Goal: Information Seeking & Learning: Learn about a topic

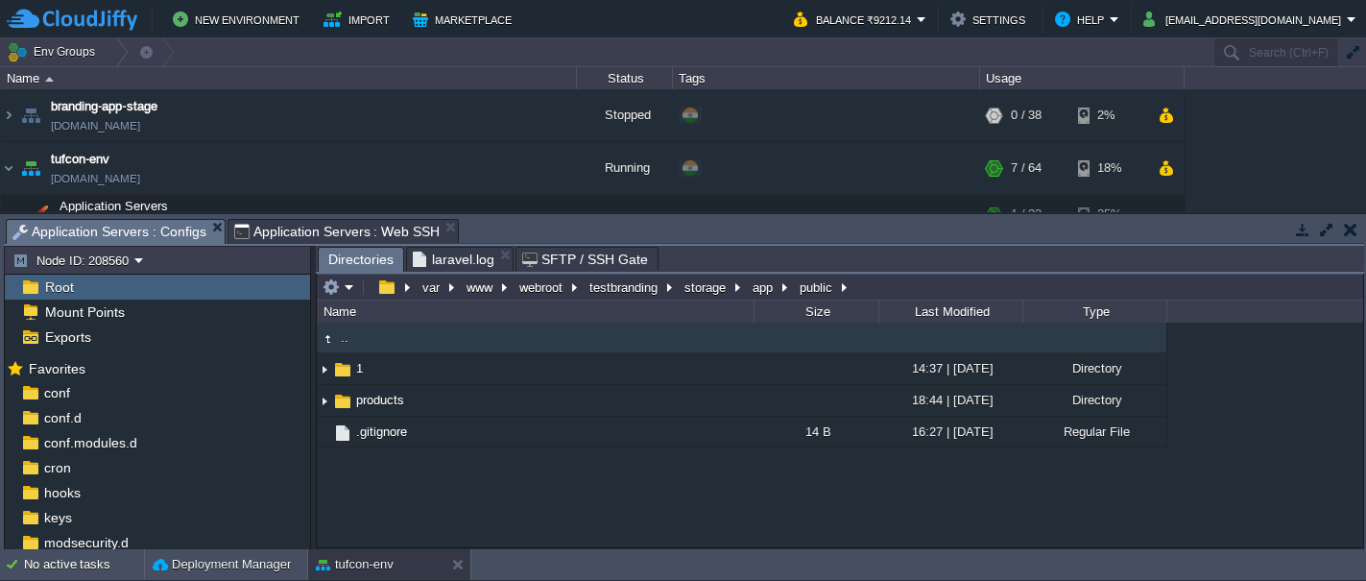
scroll to position [111, 0]
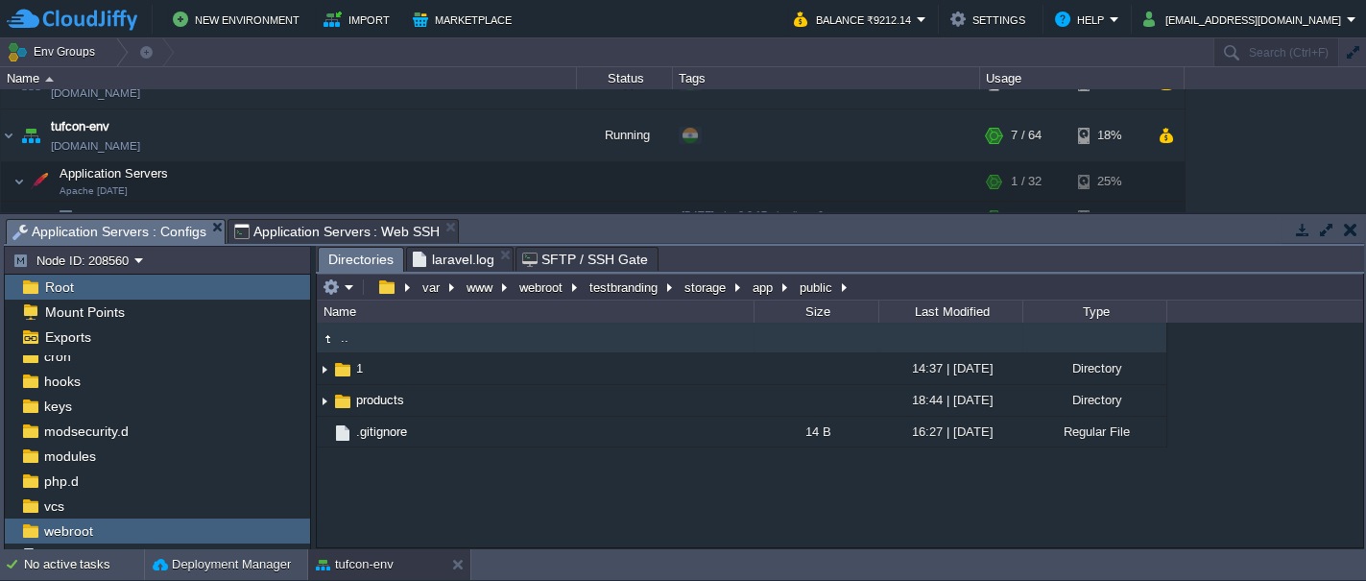
click at [276, 228] on span "Application Servers : Web SSH" at bounding box center [337, 231] width 206 height 23
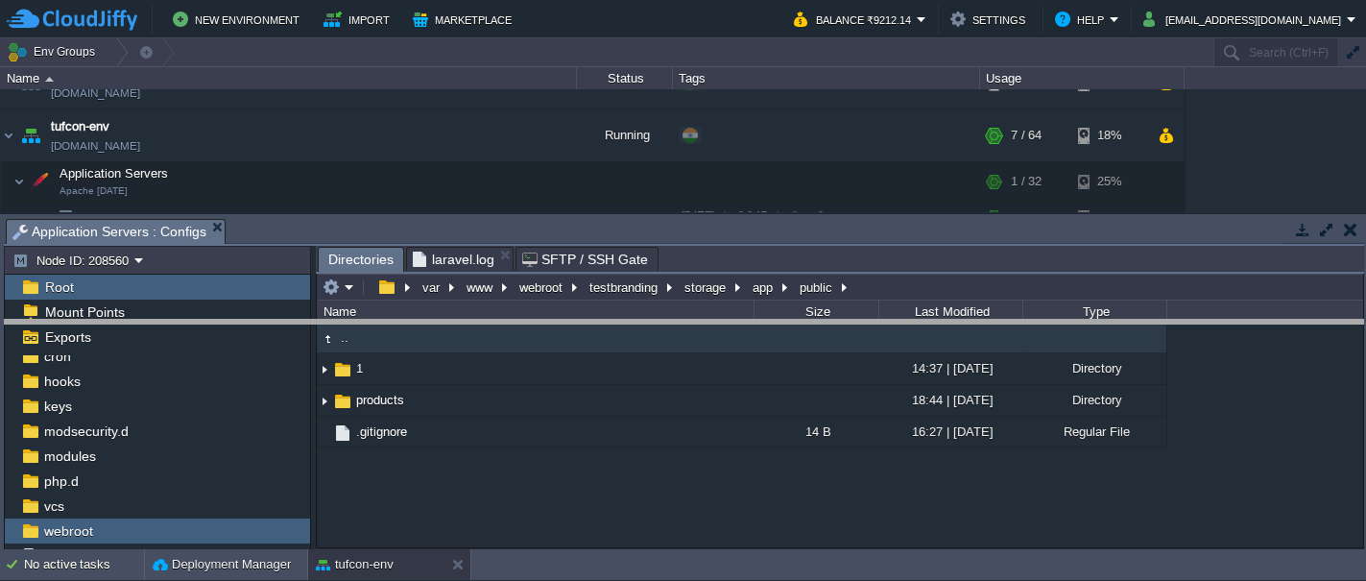
drag, startPoint x: 385, startPoint y: 224, endPoint x: 390, endPoint y: 324, distance: 100.9
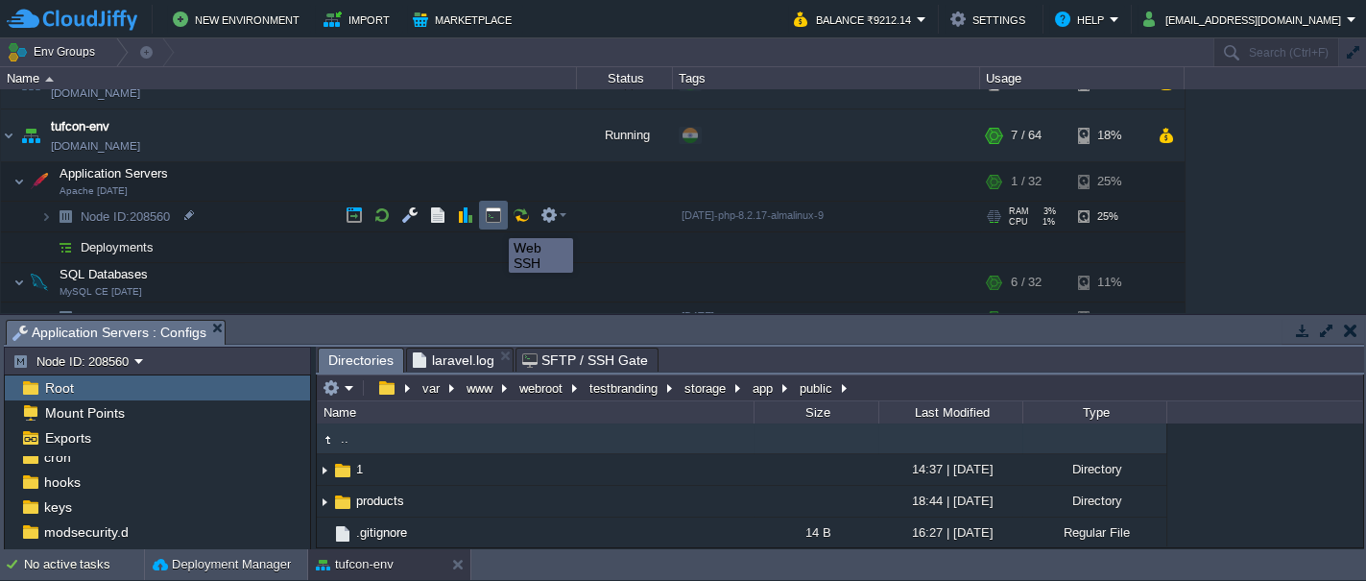
click at [493, 219] on button "button" at bounding box center [493, 214] width 17 height 17
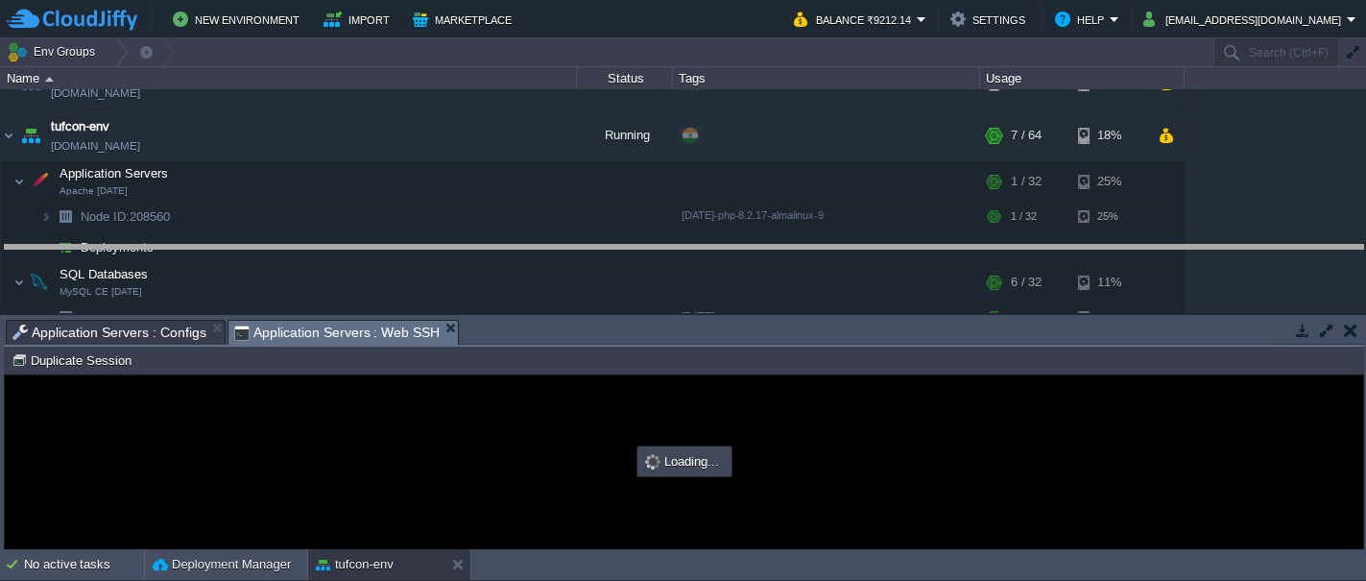
drag, startPoint x: 498, startPoint y: 336, endPoint x: 510, endPoint y: 263, distance: 73.9
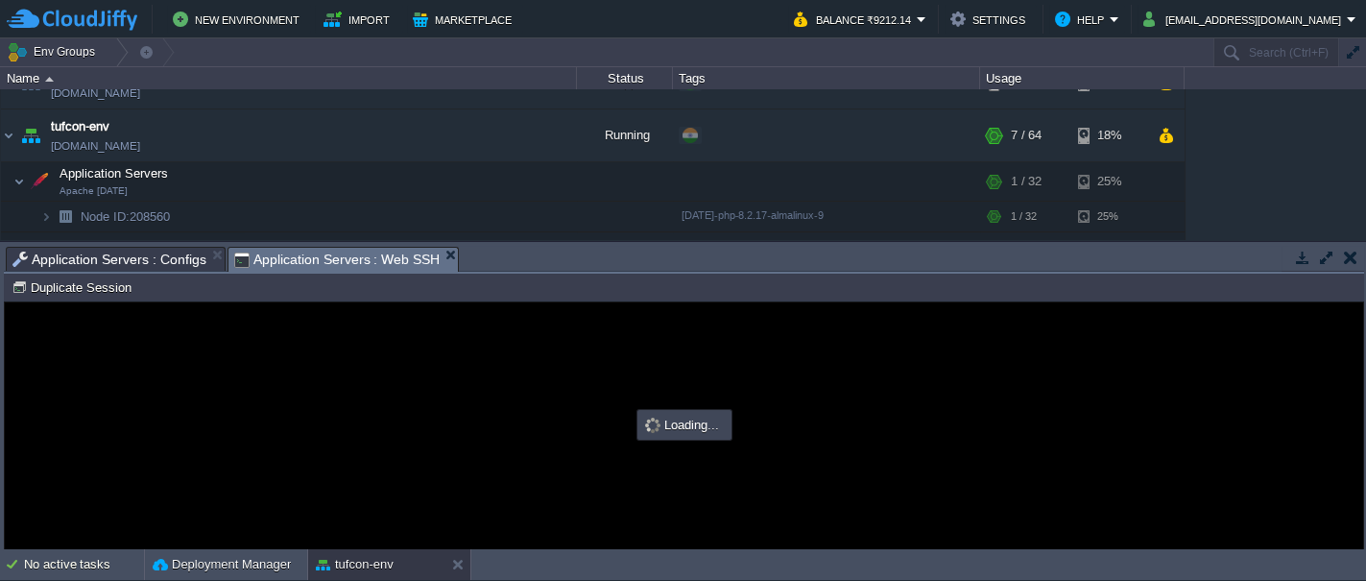
scroll to position [0, 0]
type input "#000000"
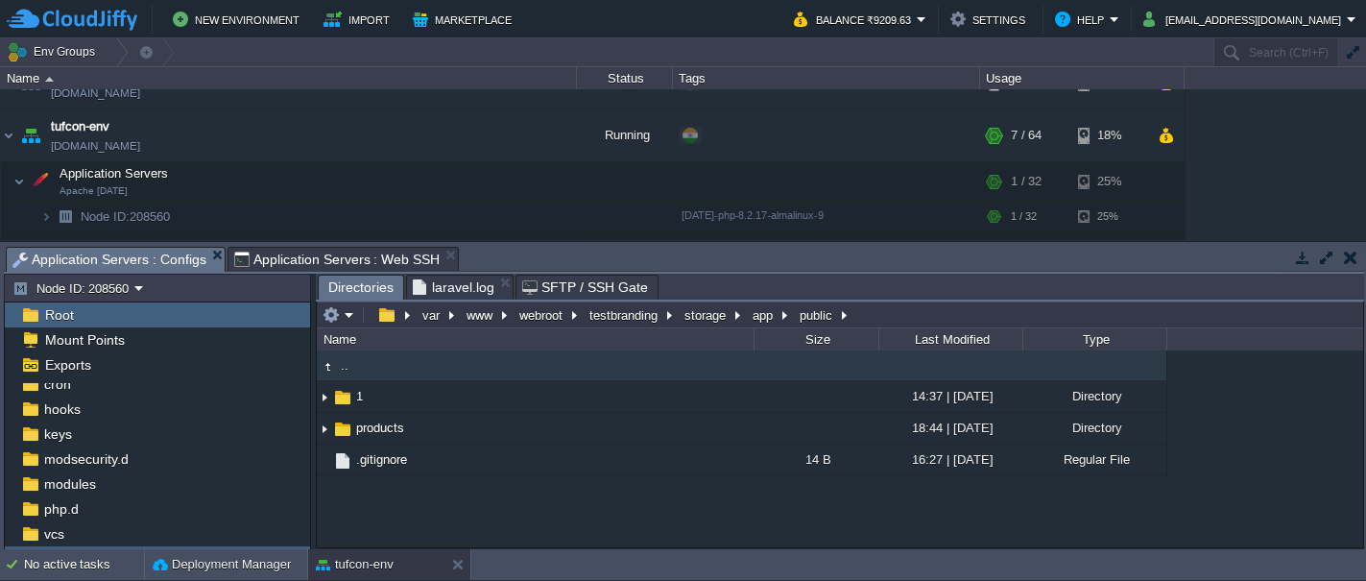
click at [152, 255] on span "Application Servers : Configs" at bounding box center [109, 260] width 194 height 24
click at [623, 312] on button "testbranding" at bounding box center [625, 314] width 76 height 17
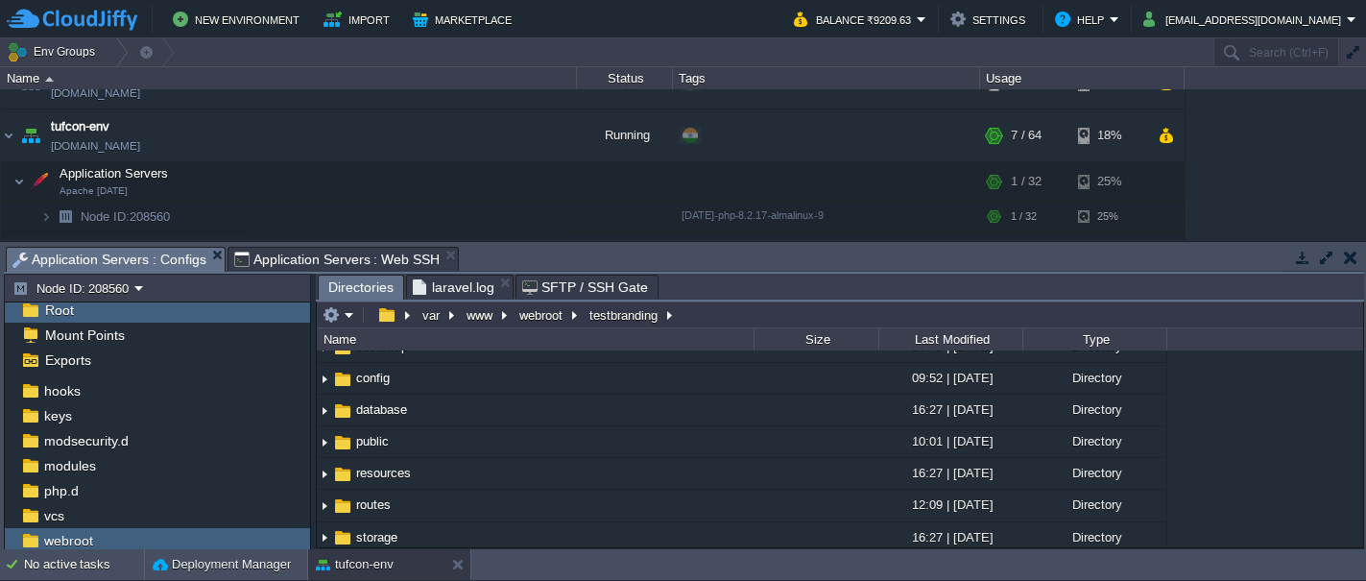
scroll to position [109, 0]
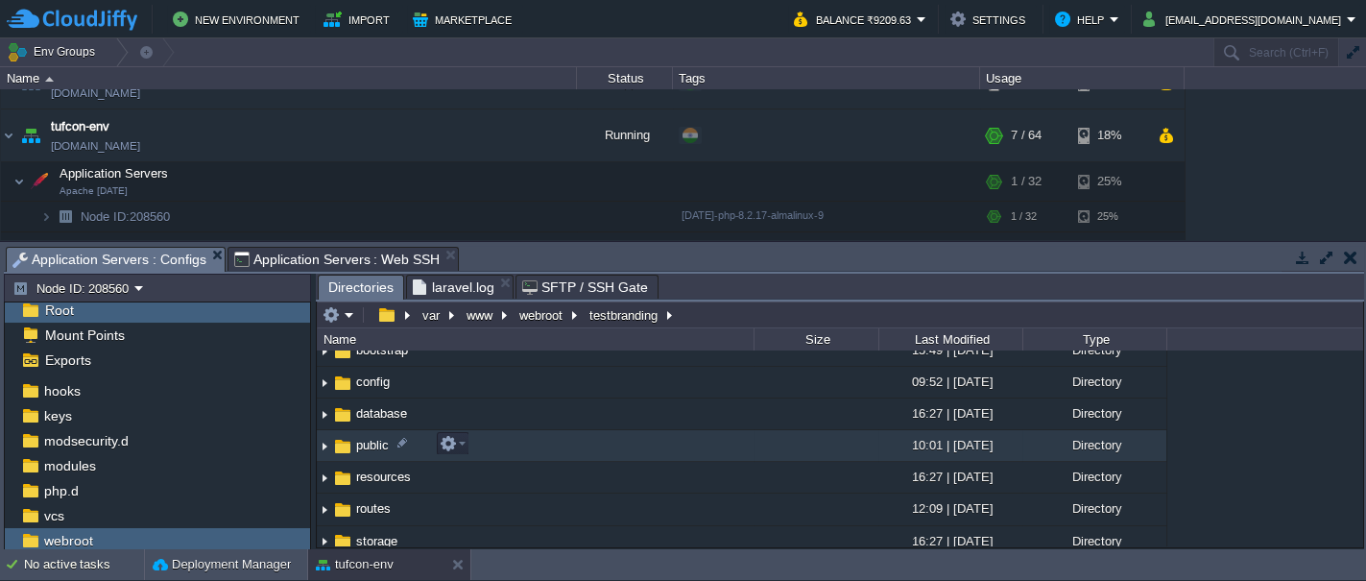
click at [349, 449] on img at bounding box center [342, 446] width 21 height 21
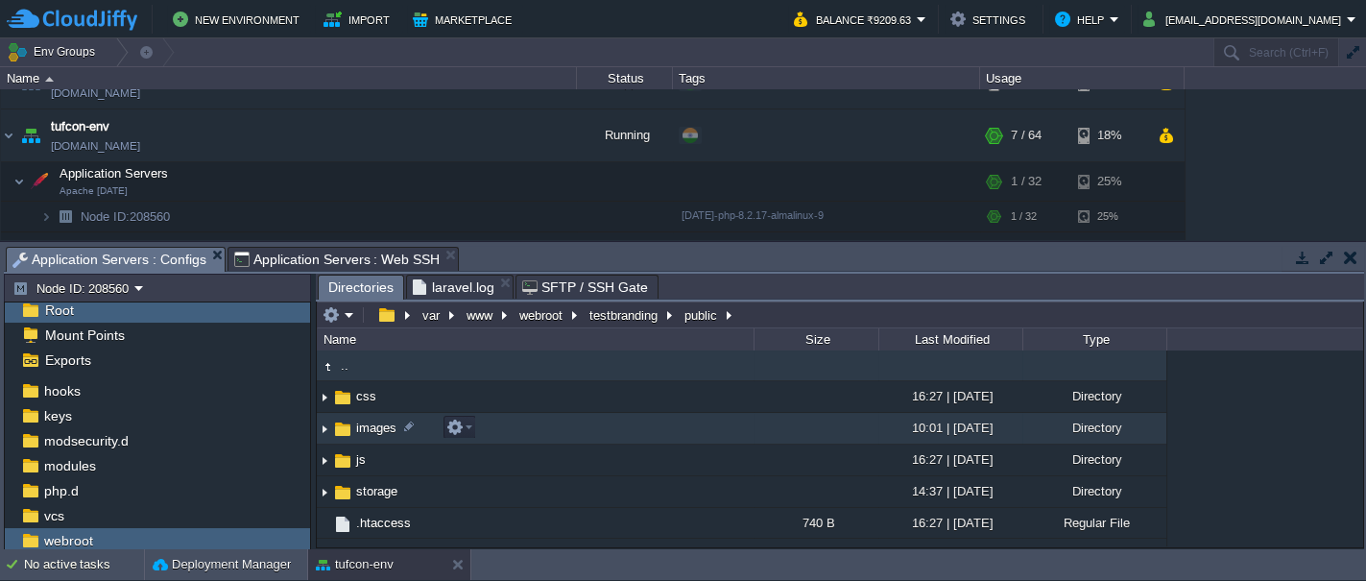
click at [372, 432] on span "images" at bounding box center [376, 428] width 46 height 16
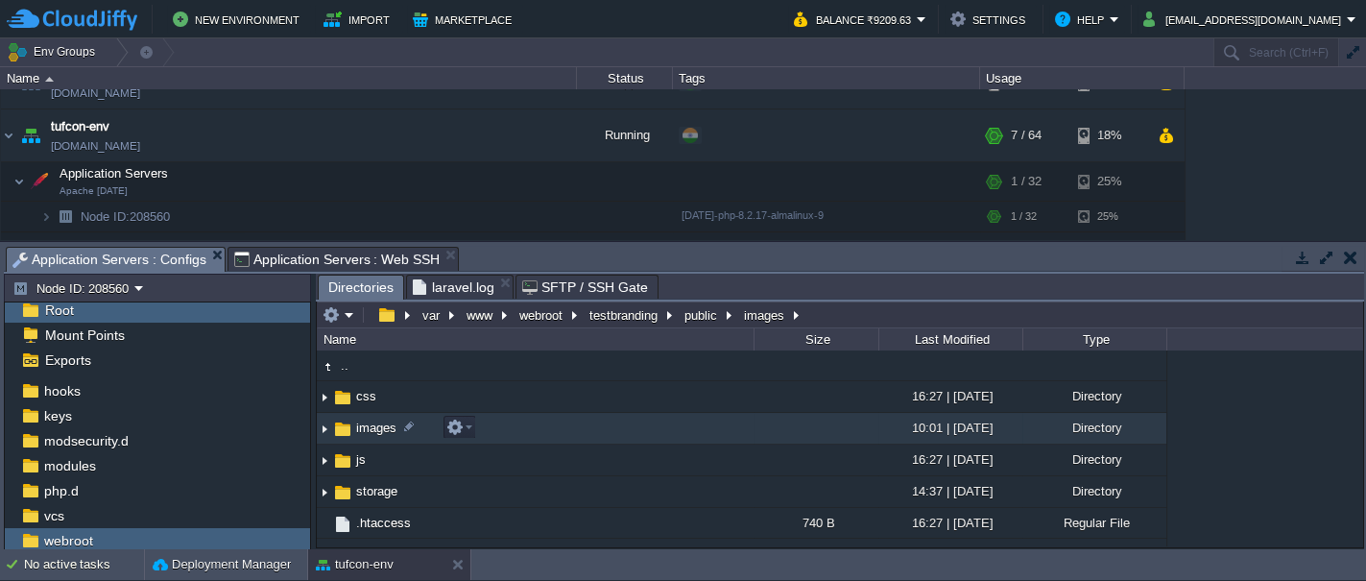
click at [372, 432] on span "images" at bounding box center [376, 428] width 46 height 16
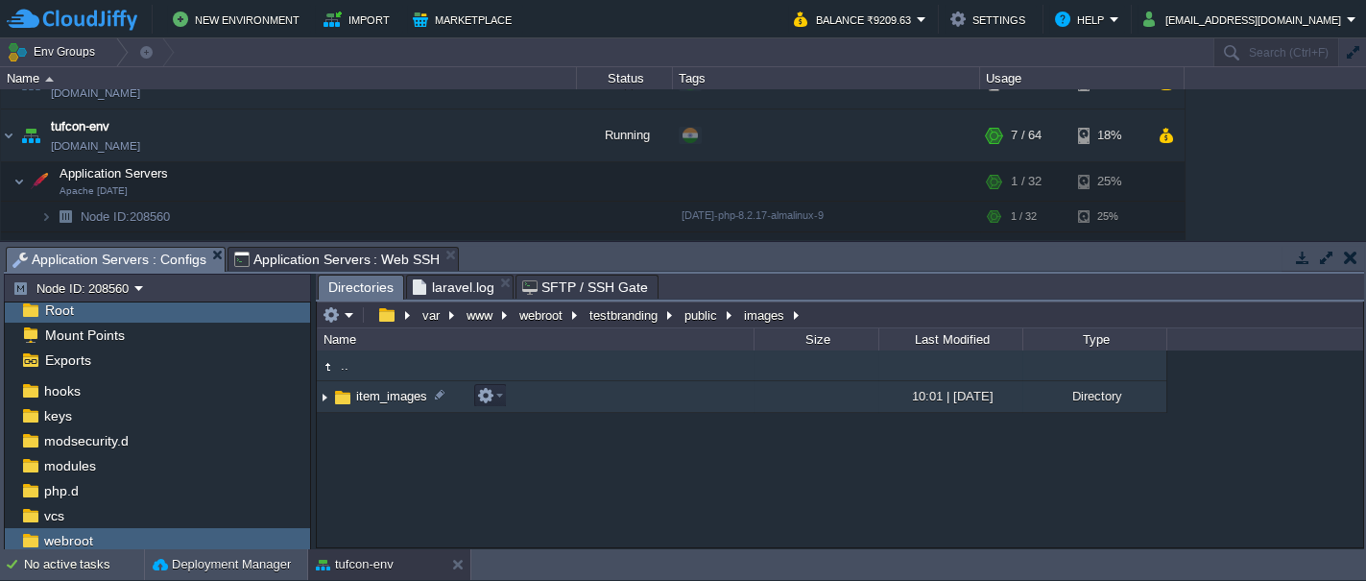
click at [394, 397] on span "item_images" at bounding box center [391, 396] width 77 height 16
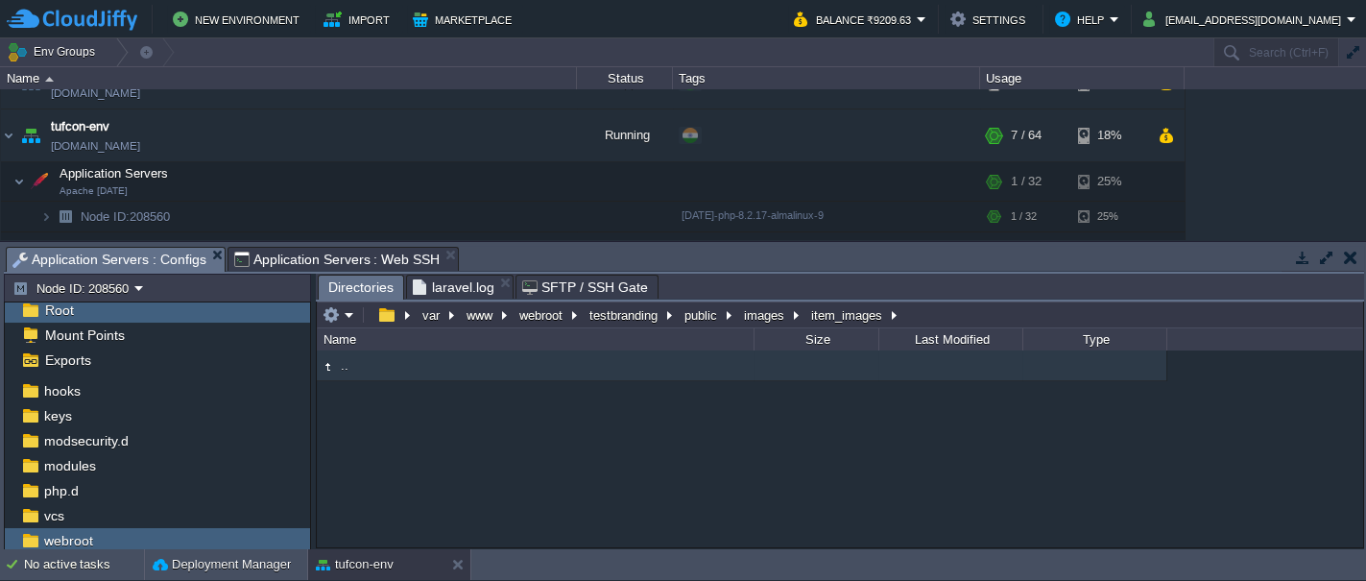
click at [403, 437] on div ".." at bounding box center [840, 448] width 1046 height 196
click at [691, 313] on button "public" at bounding box center [702, 314] width 40 height 17
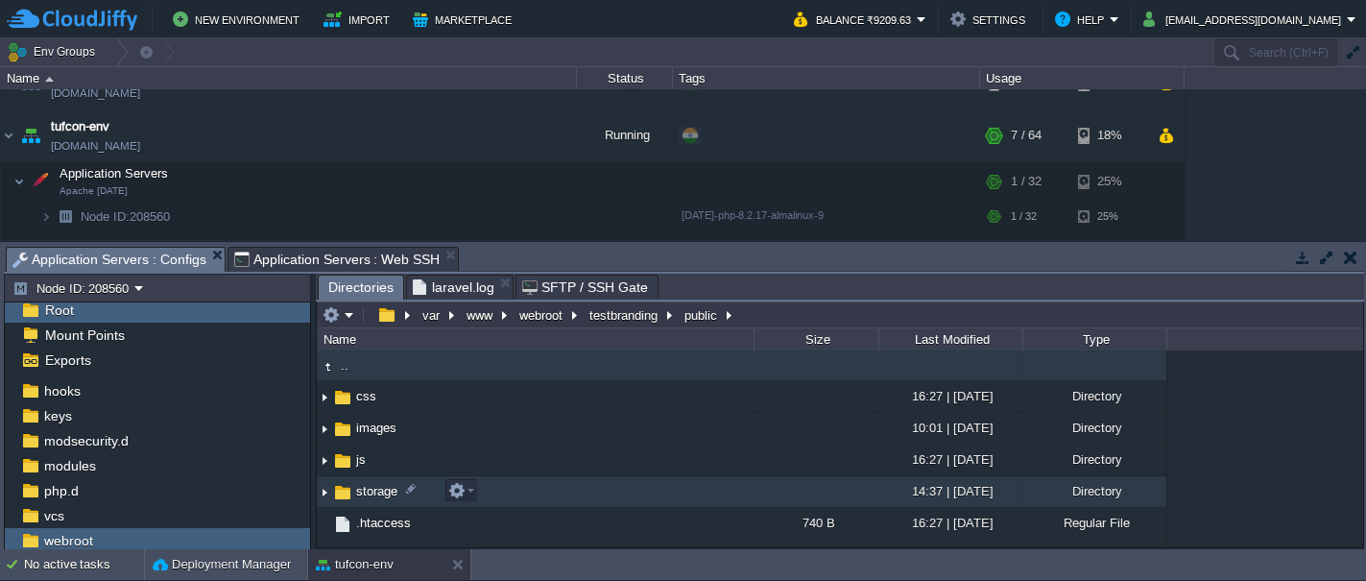
click at [365, 492] on span "storage" at bounding box center [376, 491] width 47 height 16
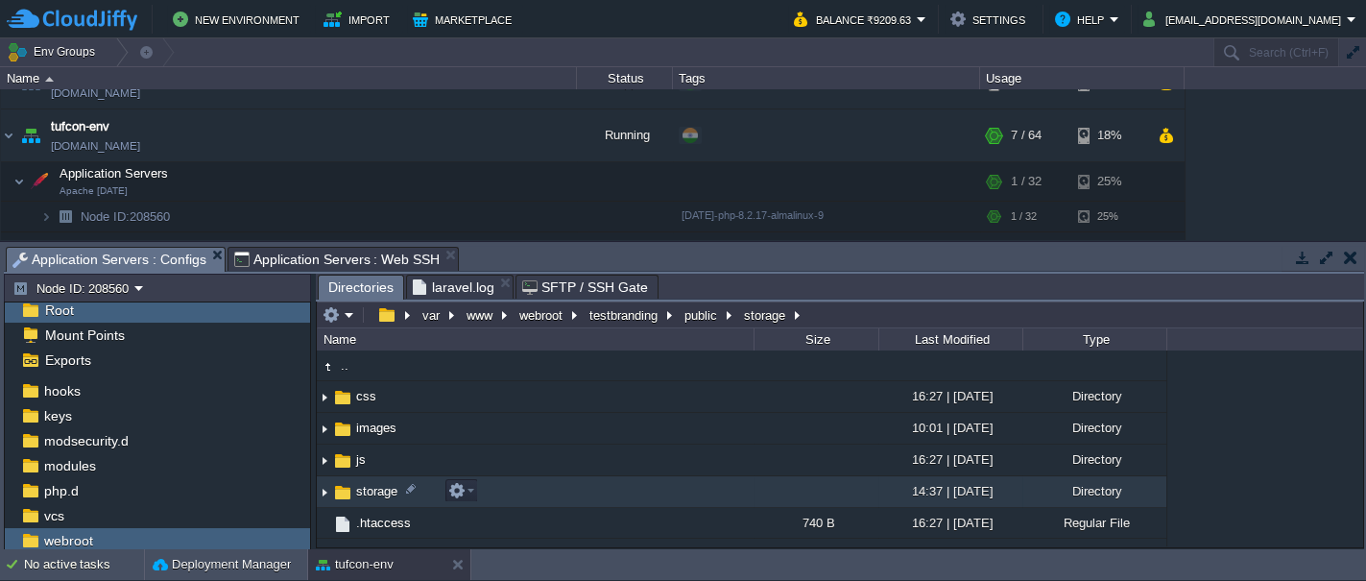
click at [365, 492] on span "storage" at bounding box center [376, 491] width 47 height 16
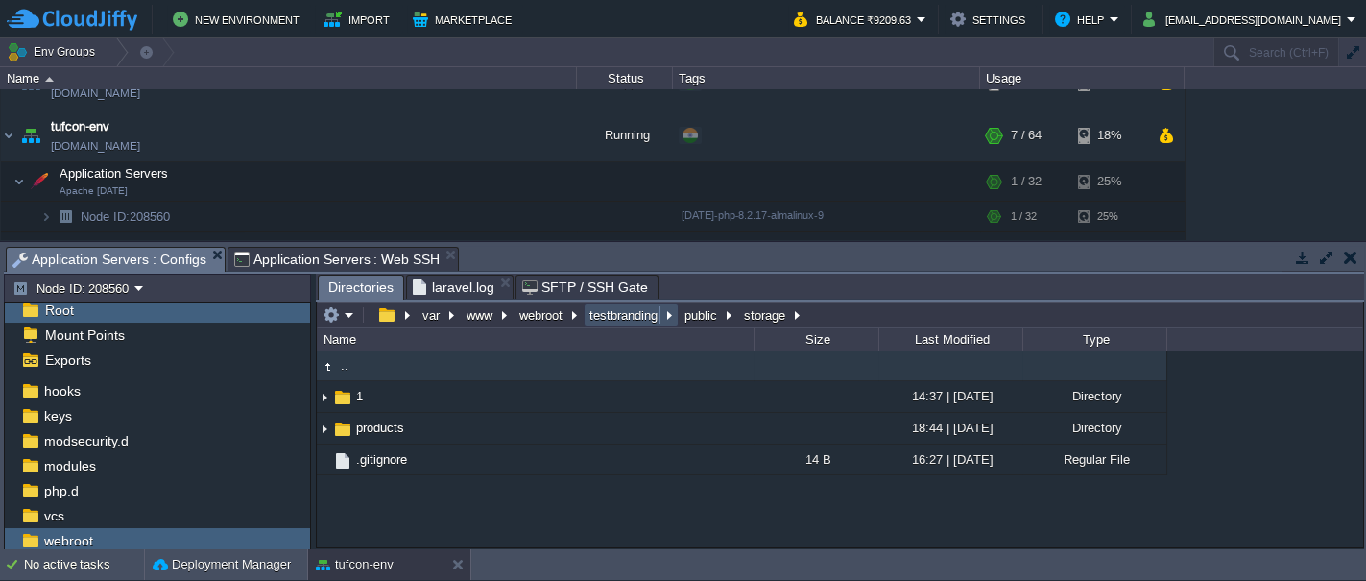
click at [608, 320] on button "testbranding" at bounding box center [625, 314] width 76 height 17
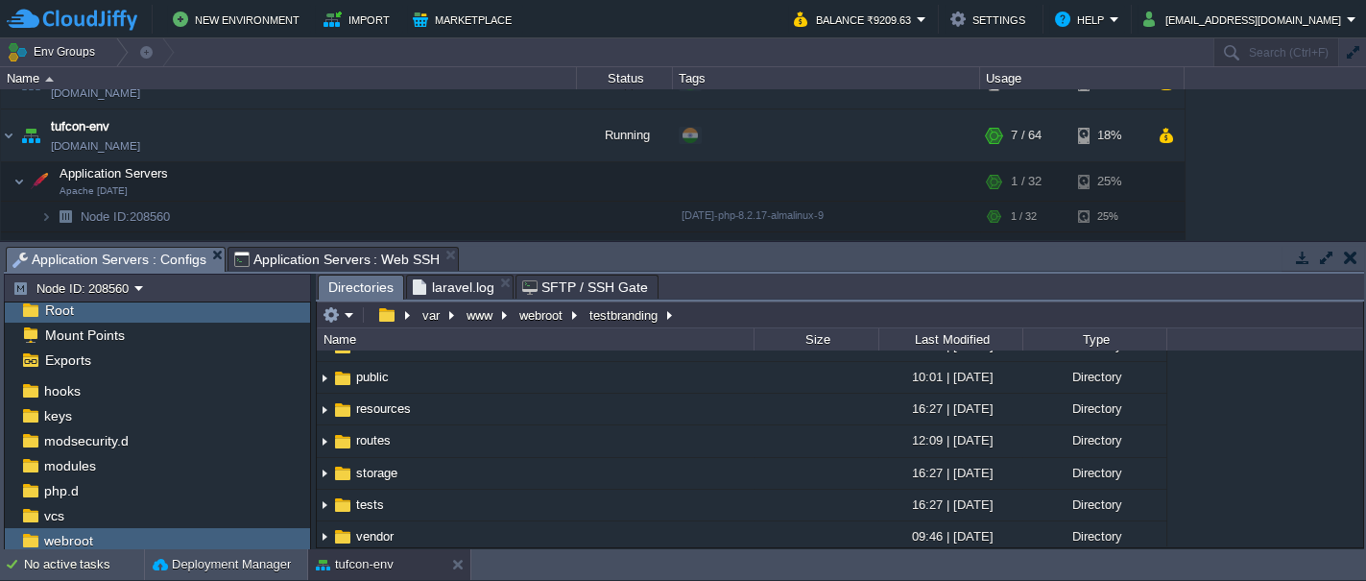
scroll to position [169, 0]
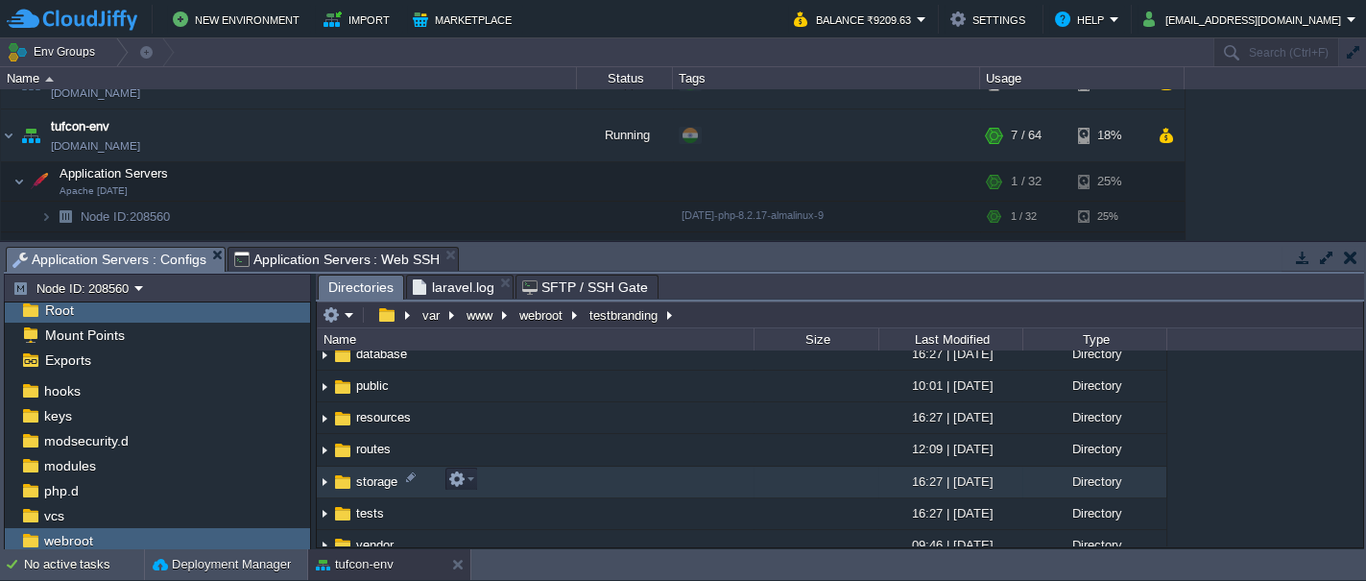
click at [338, 482] on img at bounding box center [342, 481] width 21 height 21
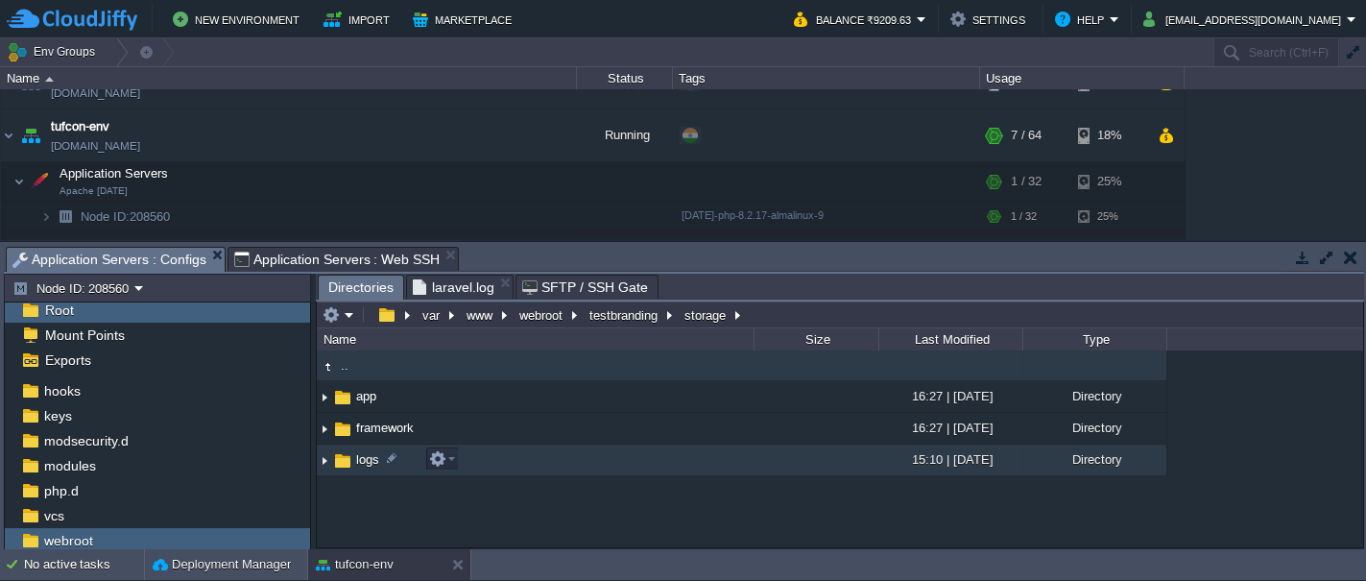
click at [343, 467] on img at bounding box center [342, 460] width 21 height 21
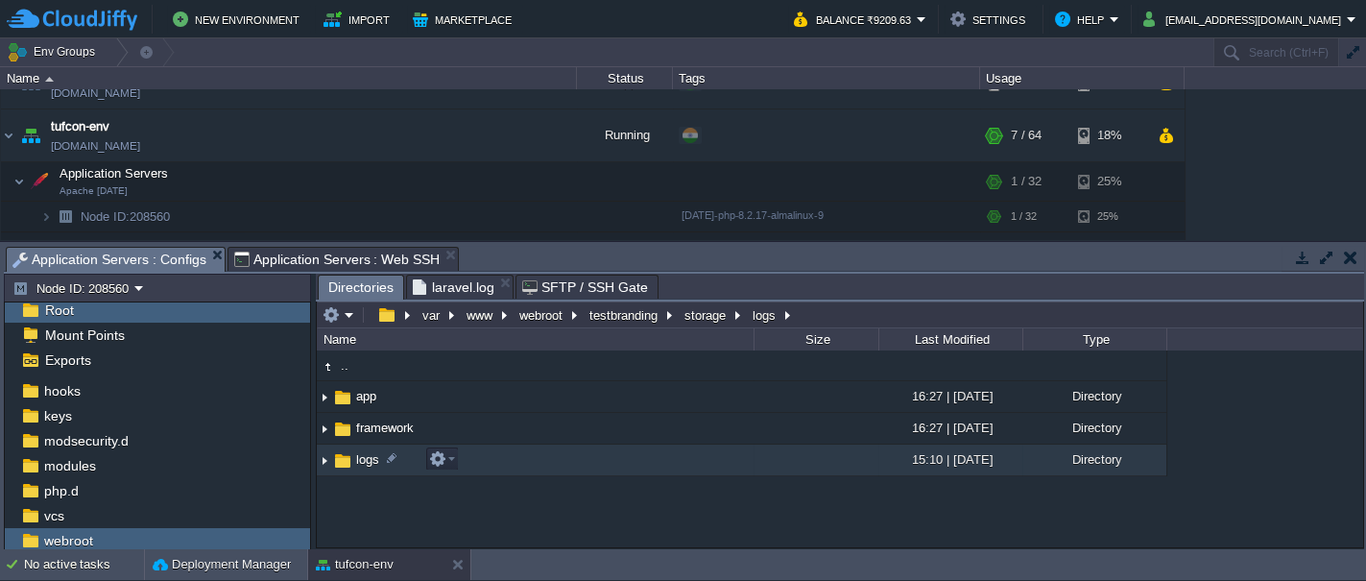
click at [343, 467] on img at bounding box center [342, 460] width 21 height 21
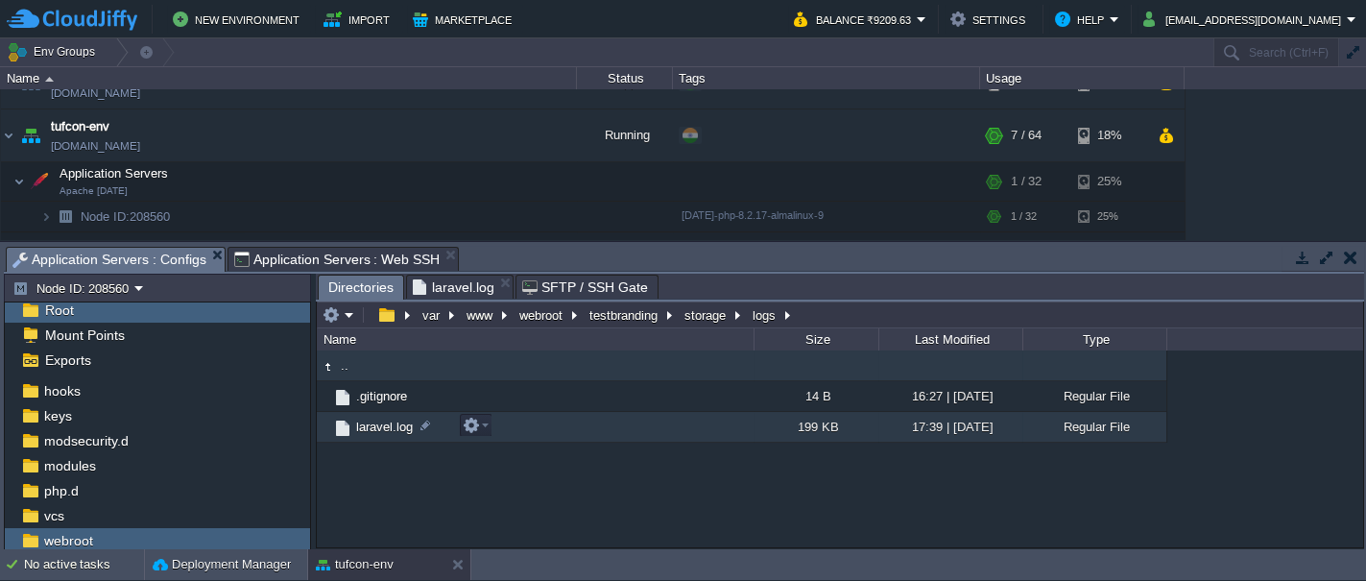
click at [378, 425] on span "laravel.log" at bounding box center [384, 427] width 62 height 16
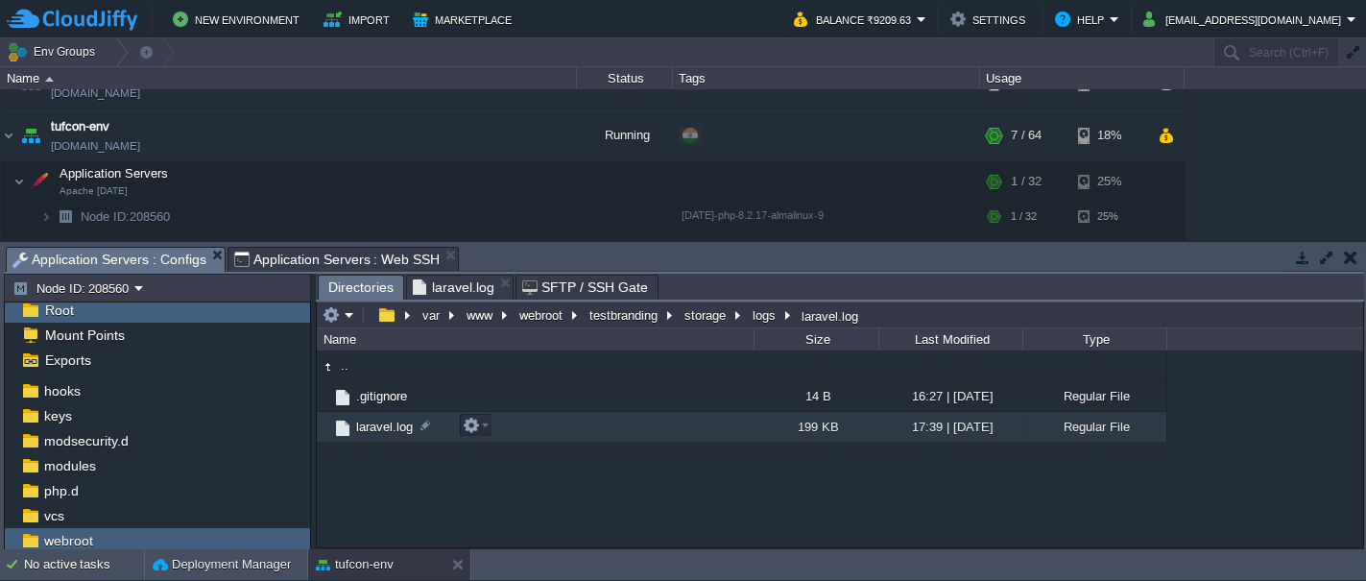
click at [378, 425] on span "laravel.log" at bounding box center [384, 427] width 62 height 16
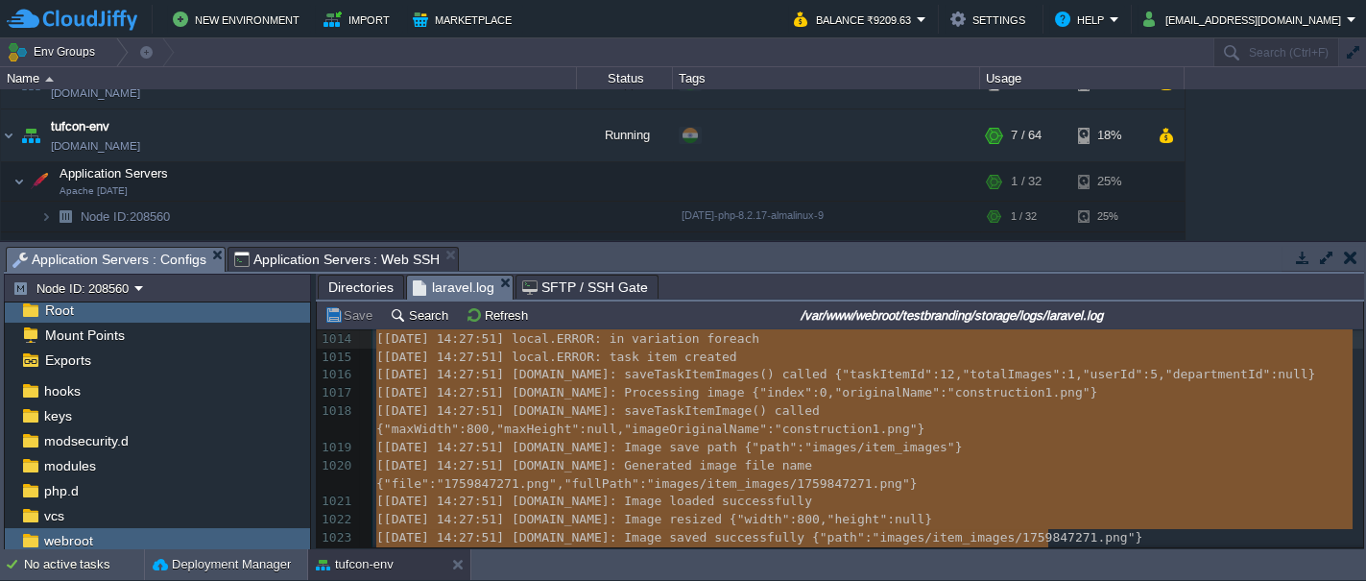
scroll to position [33715, 0]
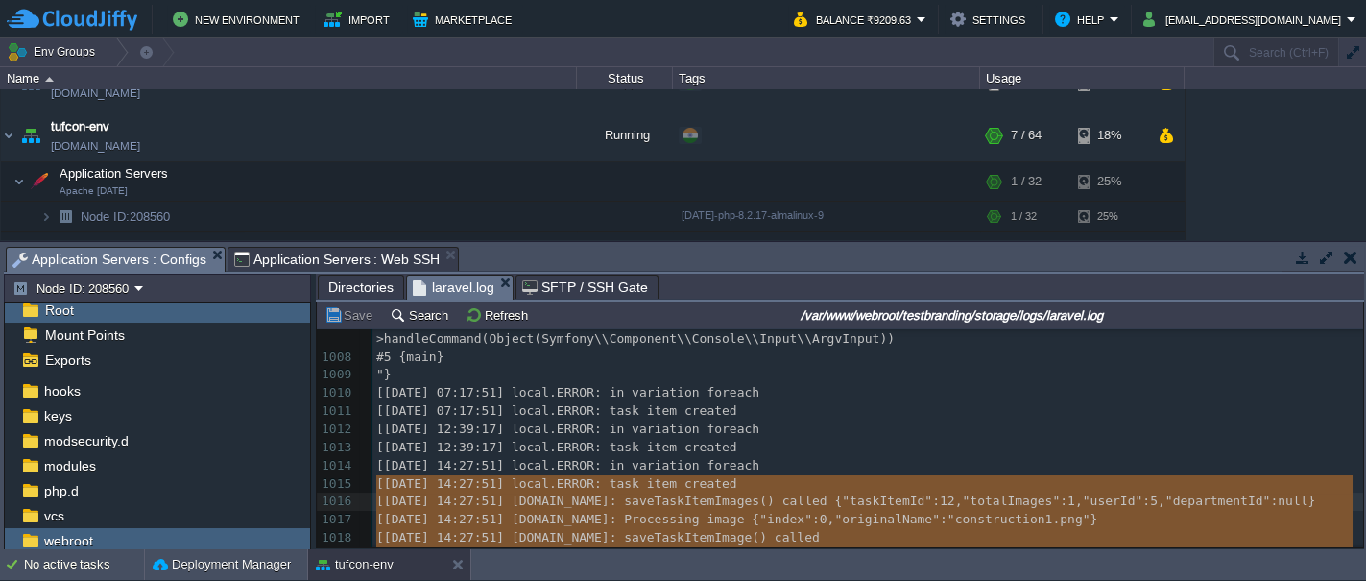
drag, startPoint x: 1077, startPoint y: 544, endPoint x: 373, endPoint y: 476, distance: 707.0
type textarea "-"
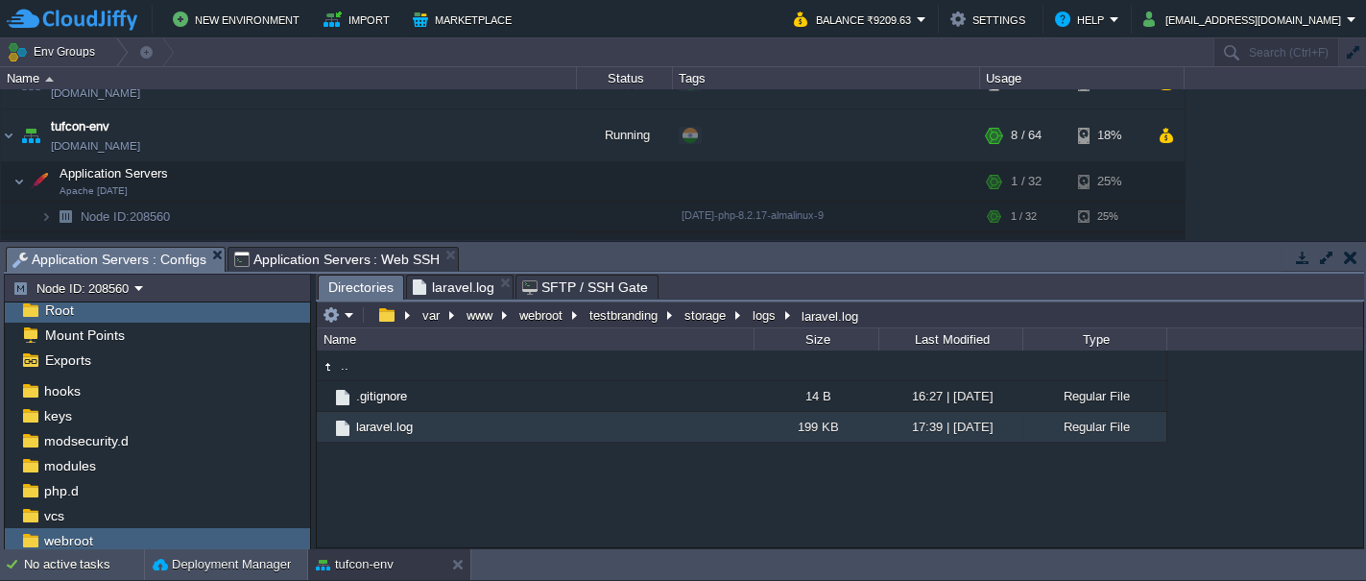
click at [361, 289] on span "Directories" at bounding box center [360, 288] width 65 height 24
click at [618, 318] on button "testbranding" at bounding box center [625, 314] width 76 height 17
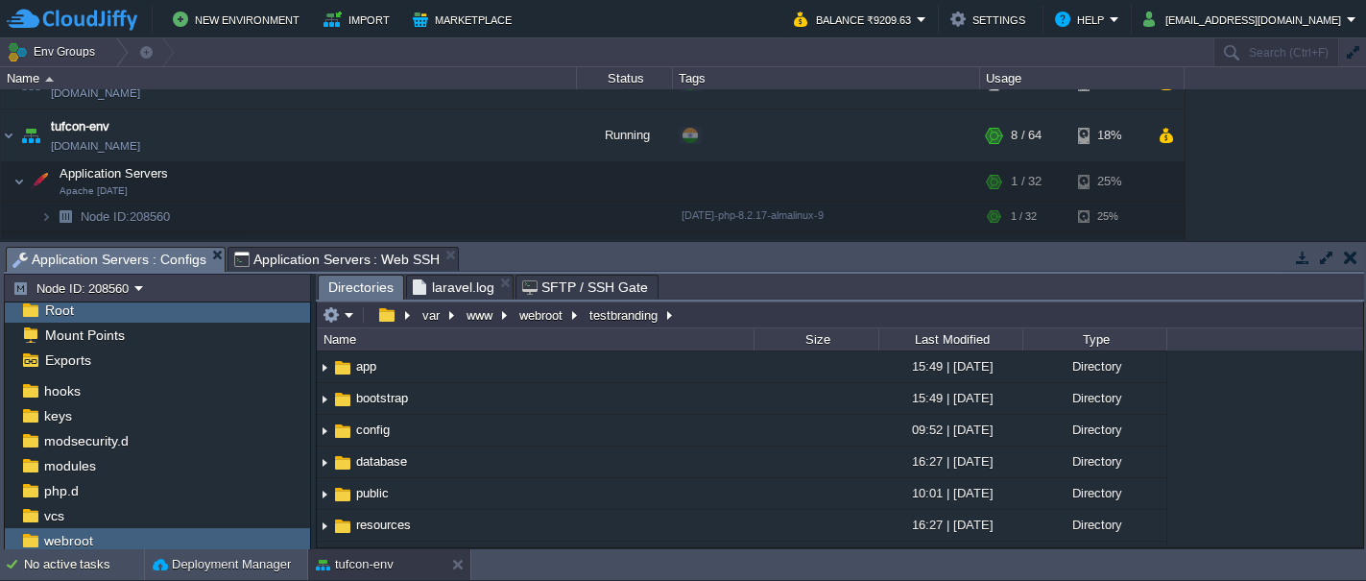
scroll to position [65, 0]
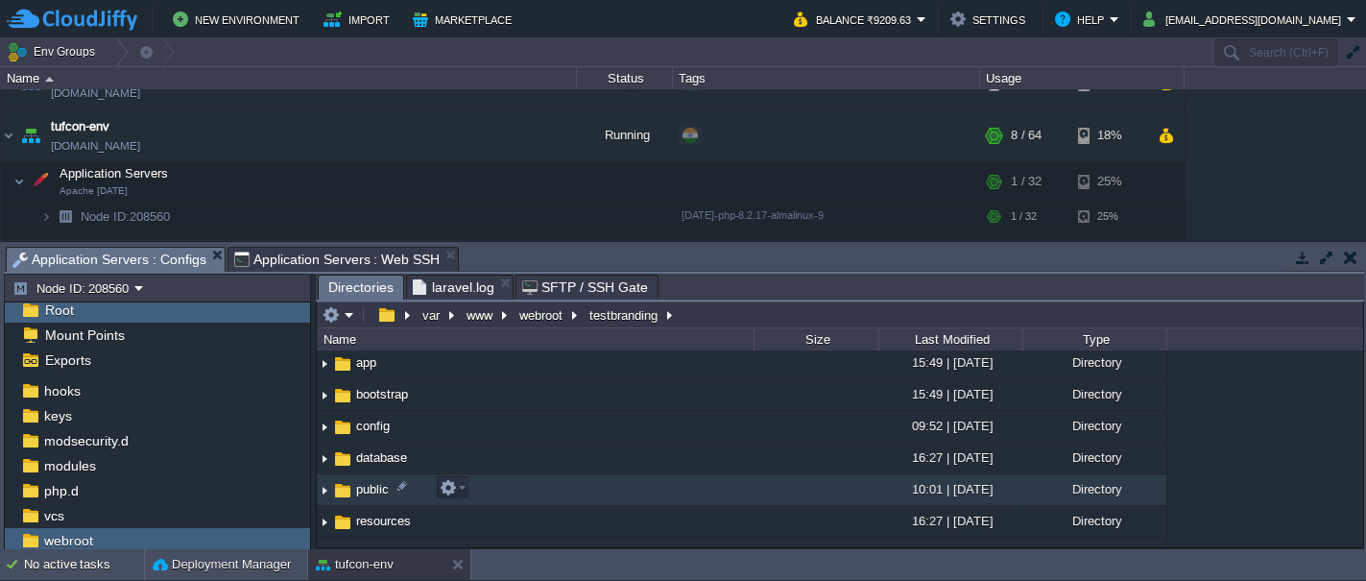
click at [335, 494] on img at bounding box center [342, 490] width 21 height 21
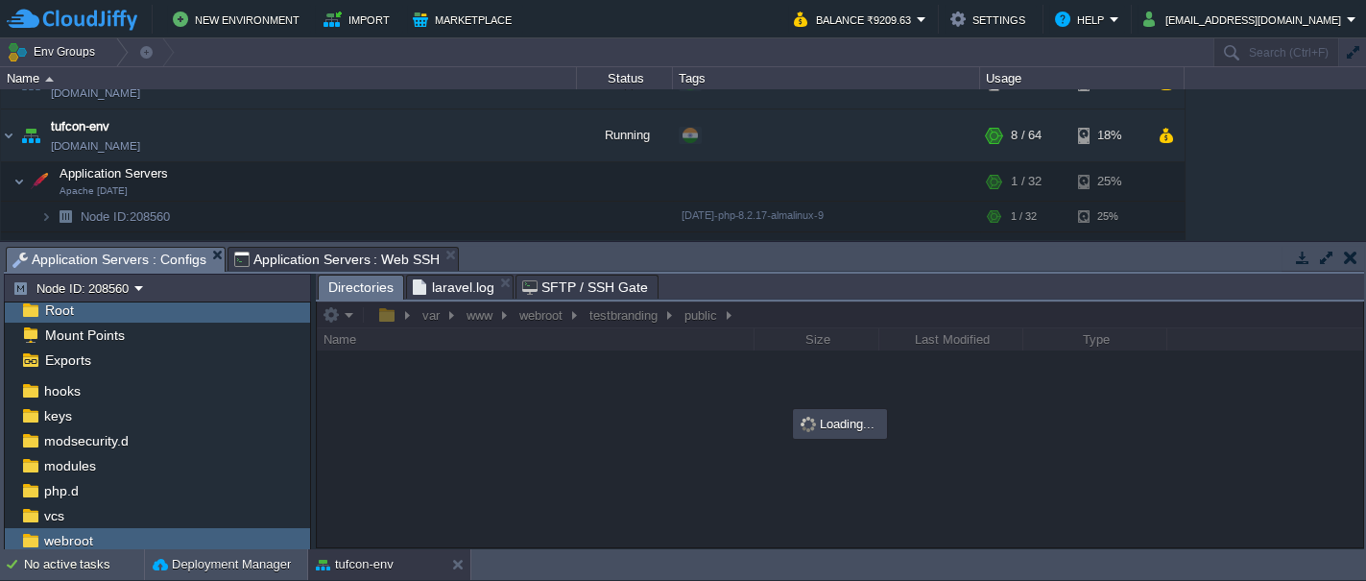
scroll to position [0, 0]
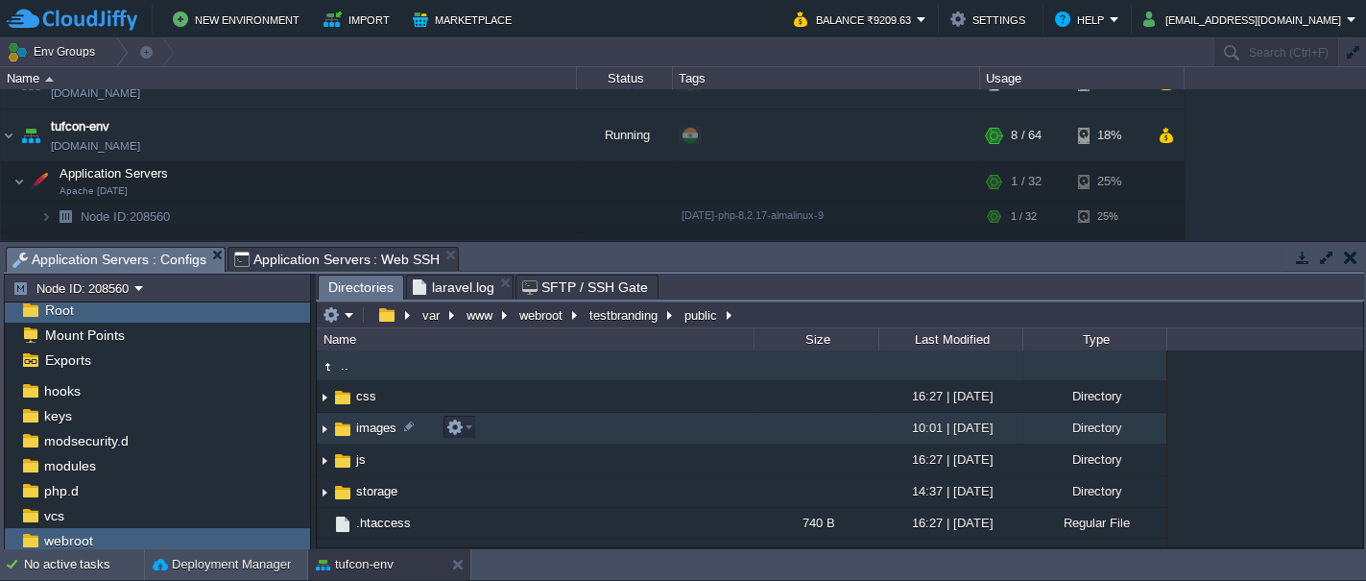
click at [343, 433] on img at bounding box center [342, 429] width 21 height 21
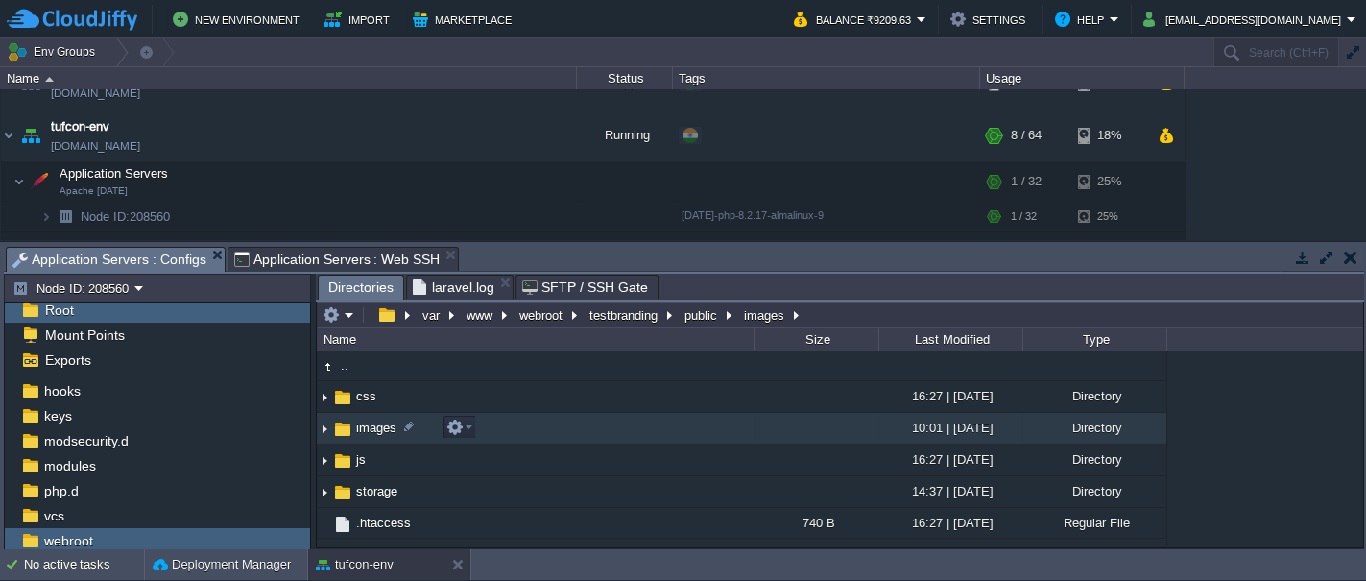
click at [343, 433] on img at bounding box center [342, 429] width 21 height 21
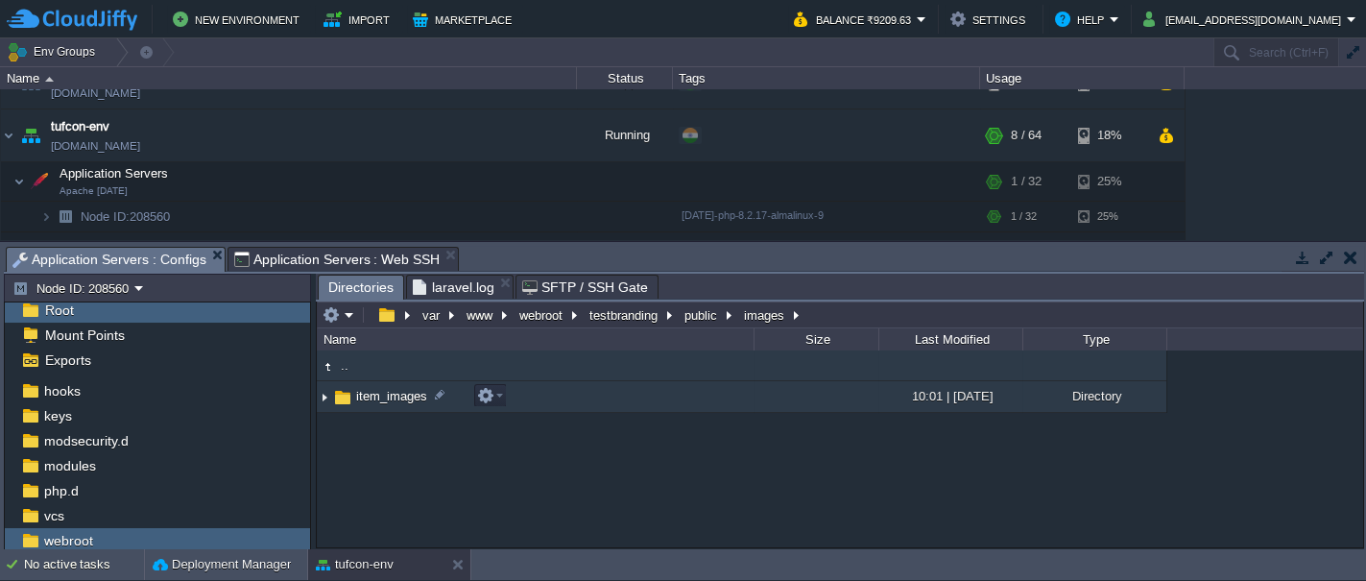
click at [340, 396] on img at bounding box center [342, 397] width 21 height 21
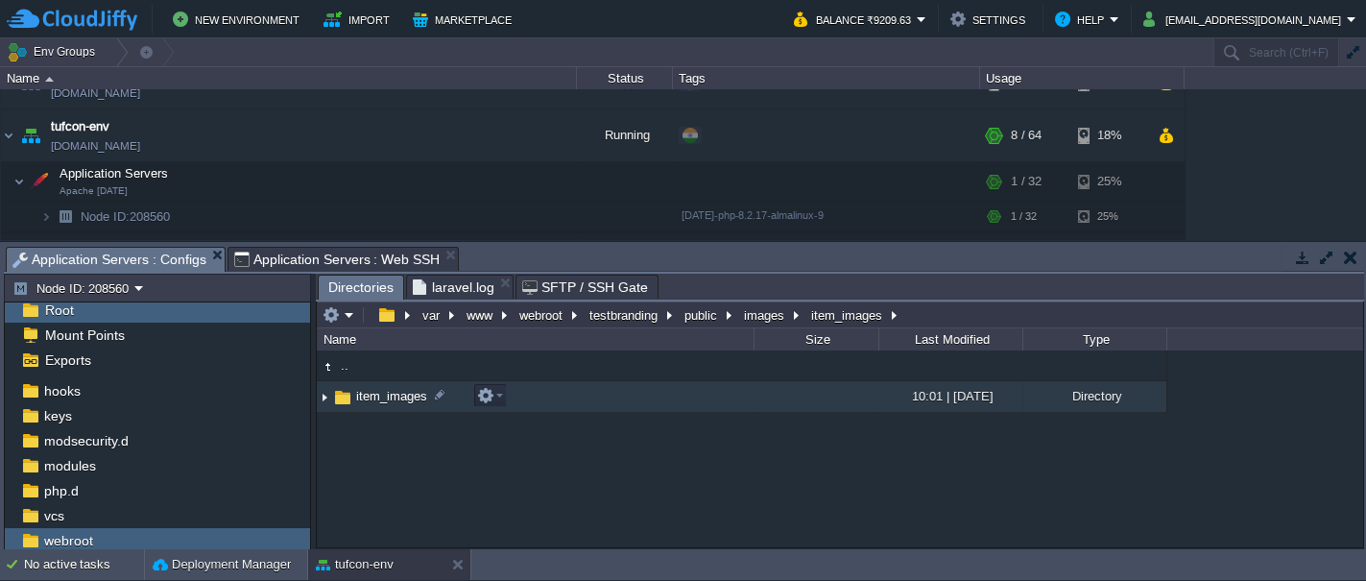
click at [340, 396] on img at bounding box center [342, 397] width 21 height 21
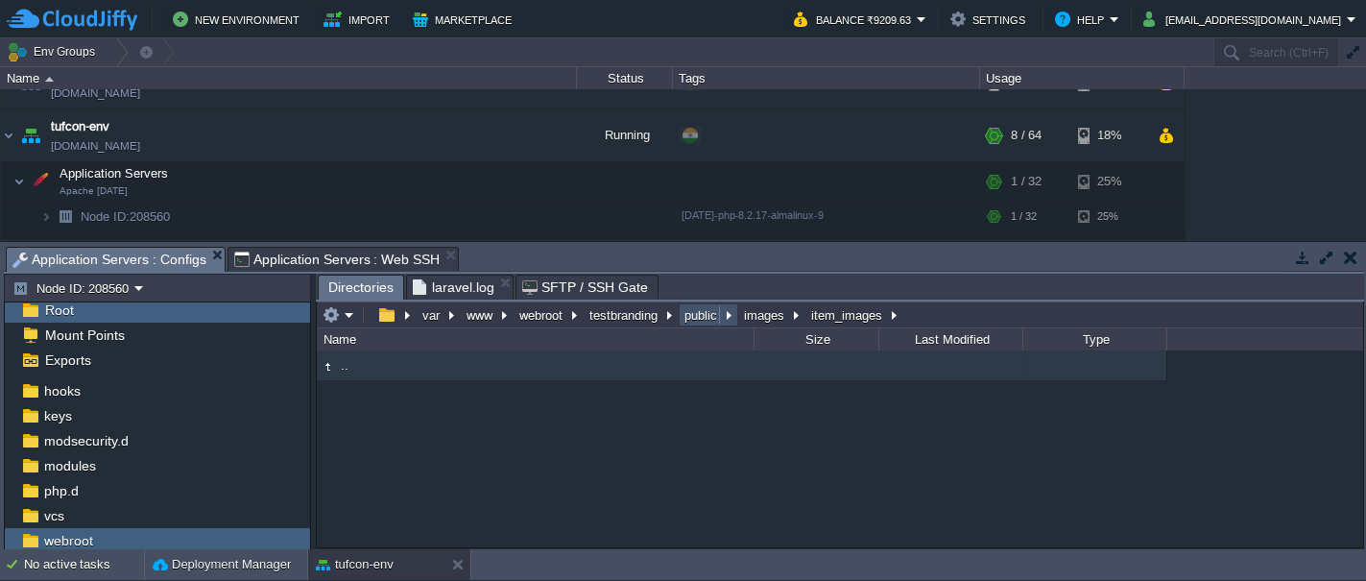
click at [693, 318] on button "public" at bounding box center [702, 314] width 40 height 17
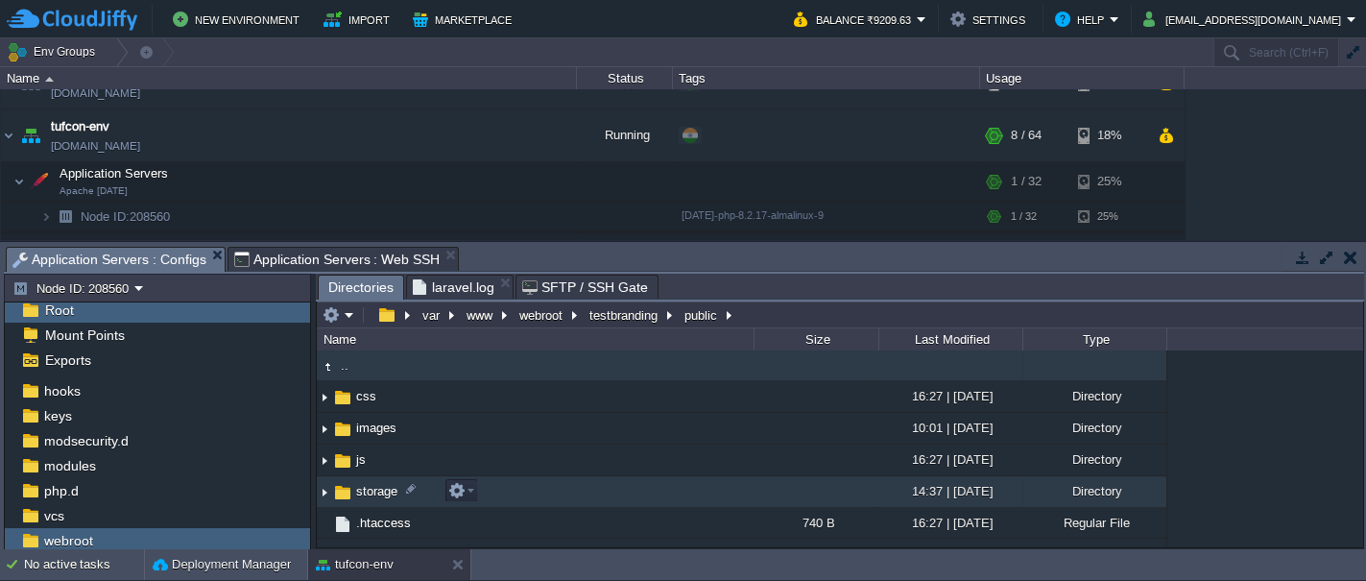
click at [348, 492] on img at bounding box center [342, 492] width 21 height 21
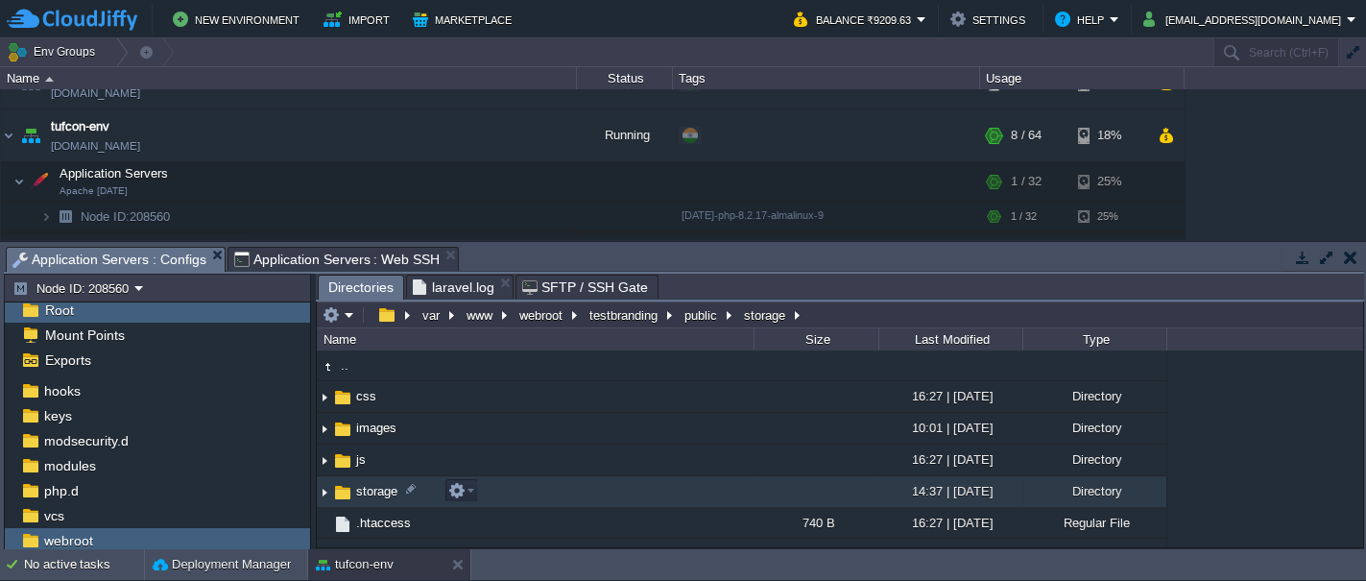
click at [348, 492] on img at bounding box center [342, 492] width 21 height 21
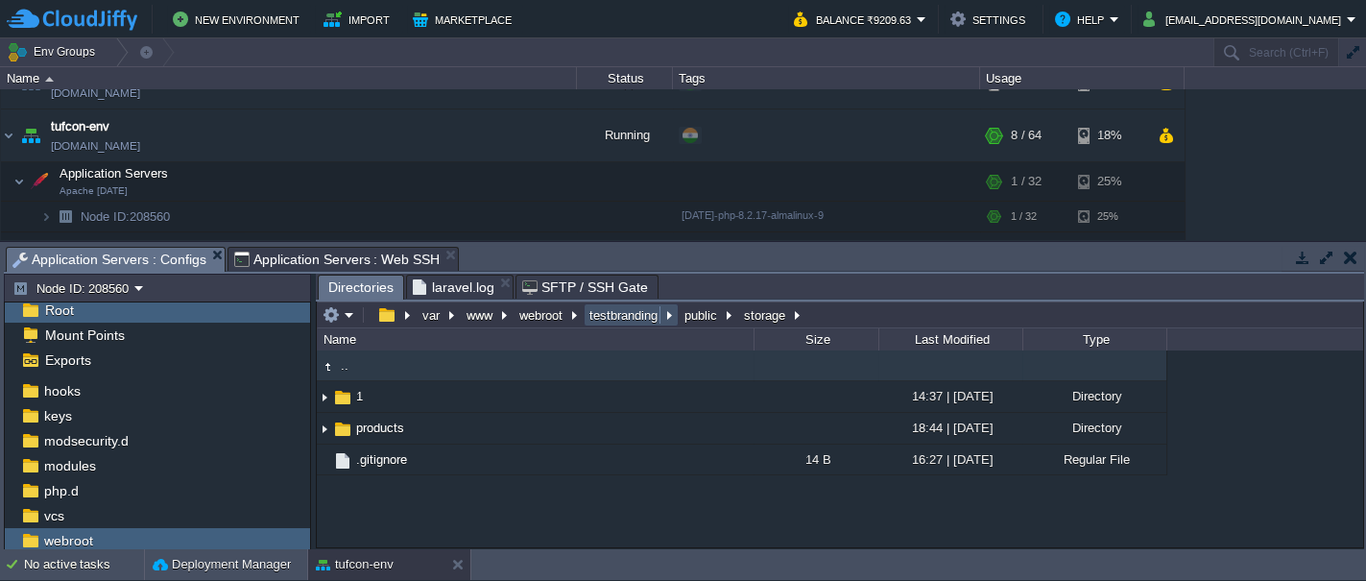
click at [619, 315] on button "testbranding" at bounding box center [625, 314] width 76 height 17
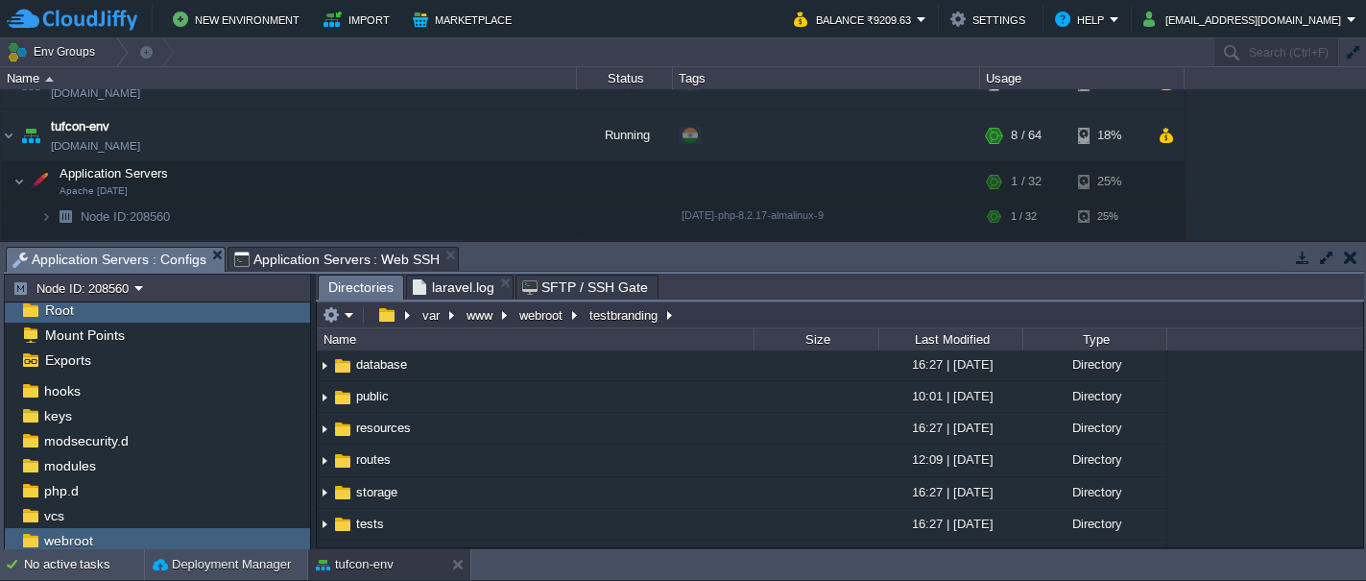
scroll to position [149, 0]
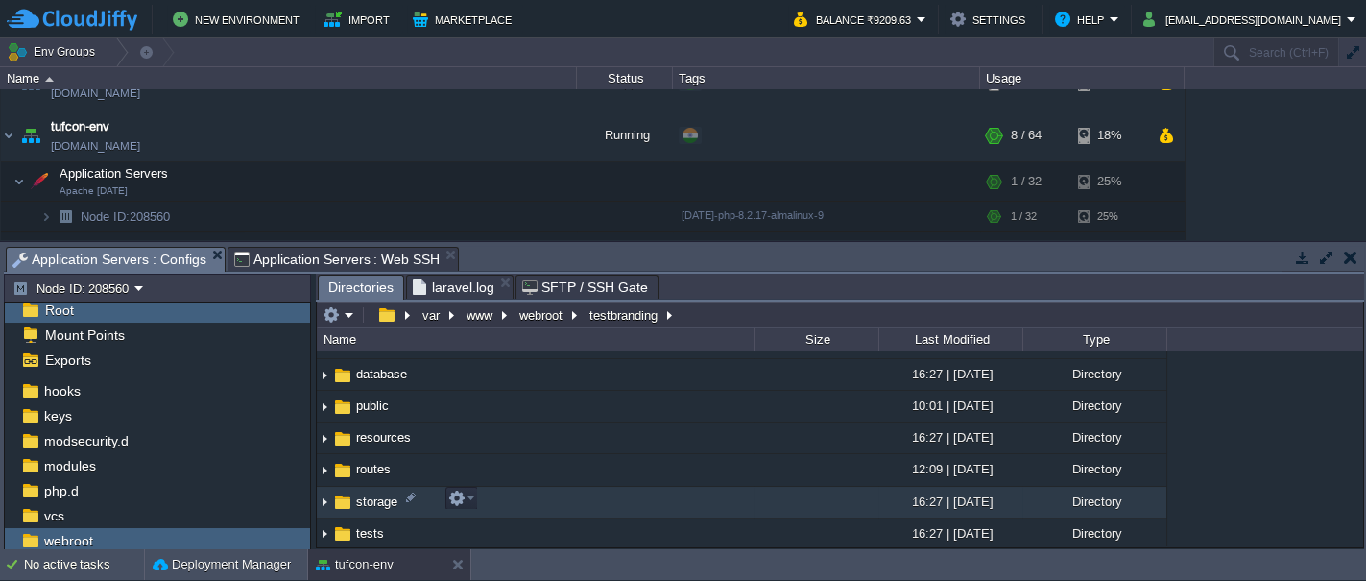
click at [340, 507] on img at bounding box center [342, 502] width 21 height 21
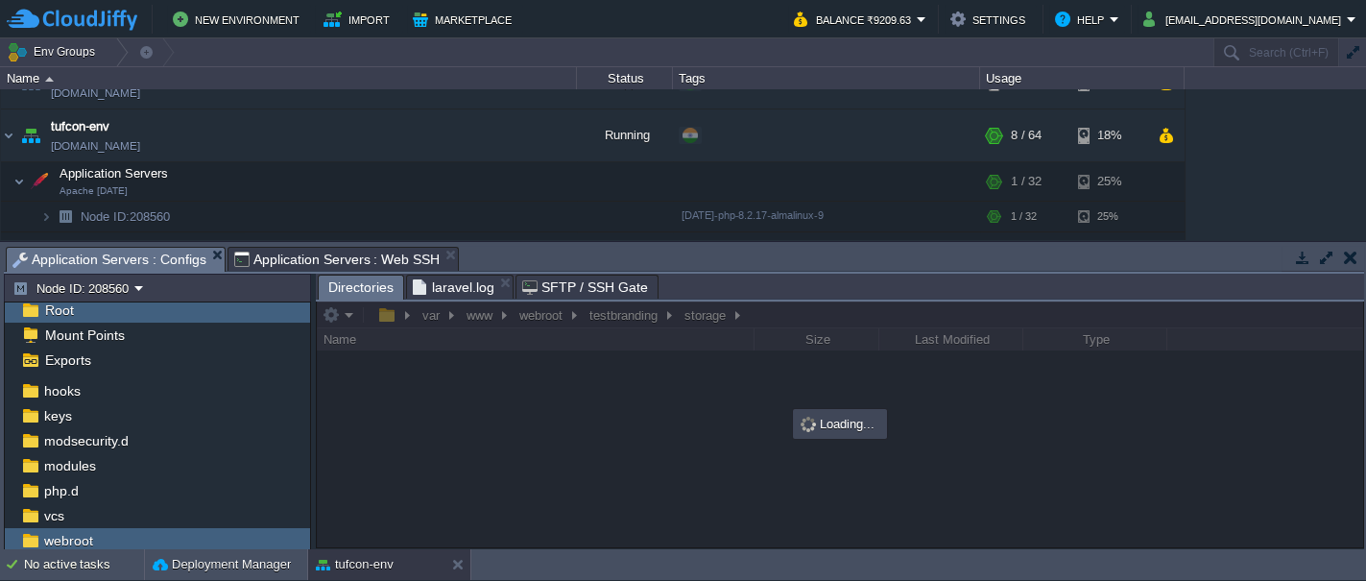
scroll to position [0, 0]
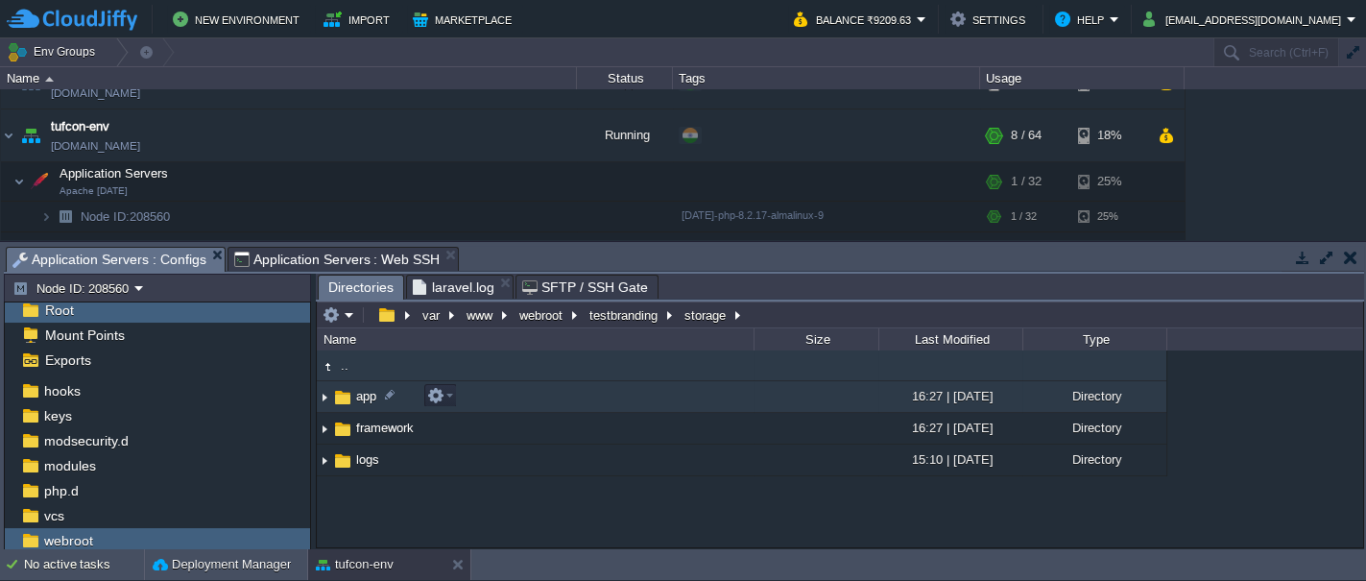
click at [344, 399] on img at bounding box center [342, 397] width 21 height 21
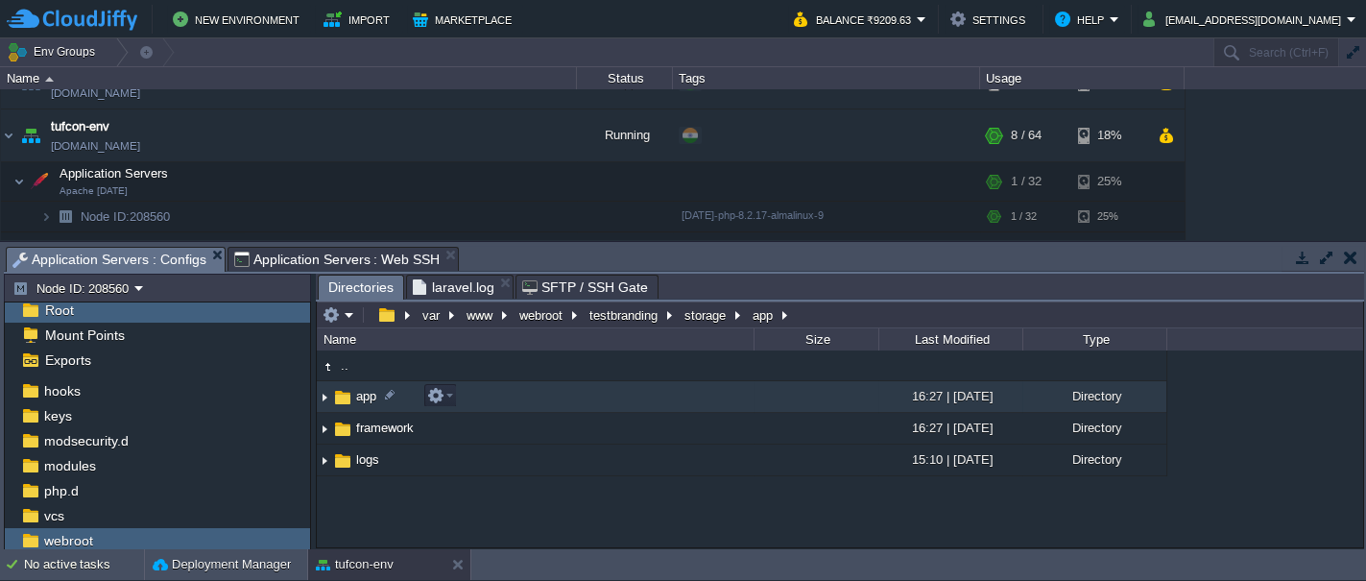
click at [344, 399] on img at bounding box center [342, 397] width 21 height 21
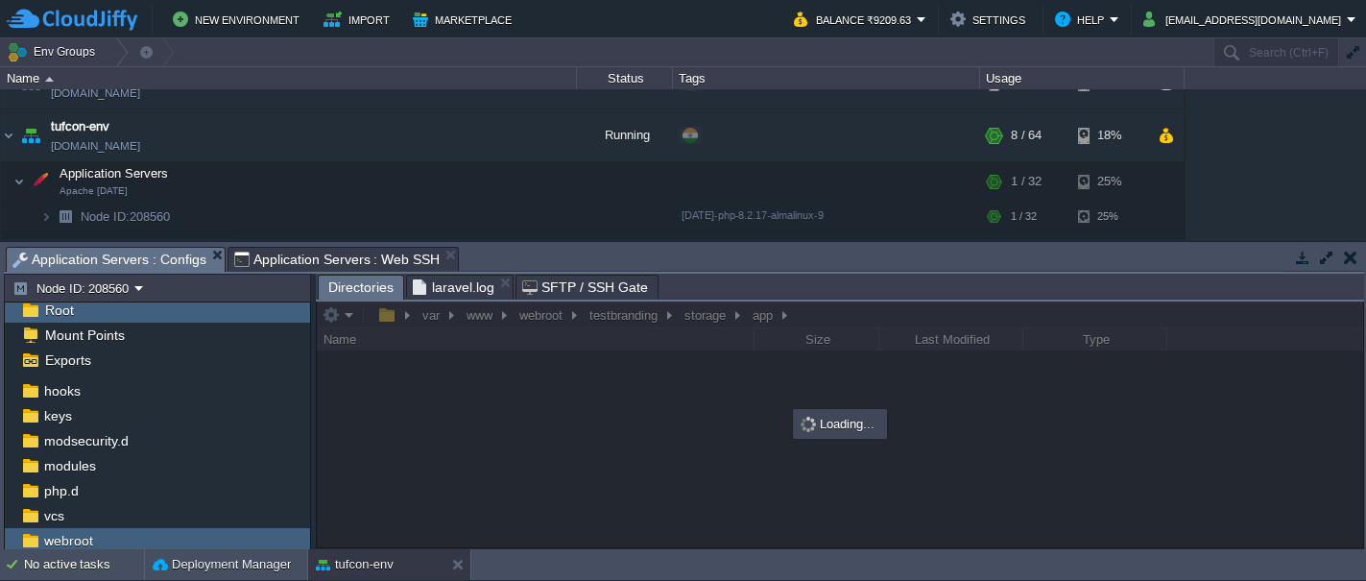
scroll to position [5, 0]
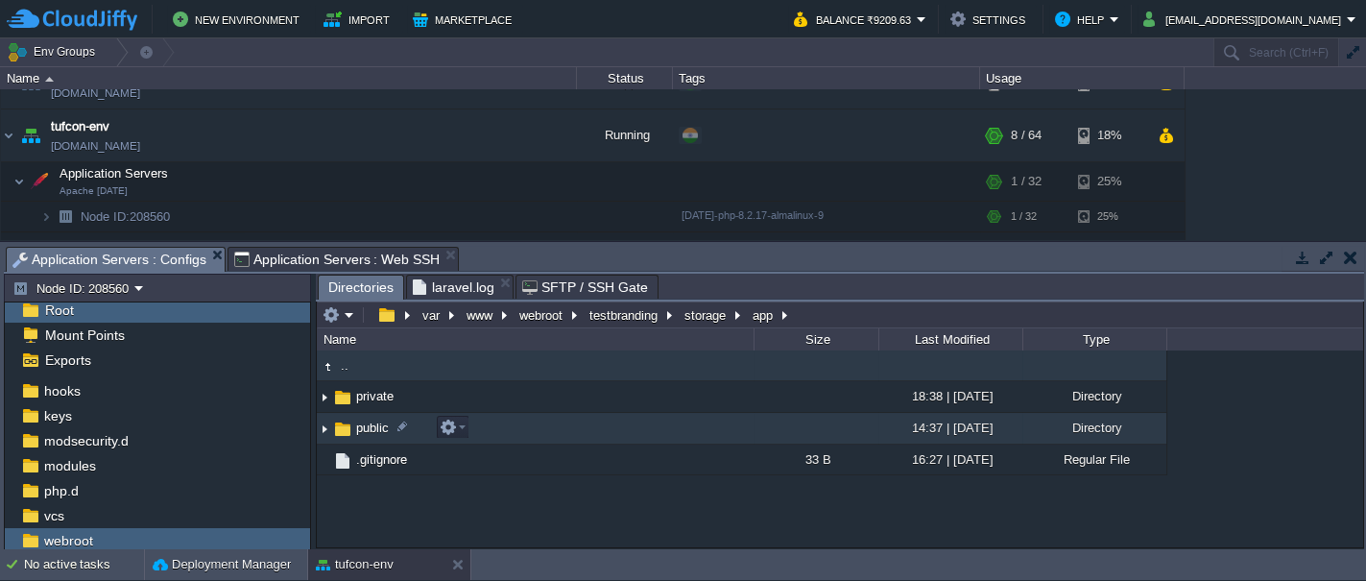
click at [340, 427] on img at bounding box center [342, 429] width 21 height 21
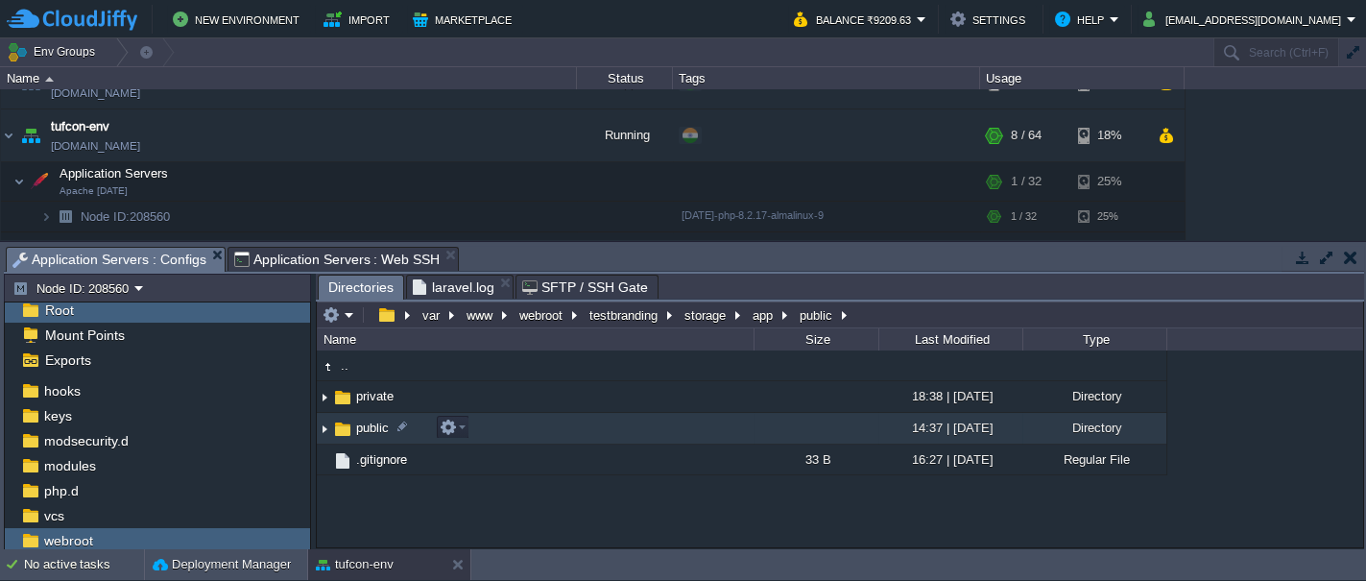
click at [340, 427] on img at bounding box center [342, 429] width 21 height 21
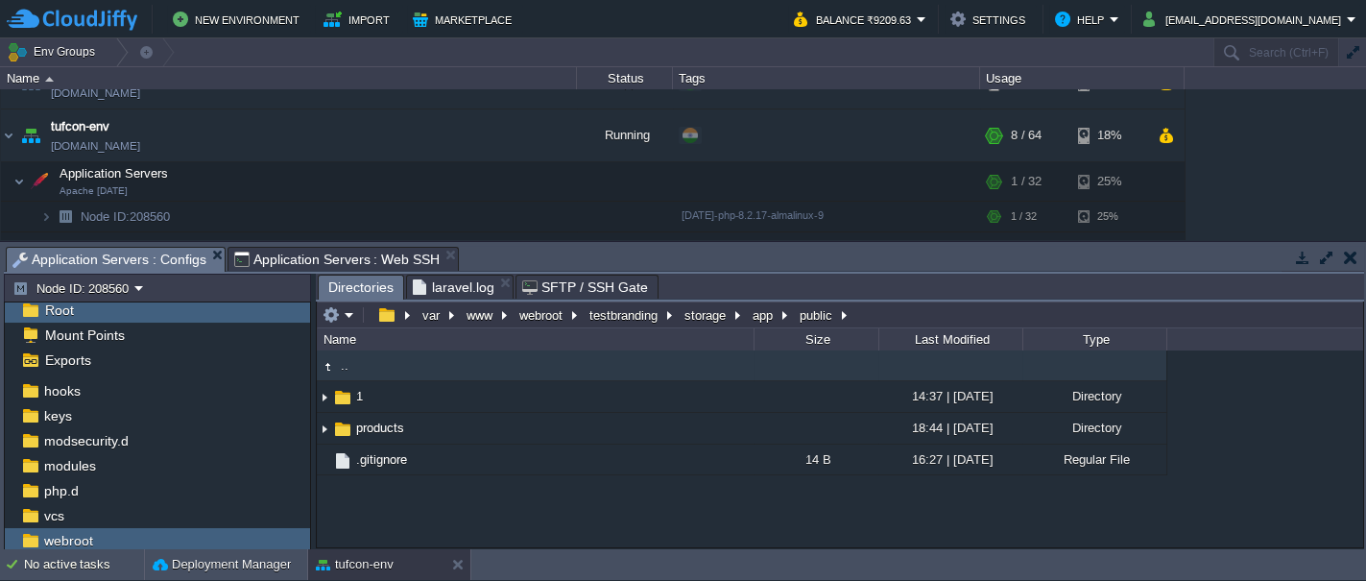
click at [510, 522] on div ".. 1 14:37 | [DATE] Directory products 18:44 | [DATE] Directory .gitignore 14 B…" at bounding box center [840, 448] width 1046 height 196
click at [317, 254] on span "Application Servers : Web SSH" at bounding box center [337, 259] width 206 height 23
click at [99, 257] on span "Application Servers : Configs" at bounding box center [109, 260] width 194 height 24
click at [693, 317] on button "storage" at bounding box center [706, 314] width 49 height 17
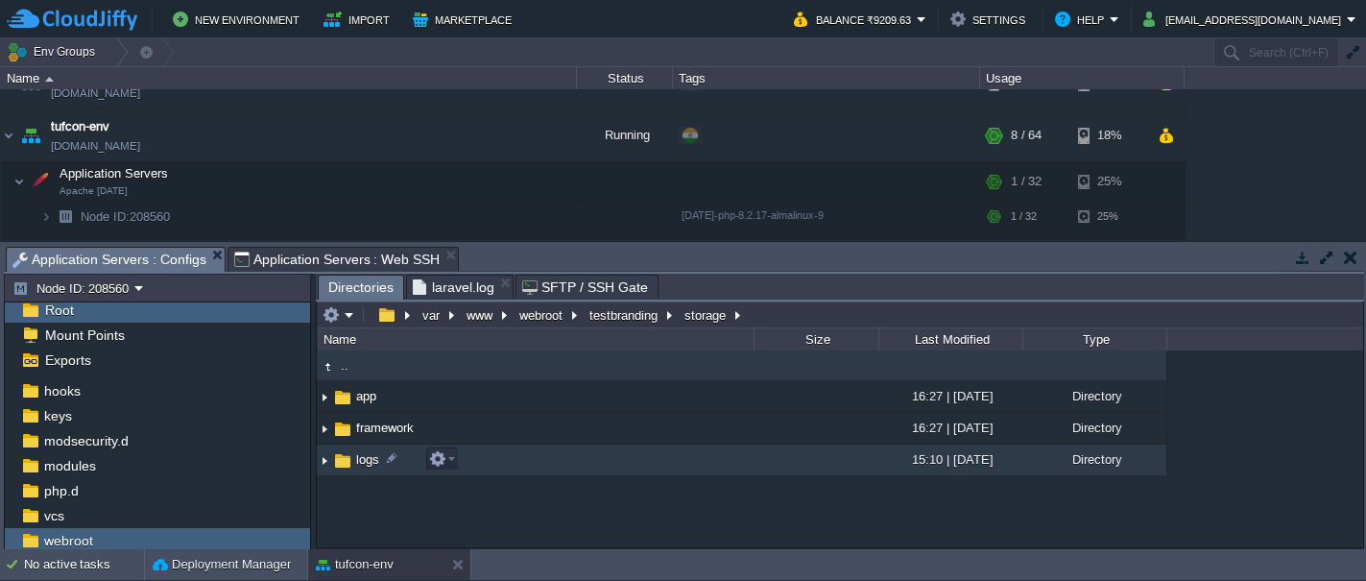
click at [340, 462] on img at bounding box center [342, 460] width 21 height 21
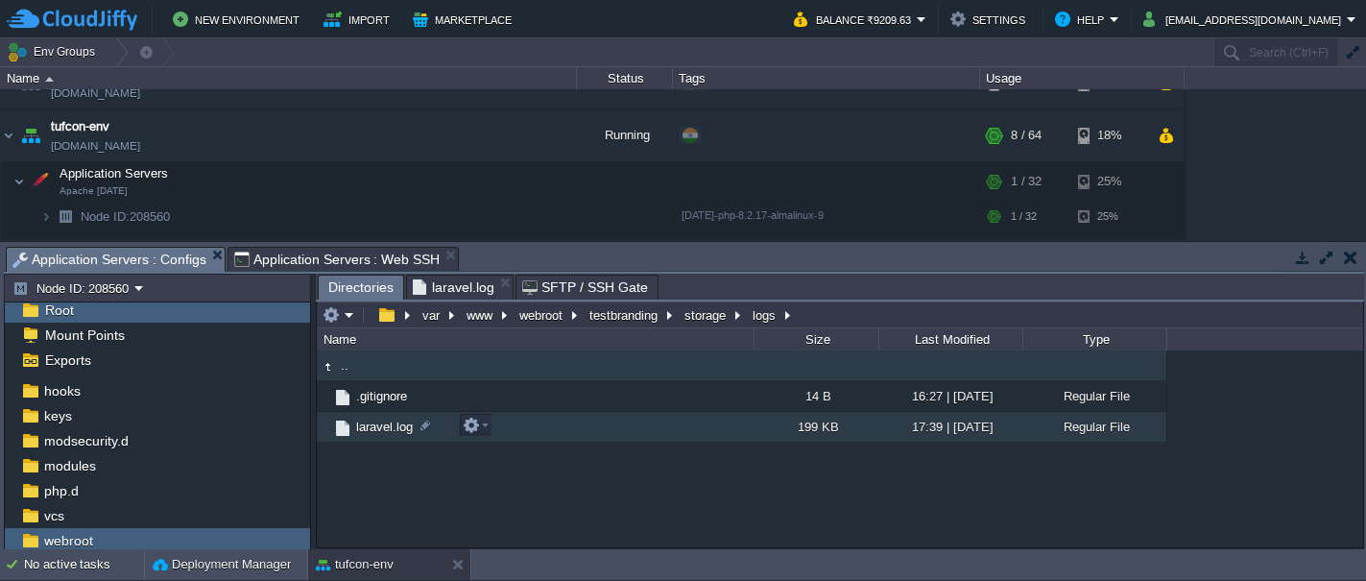
click at [377, 424] on span "laravel.log" at bounding box center [384, 427] width 62 height 16
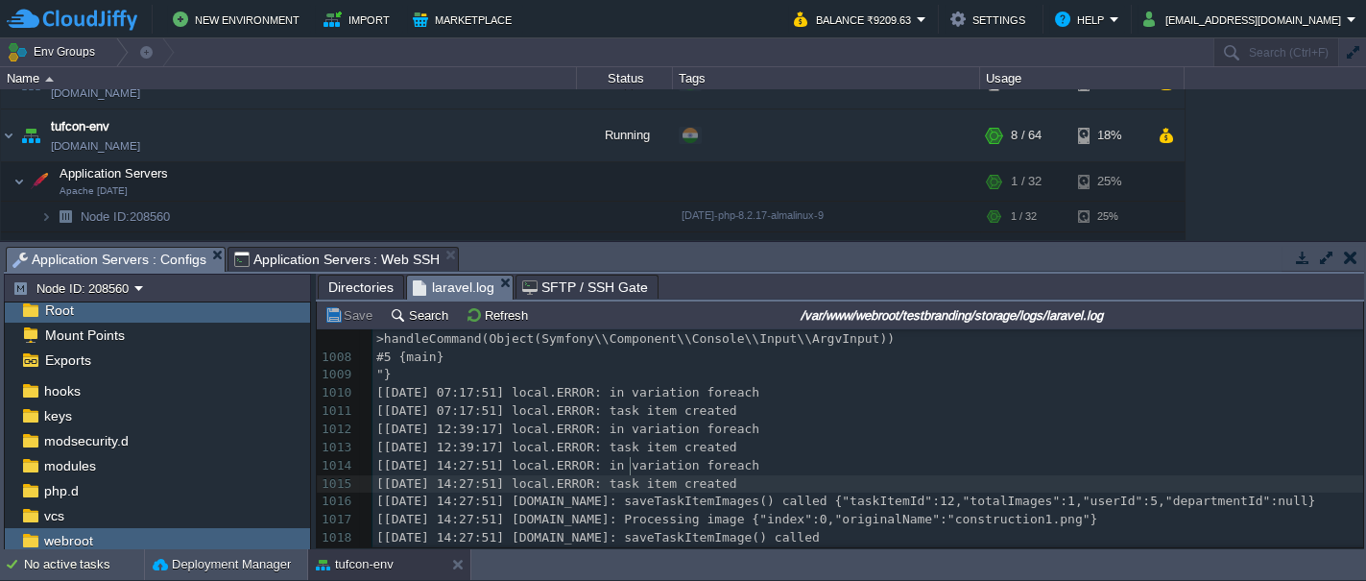
click at [629, 467] on div "x 997 optimize:clear {"exception":"[object] (Symfony\\Component\\Console\\Excep…" at bounding box center [867, 384] width 991 height 759
click at [485, 315] on button "Refresh" at bounding box center [500, 314] width 68 height 17
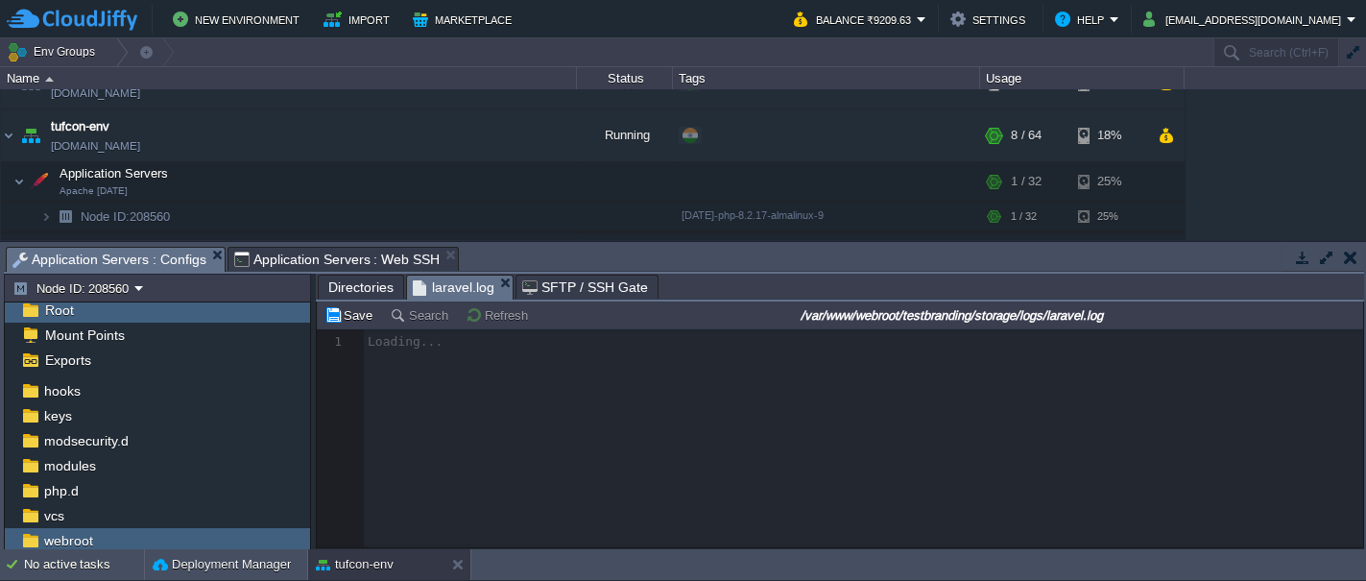
scroll to position [0, 0]
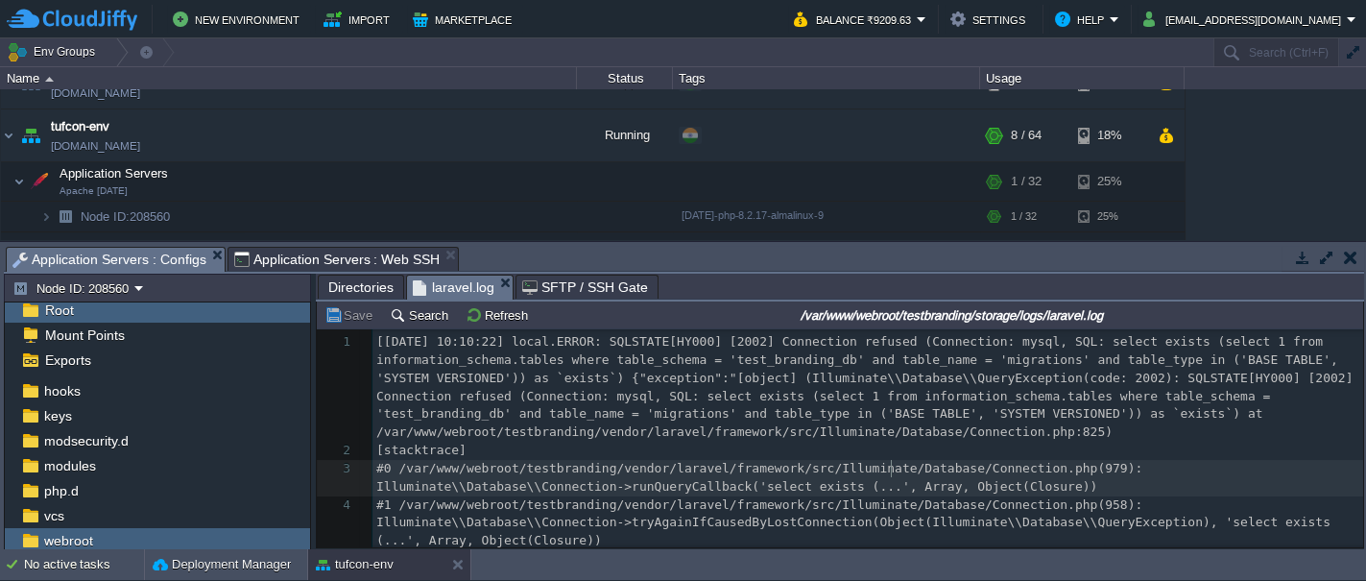
click at [887, 470] on span "#0 /var/www/webroot/testbranding/vendor/laravel/framework/src/Illuminate/Databa…" at bounding box center [763, 477] width 774 height 33
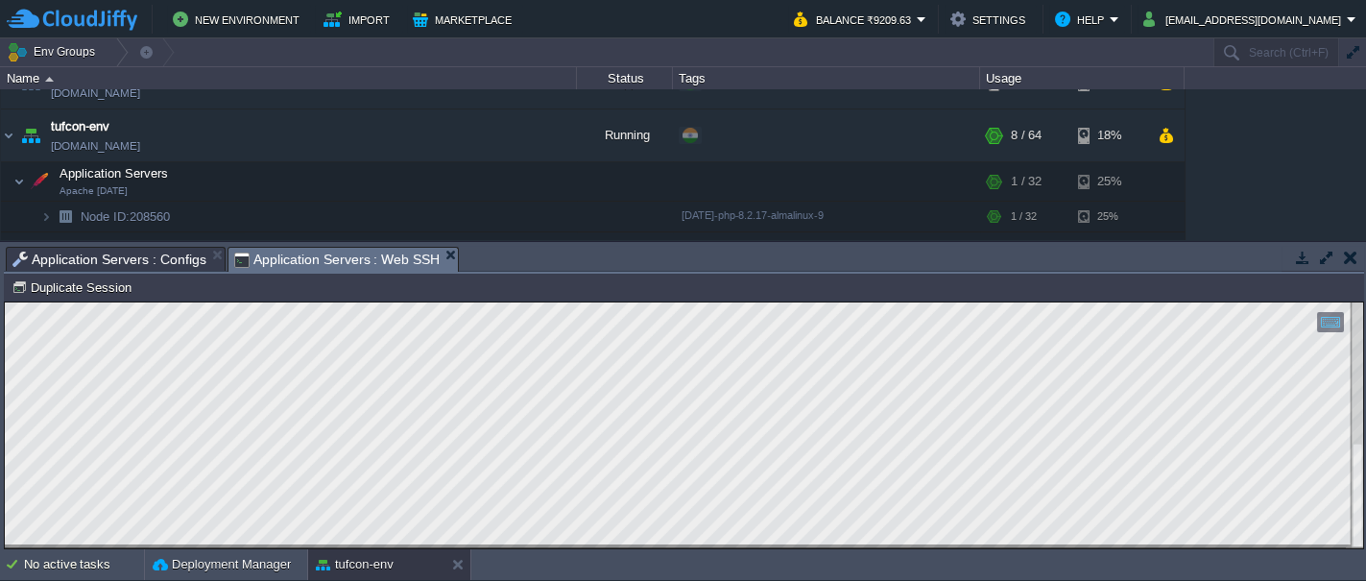
click at [267, 255] on span "Application Servers : Web SSH" at bounding box center [337, 260] width 206 height 24
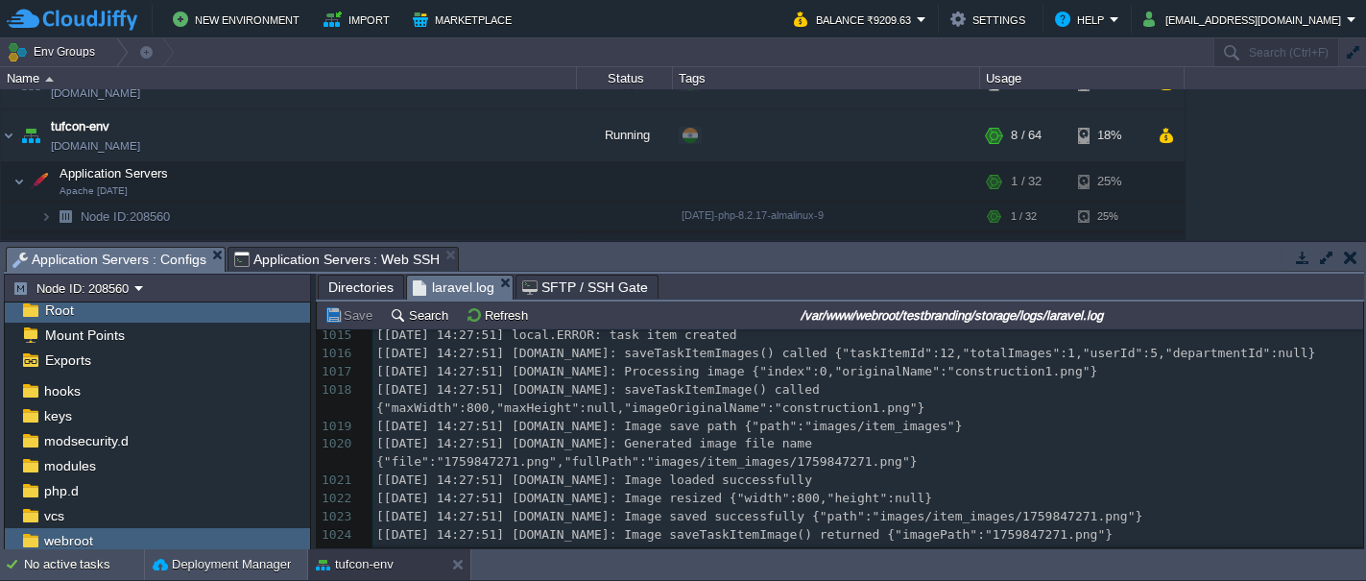
click at [117, 257] on span "Application Servers : Configs" at bounding box center [109, 260] width 194 height 24
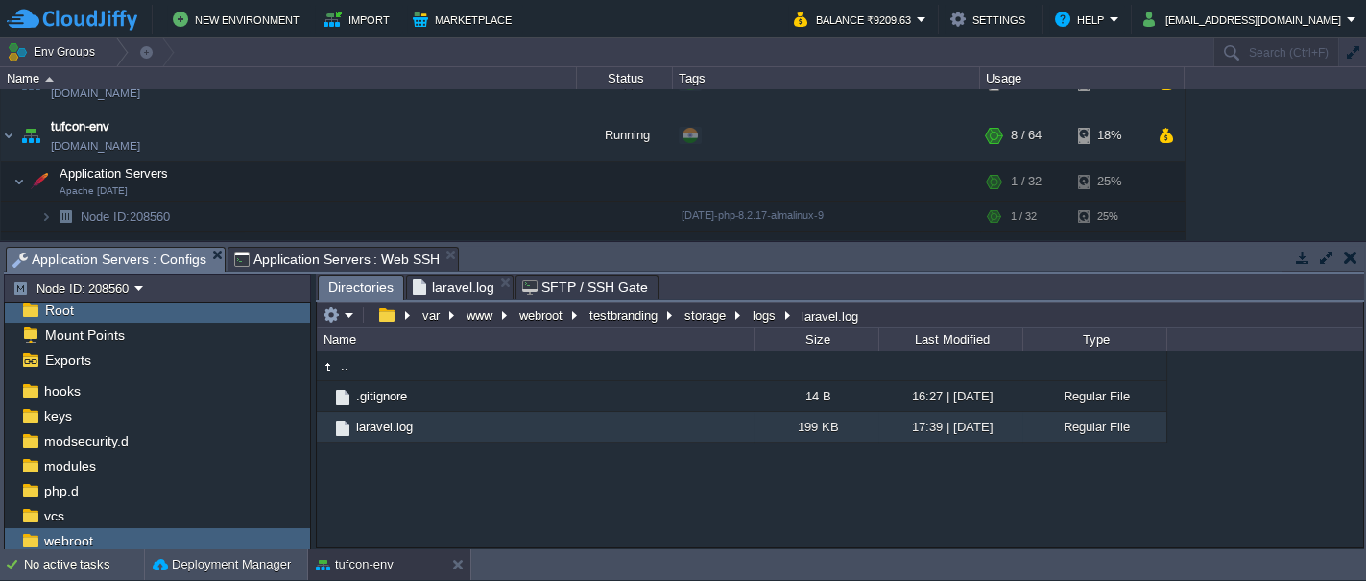
click at [363, 285] on span "Directories" at bounding box center [360, 288] width 65 height 24
click at [609, 315] on button "testbranding" at bounding box center [625, 314] width 76 height 17
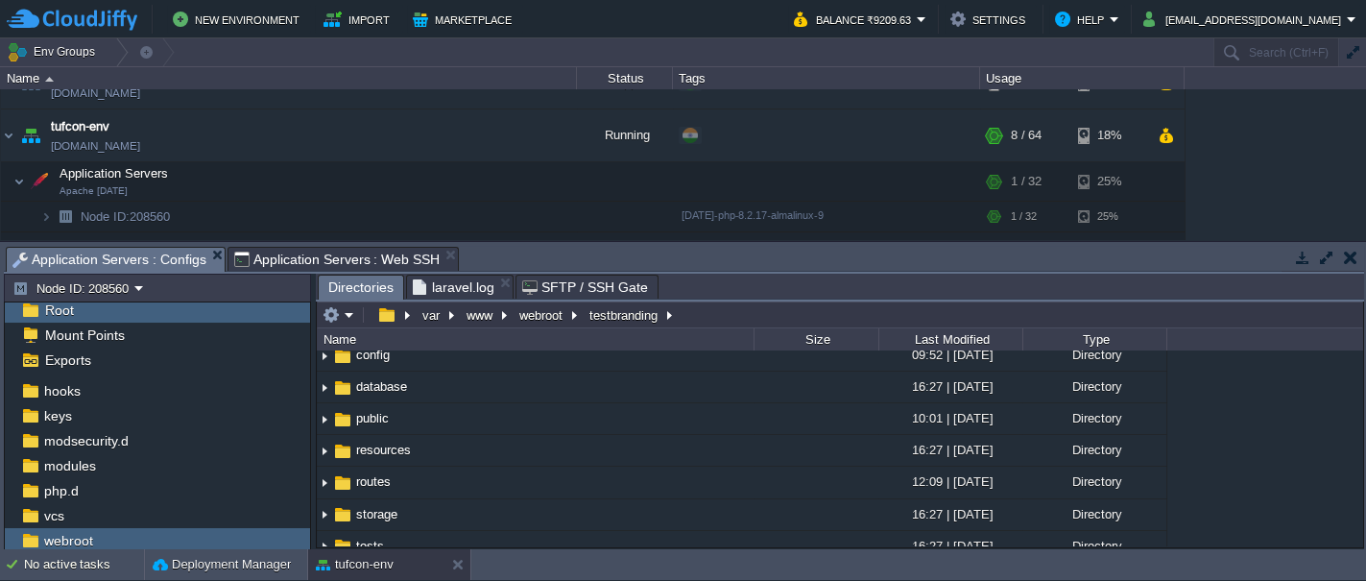
scroll to position [149, 0]
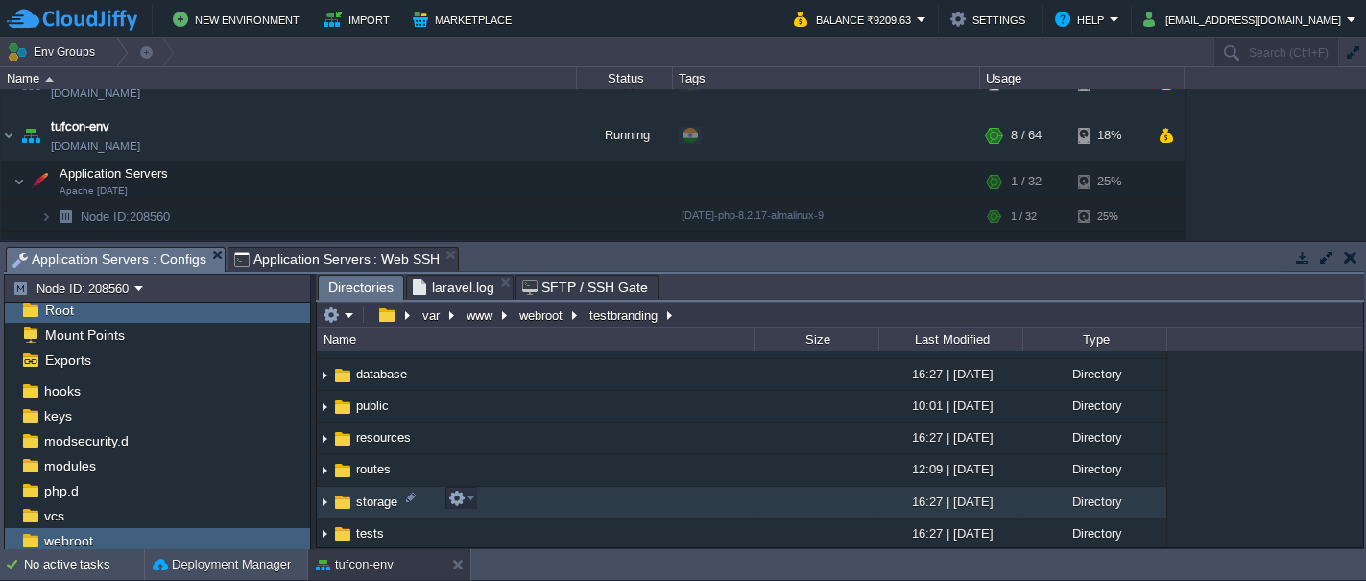
click at [344, 502] on img at bounding box center [342, 502] width 21 height 21
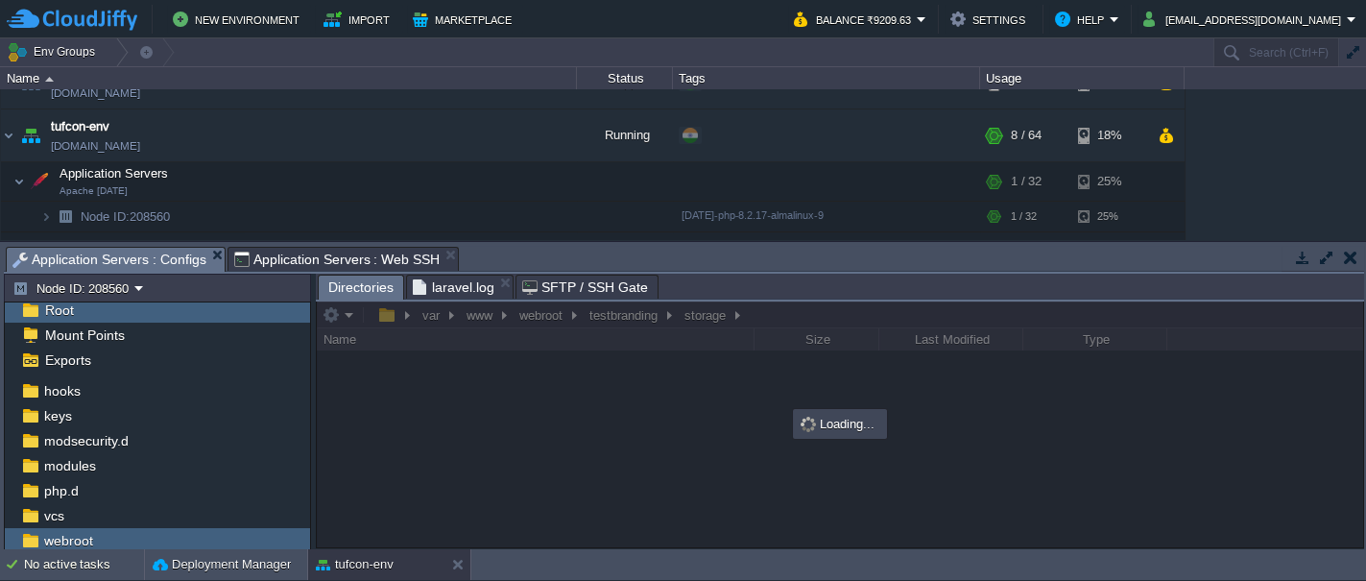
scroll to position [0, 0]
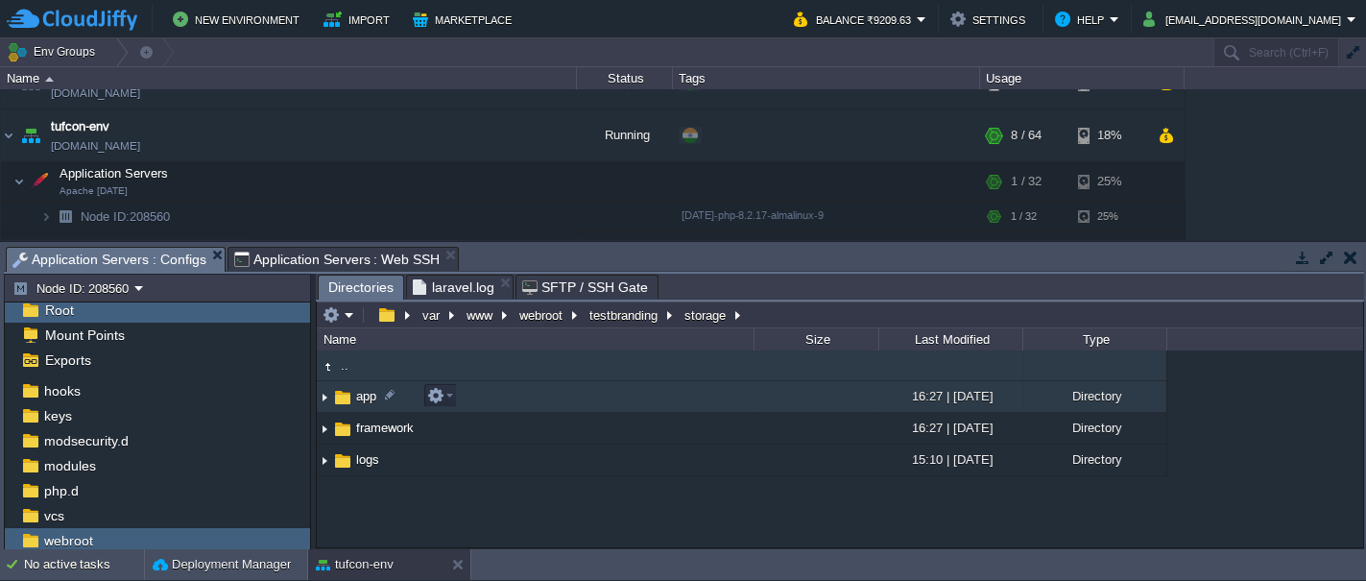
click at [346, 396] on img at bounding box center [342, 397] width 21 height 21
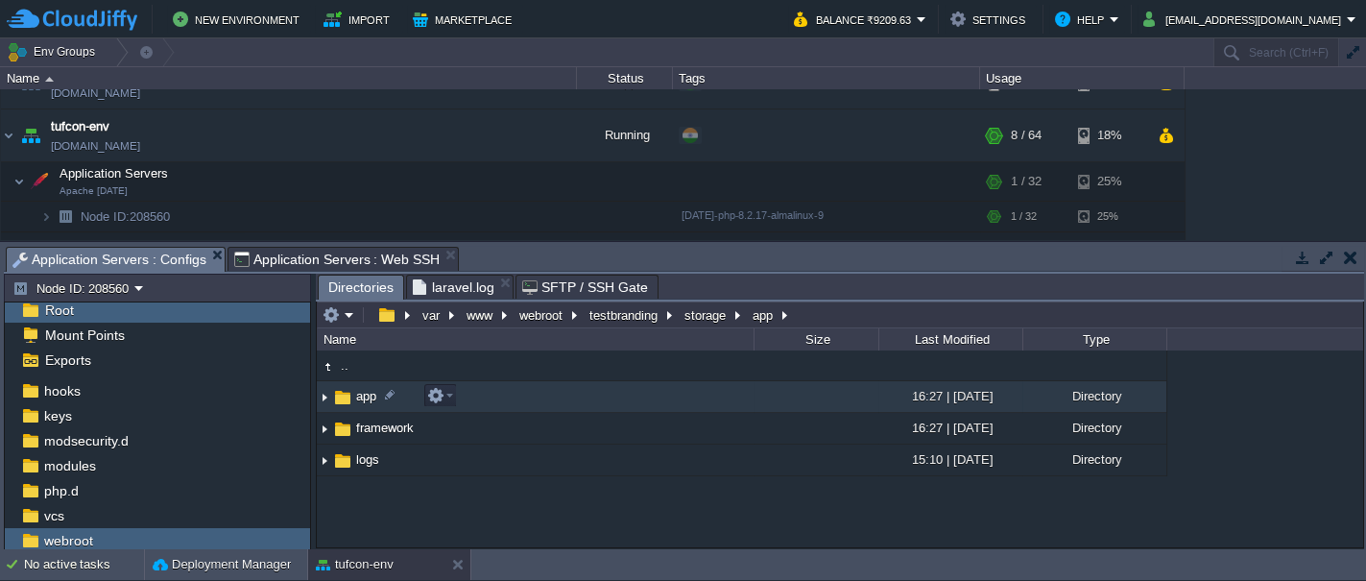
click at [346, 396] on img at bounding box center [342, 397] width 21 height 21
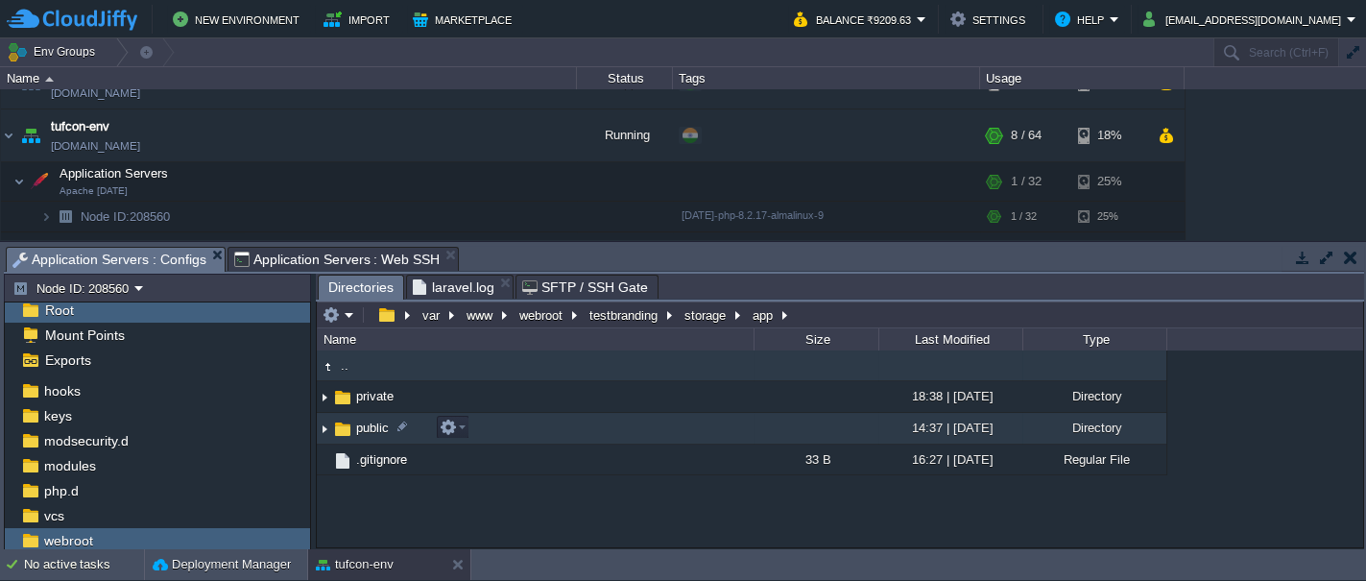
click at [343, 429] on img at bounding box center [342, 429] width 21 height 21
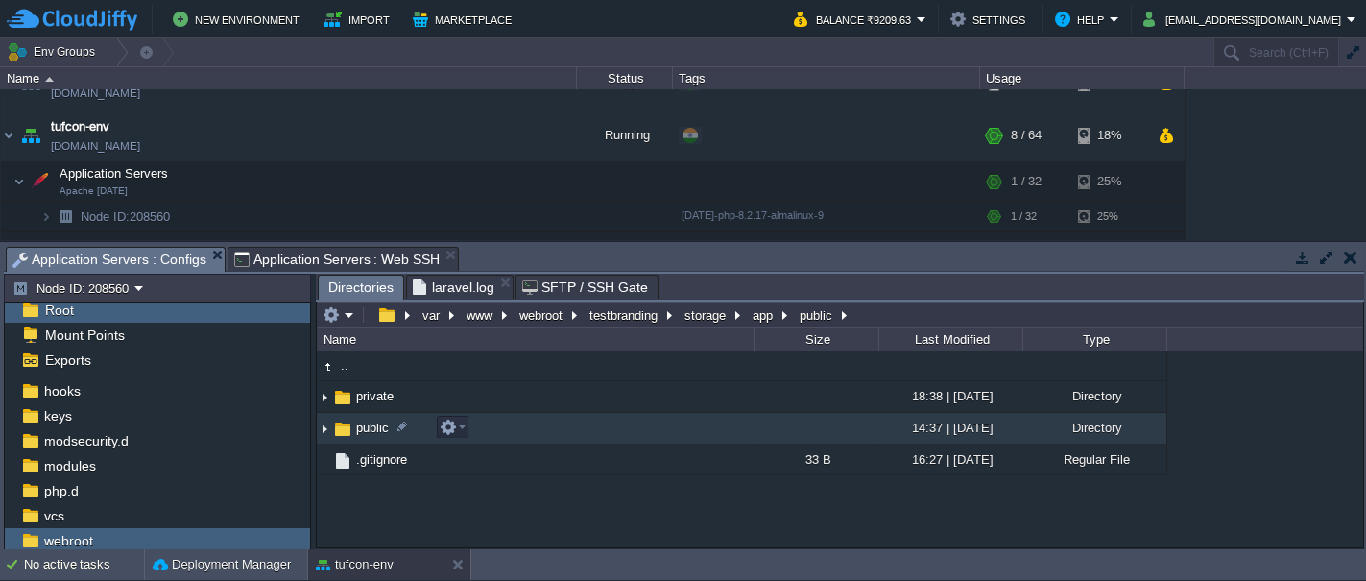
click at [343, 429] on img at bounding box center [342, 429] width 21 height 21
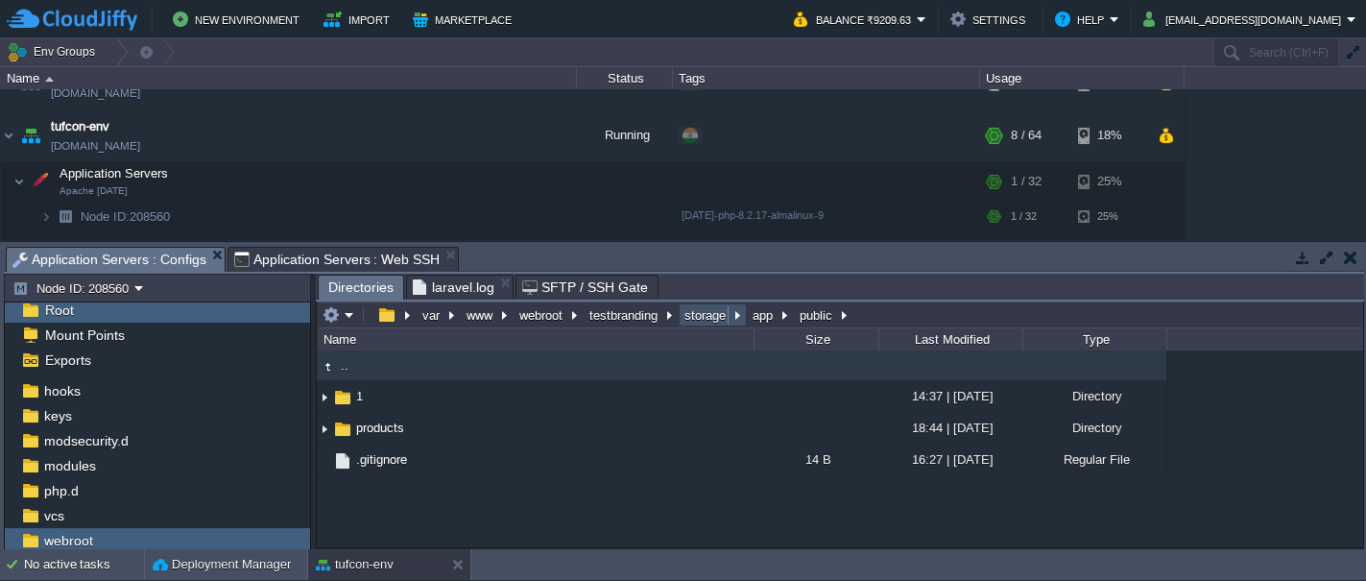
click at [697, 313] on button "storage" at bounding box center [706, 314] width 49 height 17
click at [612, 317] on button "testbranding" at bounding box center [625, 314] width 76 height 17
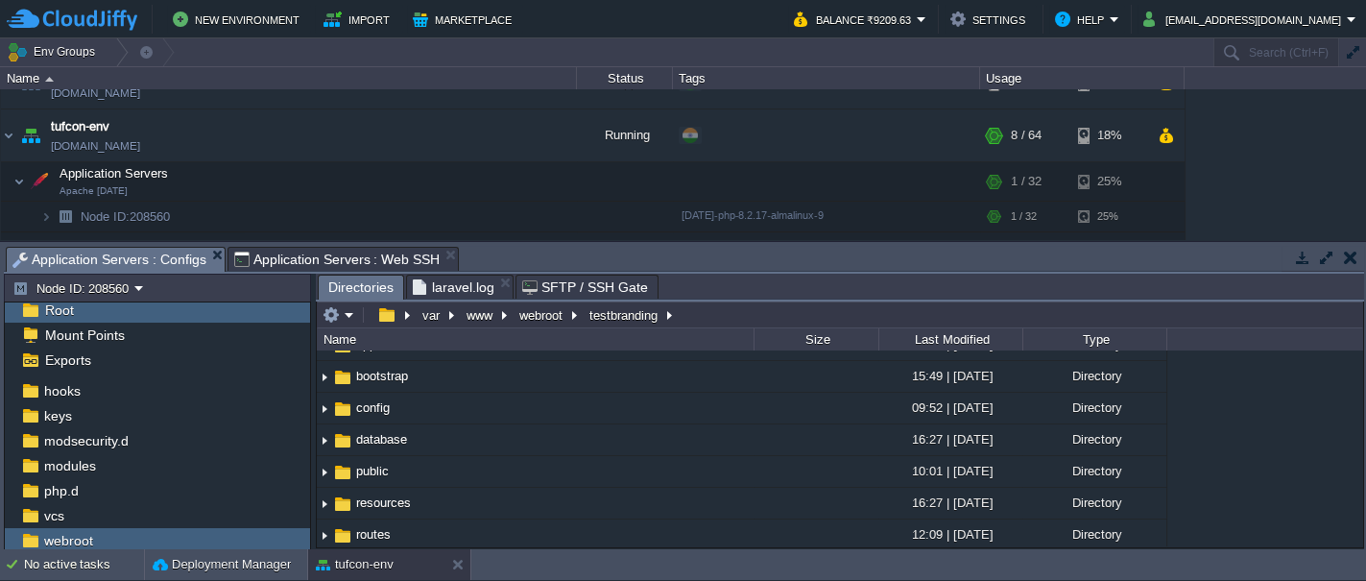
scroll to position [74, 0]
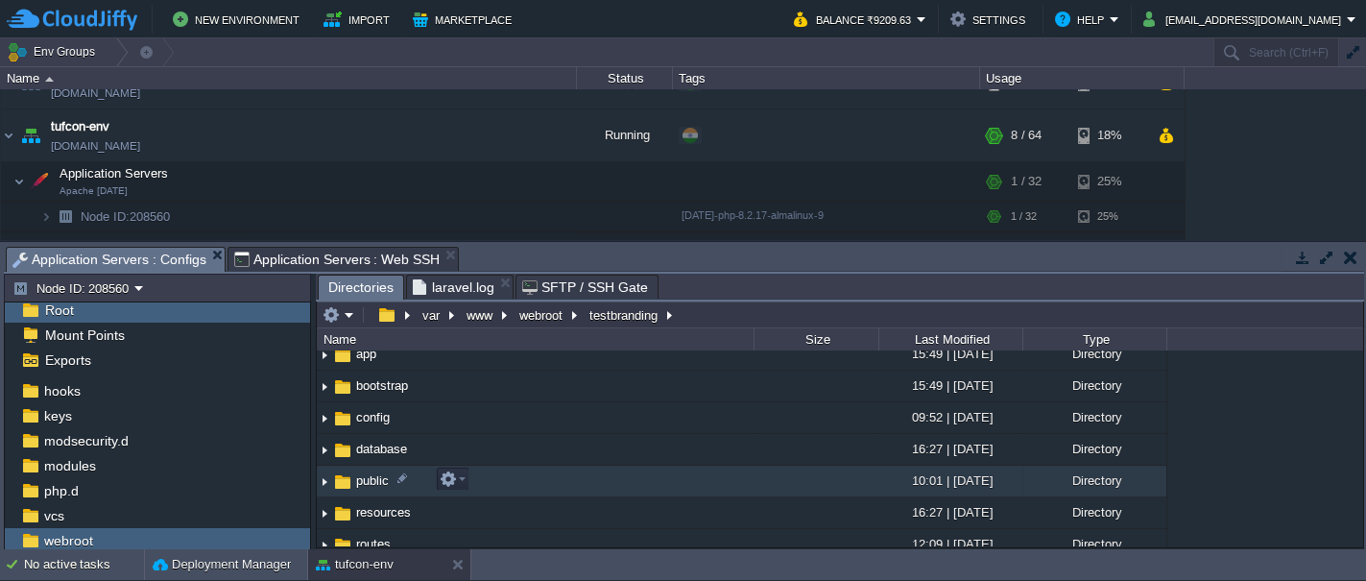
click at [346, 485] on img at bounding box center [342, 481] width 21 height 21
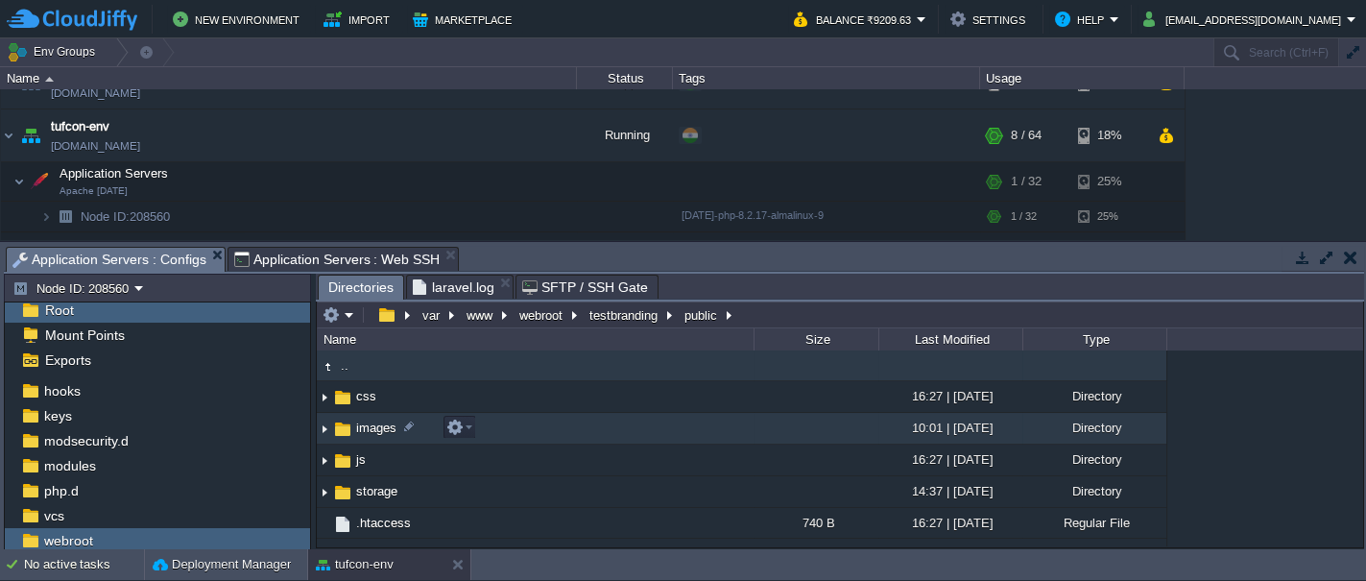
click at [365, 432] on span "images" at bounding box center [376, 428] width 46 height 16
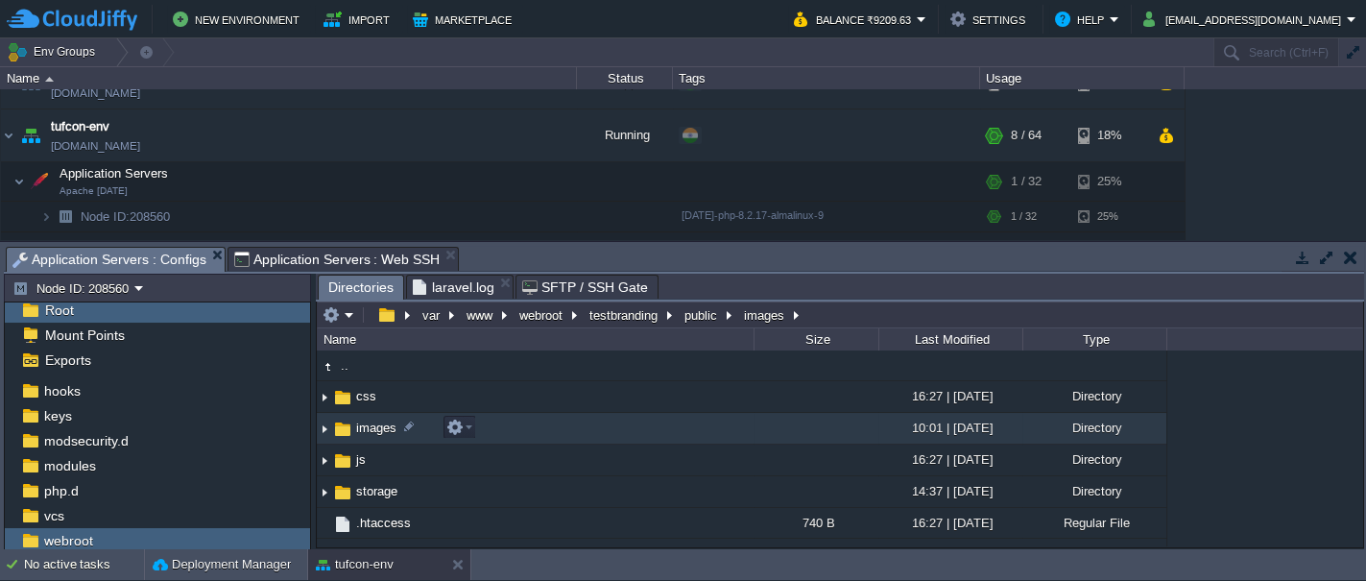
click at [365, 432] on span "images" at bounding box center [376, 428] width 46 height 16
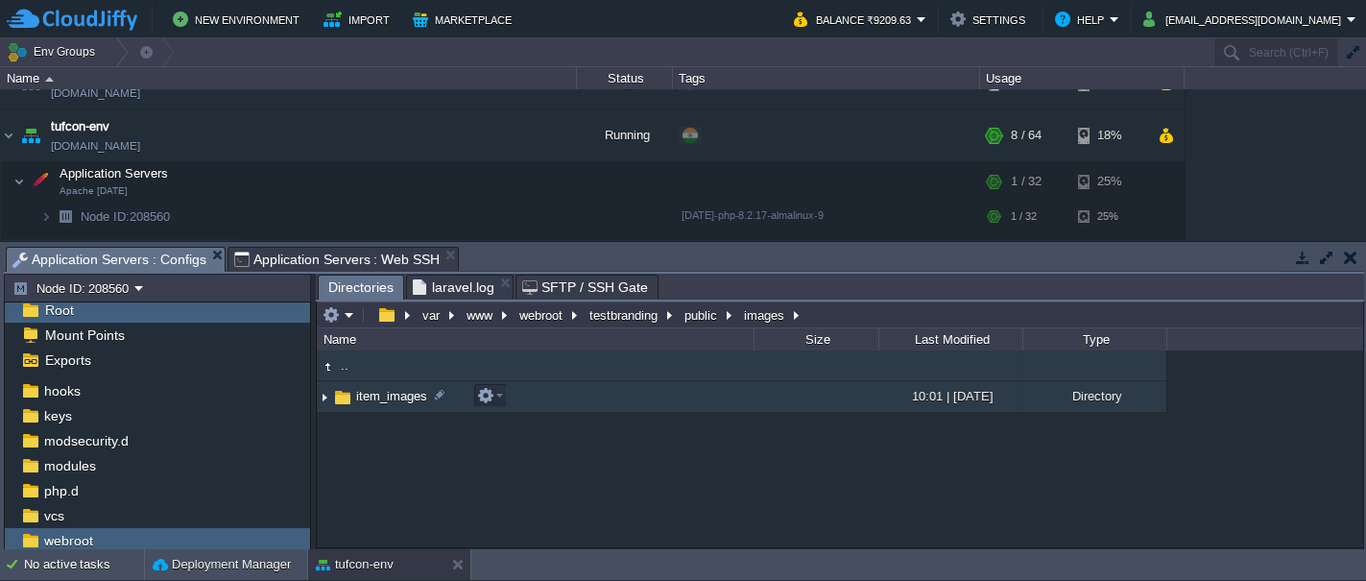
click at [369, 394] on span "item_images" at bounding box center [391, 396] width 77 height 16
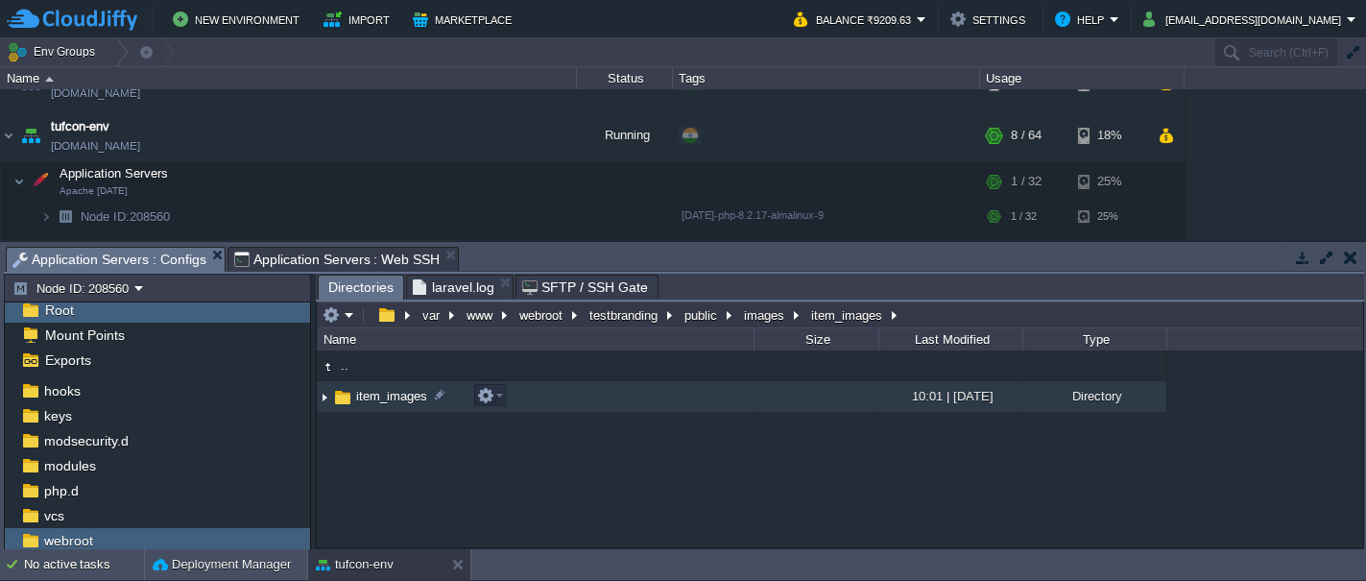
click at [369, 394] on span "item_images" at bounding box center [391, 396] width 77 height 16
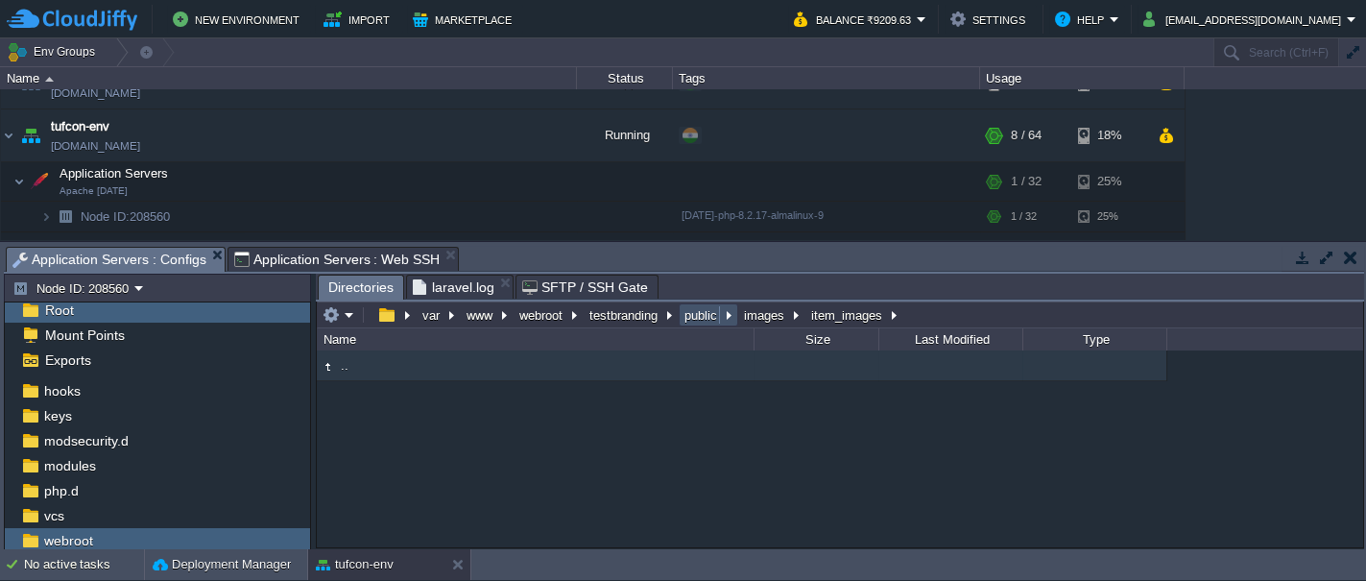
click at [694, 315] on button "public" at bounding box center [702, 314] width 40 height 17
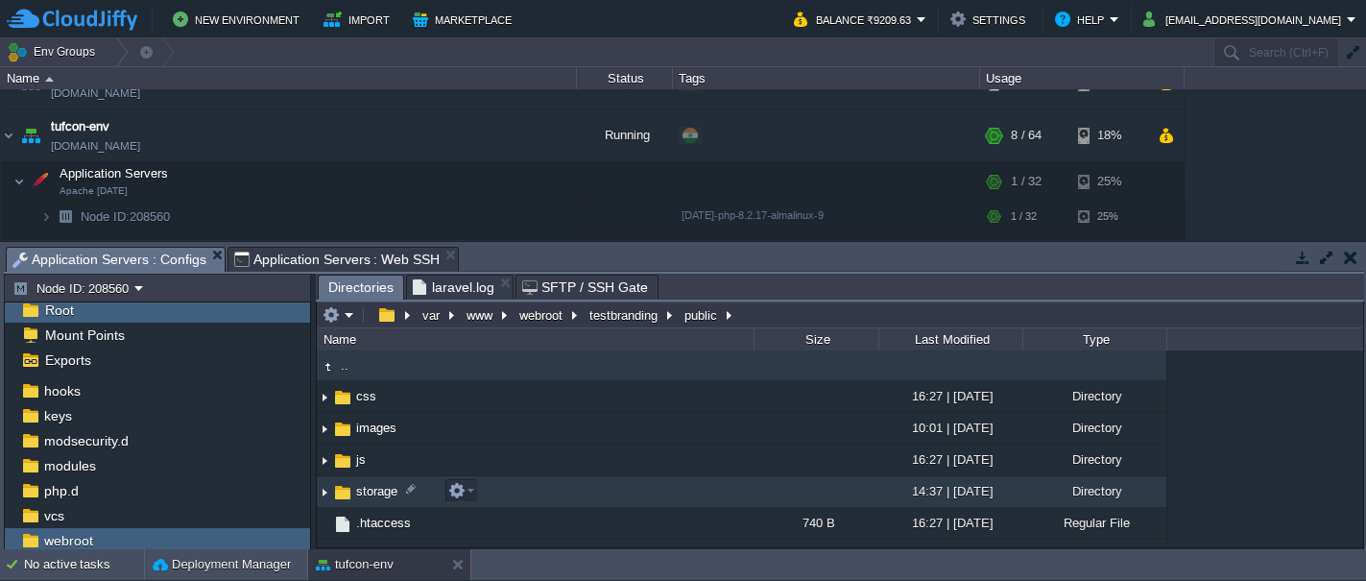
click at [343, 491] on img at bounding box center [342, 492] width 21 height 21
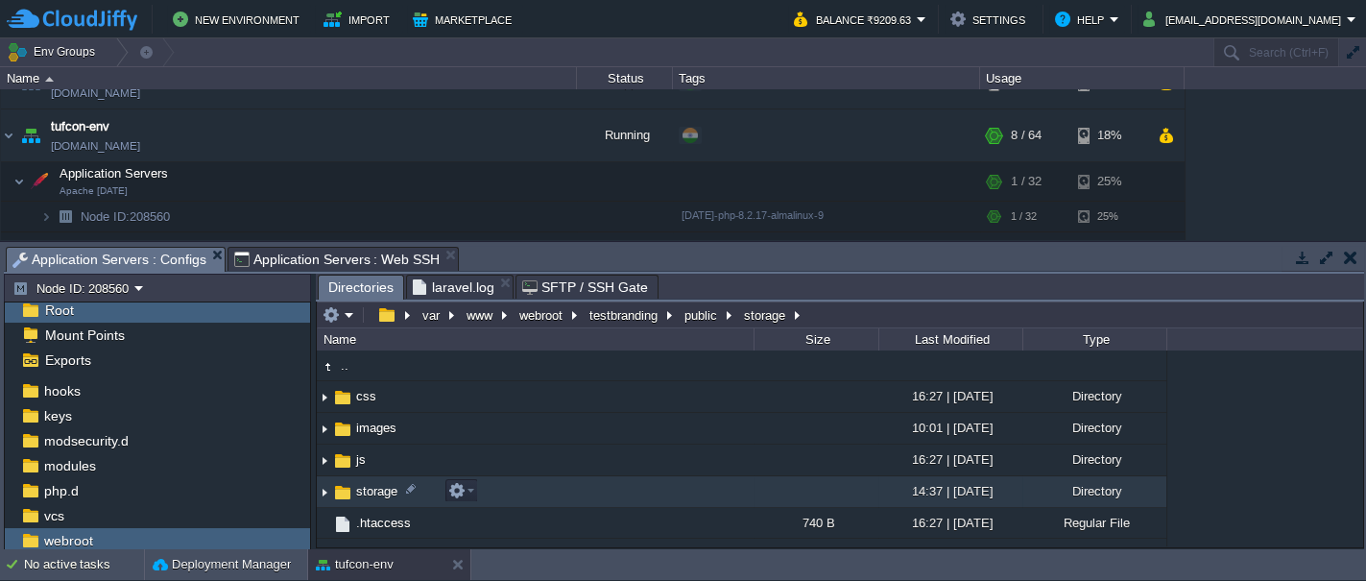
click at [343, 491] on img at bounding box center [342, 492] width 21 height 21
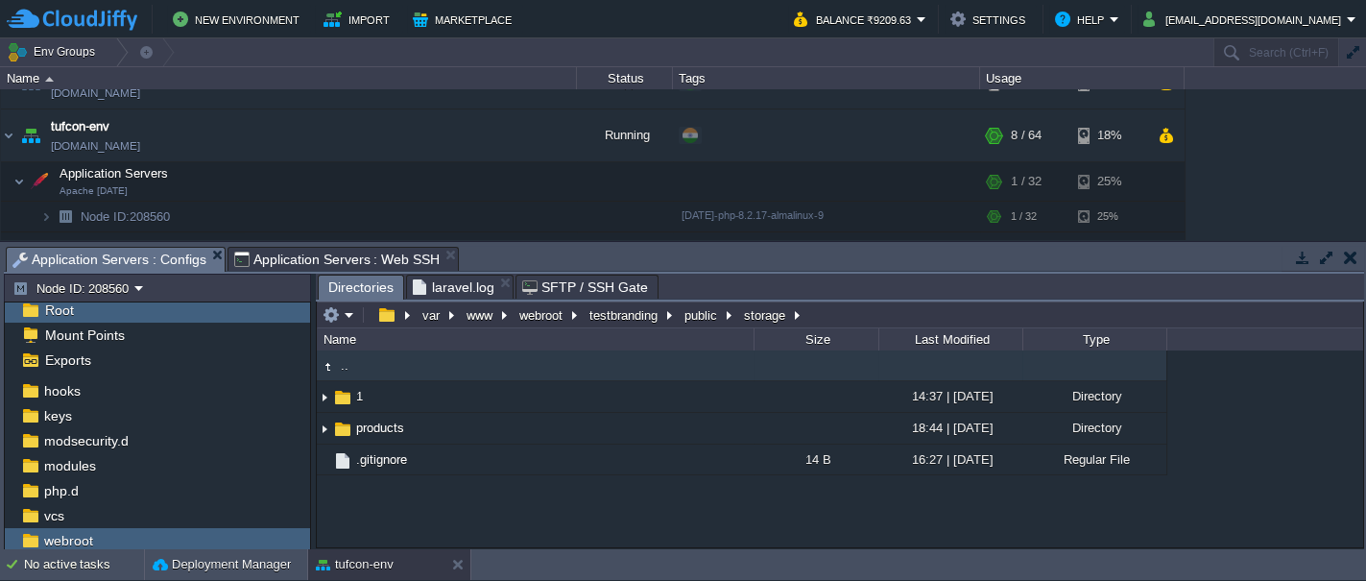
click at [512, 503] on div ".. 1 14:37 | [DATE] Directory products 18:44 | [DATE] Directory .gitignore 14 B…" at bounding box center [840, 448] width 1046 height 196
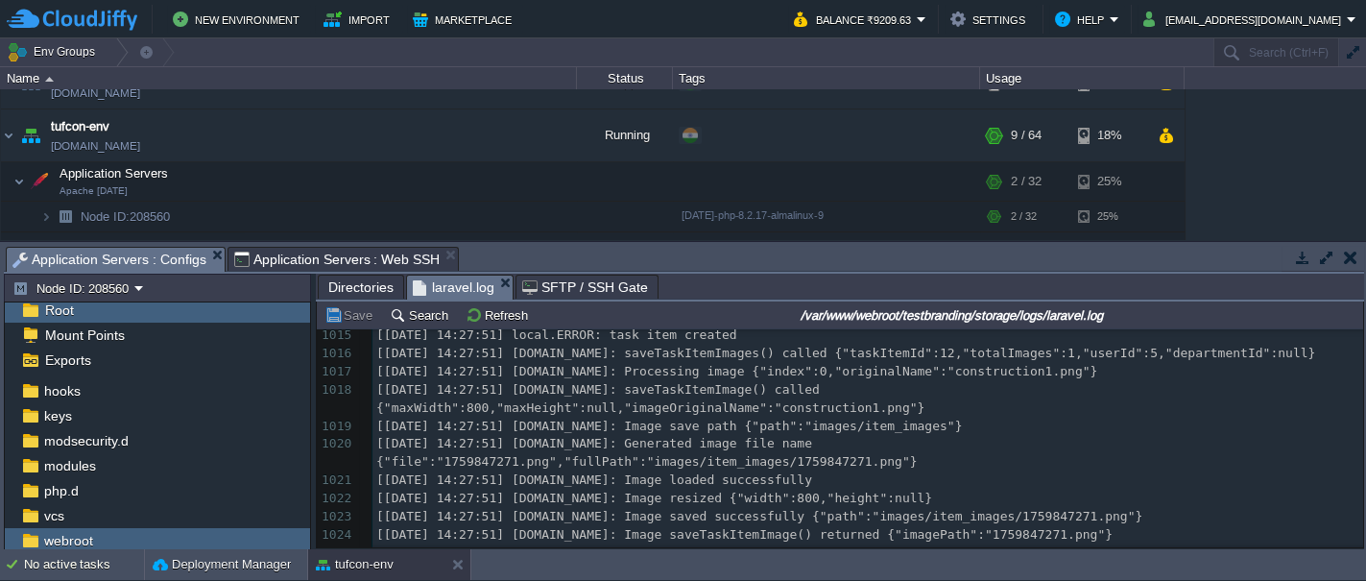
click at [456, 281] on span "laravel.log" at bounding box center [454, 288] width 82 height 24
click at [486, 315] on button "Refresh" at bounding box center [500, 314] width 68 height 17
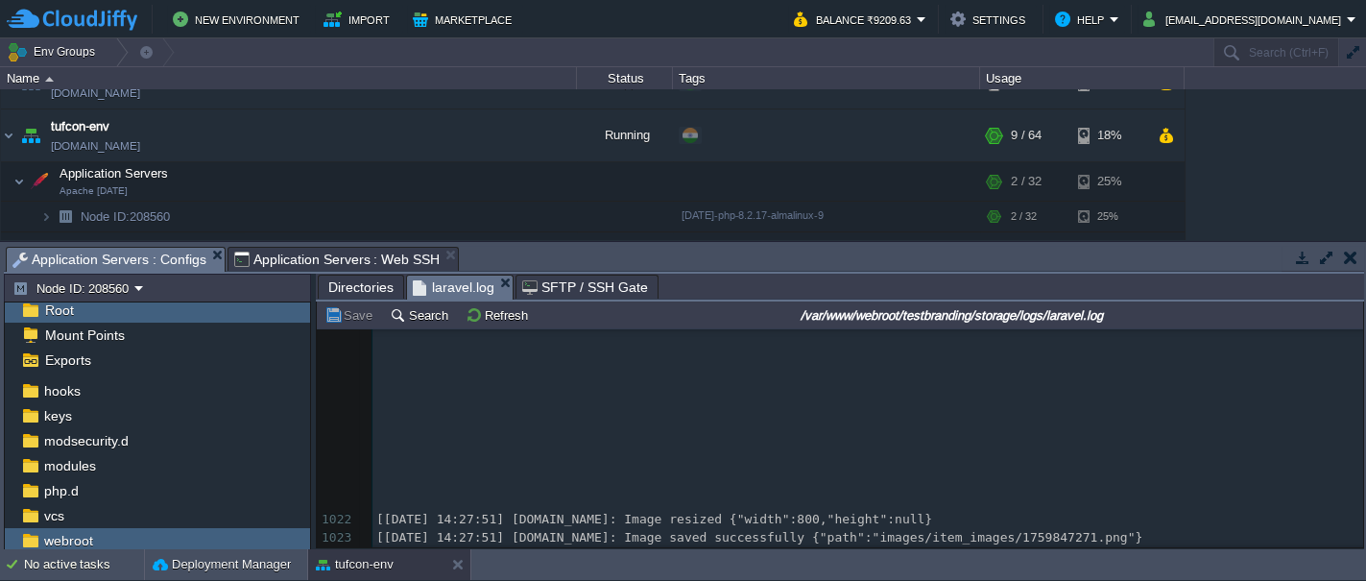
scroll to position [34388, 0]
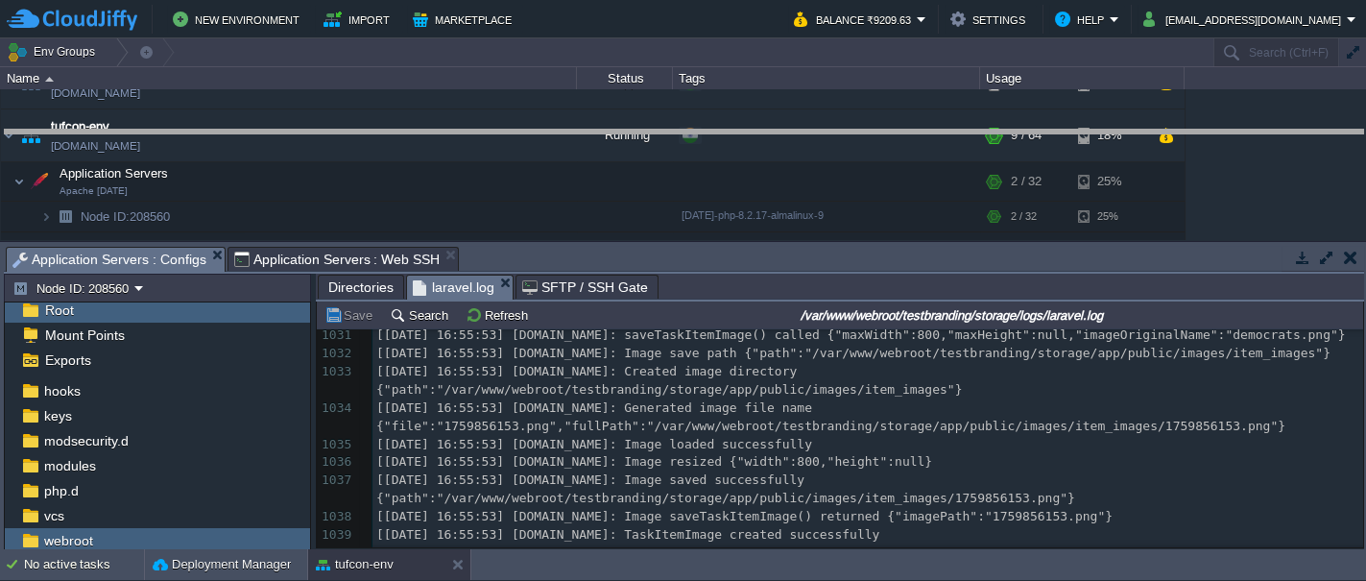
drag, startPoint x: 804, startPoint y: 246, endPoint x: 789, endPoint y: 130, distance: 117.0
click at [789, 130] on body "New Environment Import Marketplace Bonus ₹0.00 Upgrade Account Balance ₹9209.63…" at bounding box center [683, 290] width 1366 height 581
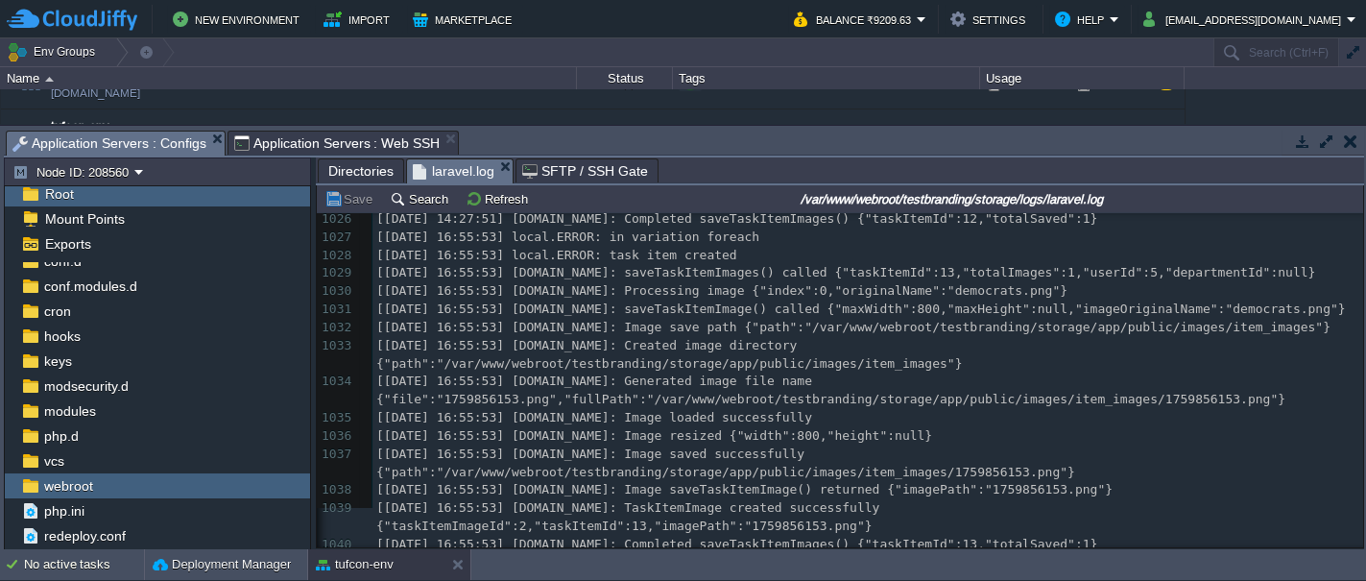
scroll to position [34272, 0]
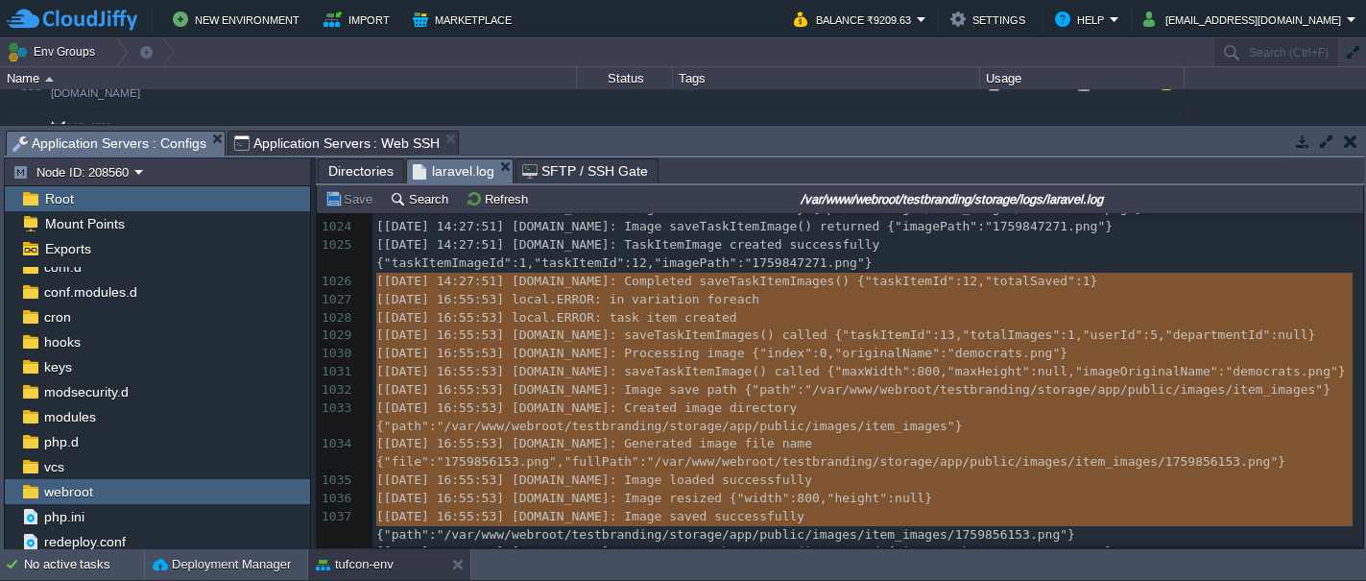
drag, startPoint x: 378, startPoint y: 285, endPoint x: 1047, endPoint y: 530, distance: 712.5
type textarea "-"
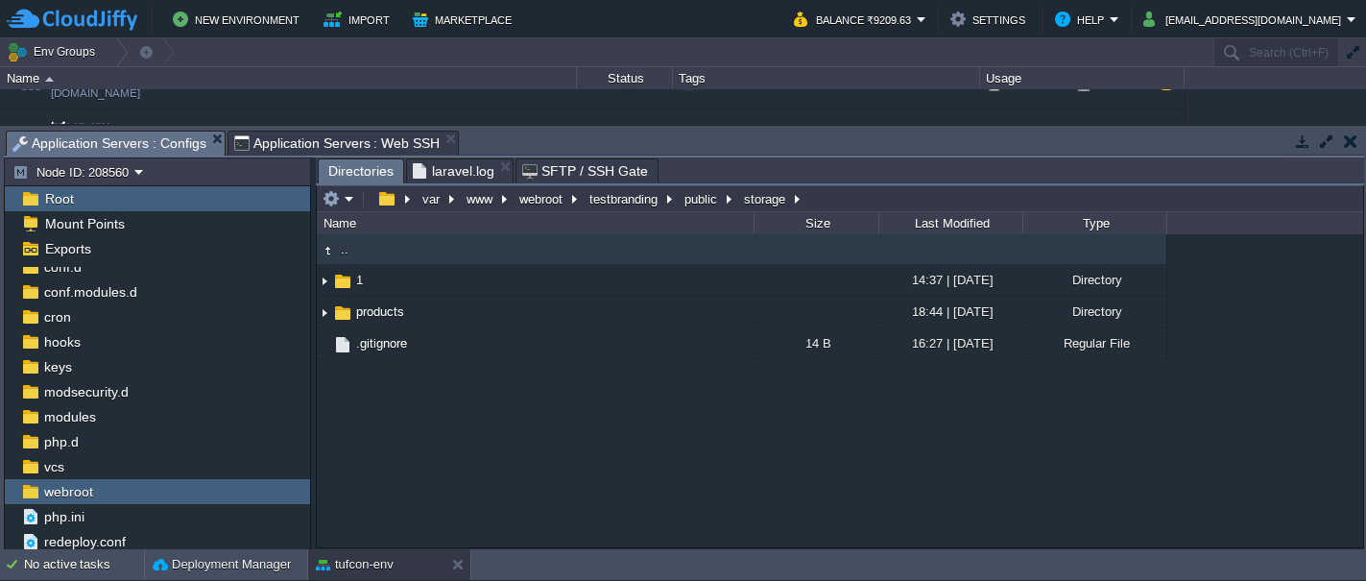
click at [361, 170] on span "Directories" at bounding box center [360, 171] width 65 height 24
click at [612, 194] on button "testbranding" at bounding box center [625, 198] width 76 height 17
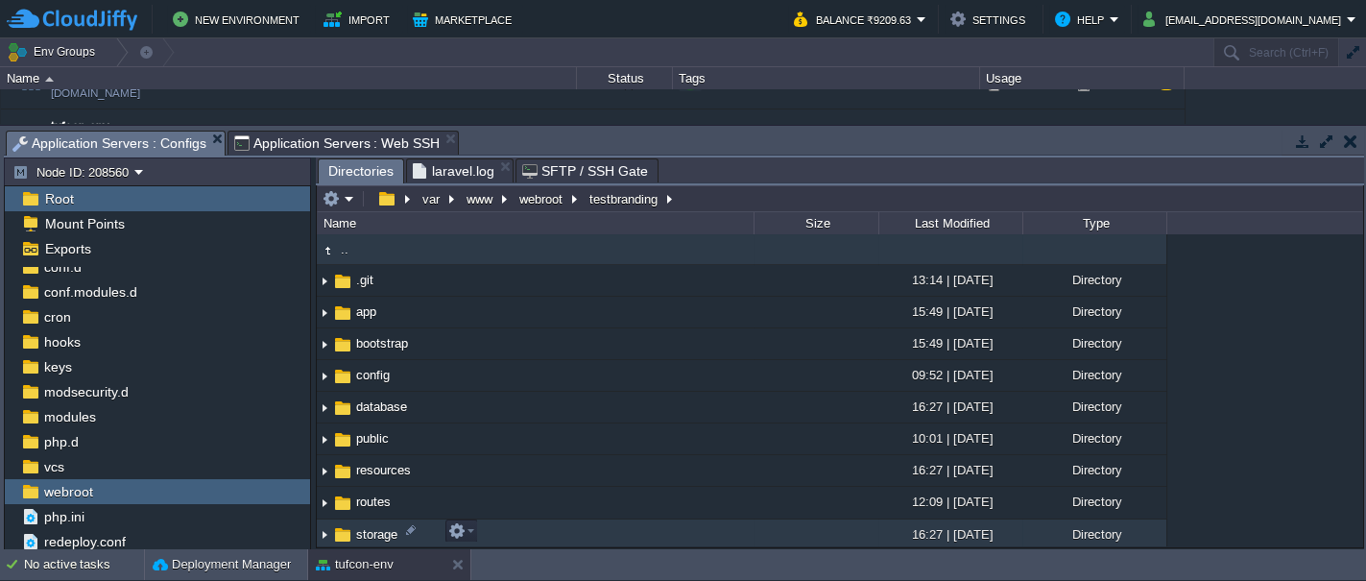
click at [362, 532] on span "storage" at bounding box center [376, 534] width 47 height 16
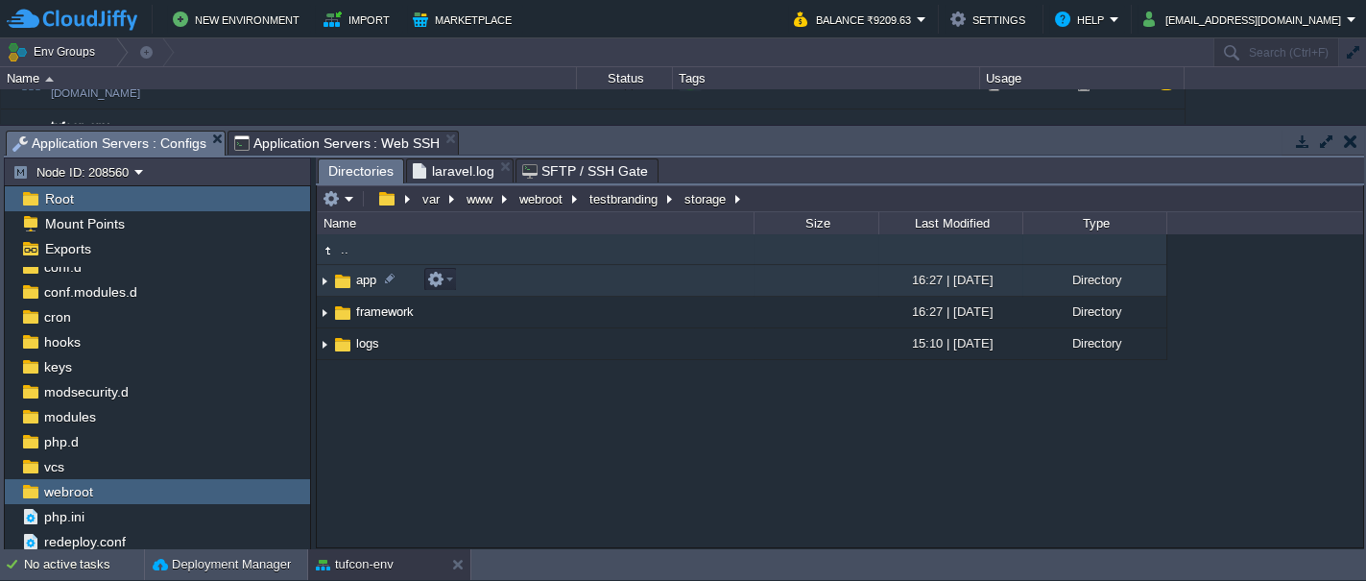
click at [360, 280] on span "app" at bounding box center [366, 280] width 26 height 16
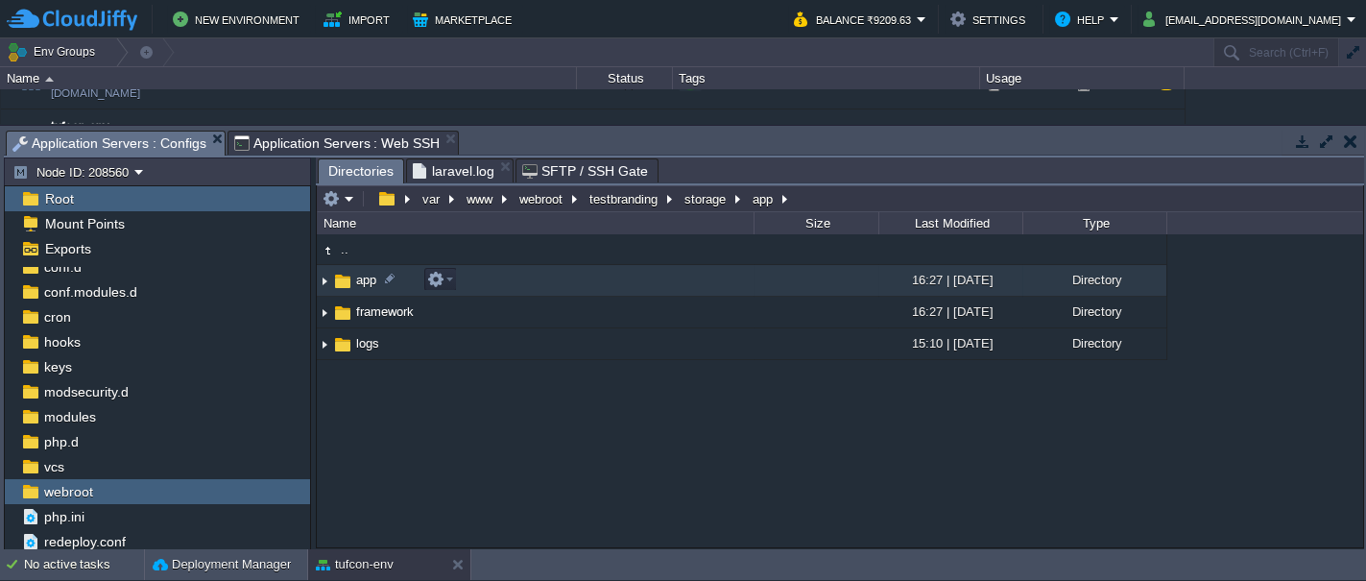
click at [360, 280] on span "app" at bounding box center [366, 280] width 26 height 16
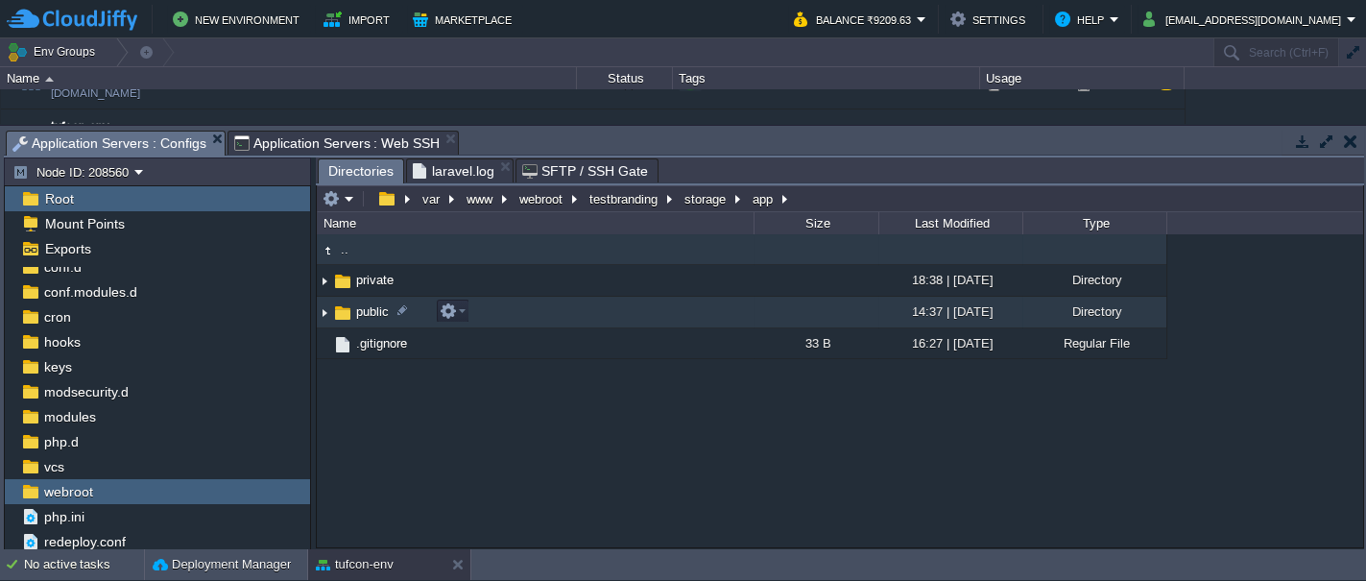
click at [359, 312] on span "public" at bounding box center [372, 311] width 38 height 16
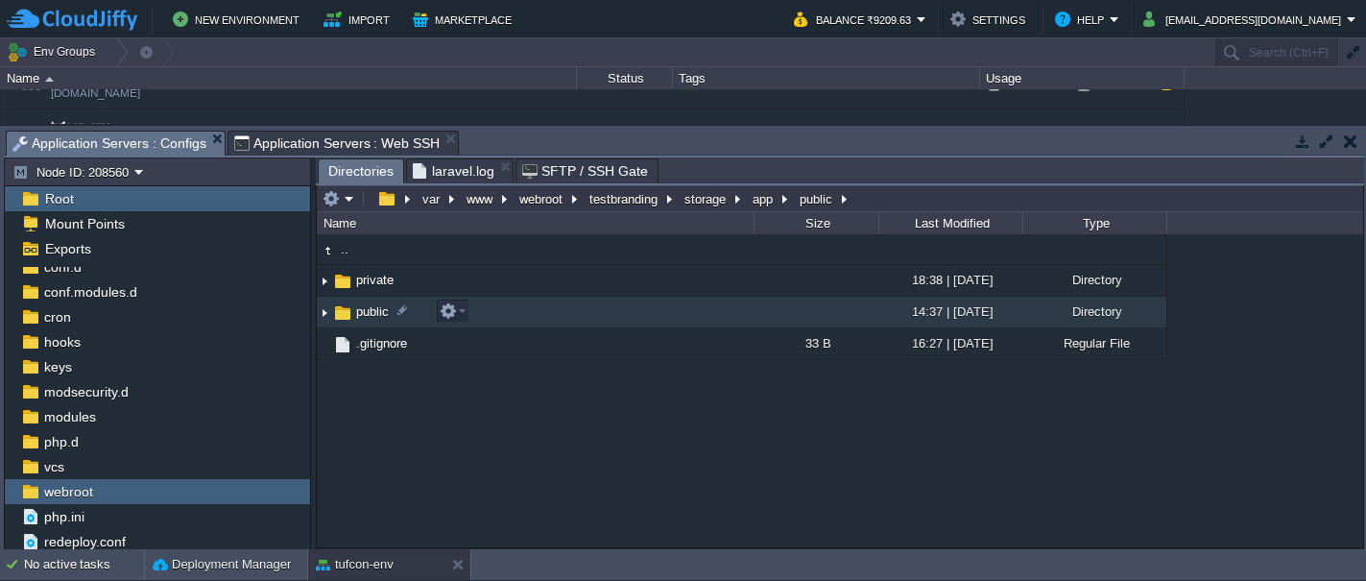
click at [359, 312] on span "public" at bounding box center [372, 311] width 38 height 16
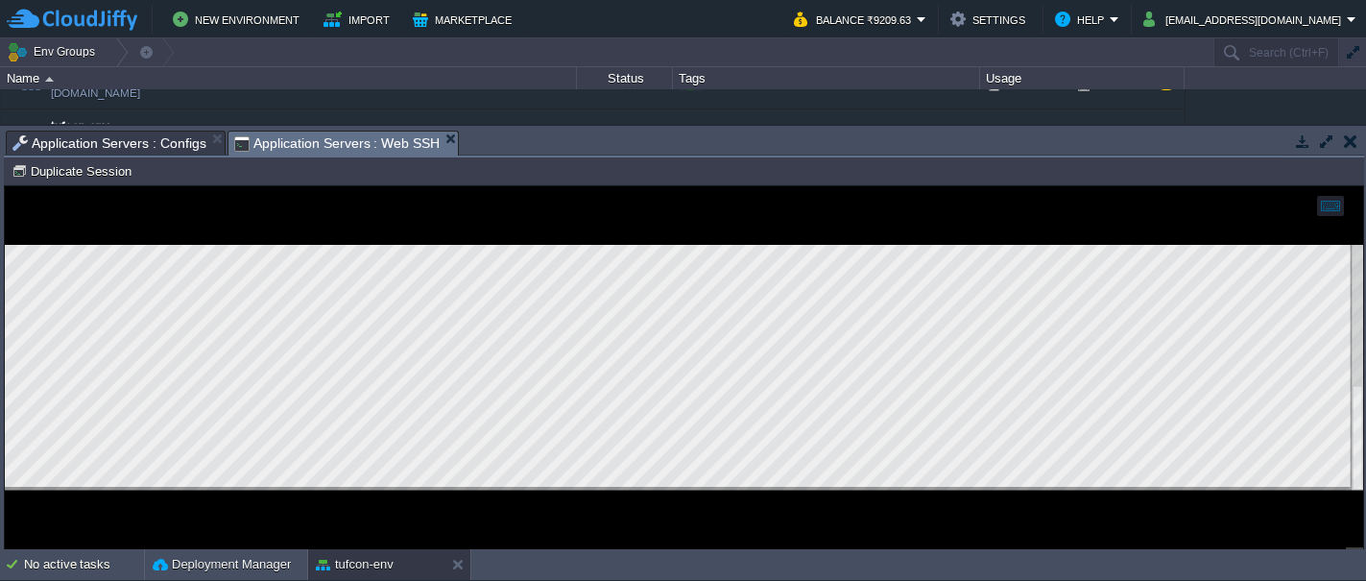
click at [343, 145] on span "Application Servers : Web SSH" at bounding box center [337, 144] width 206 height 24
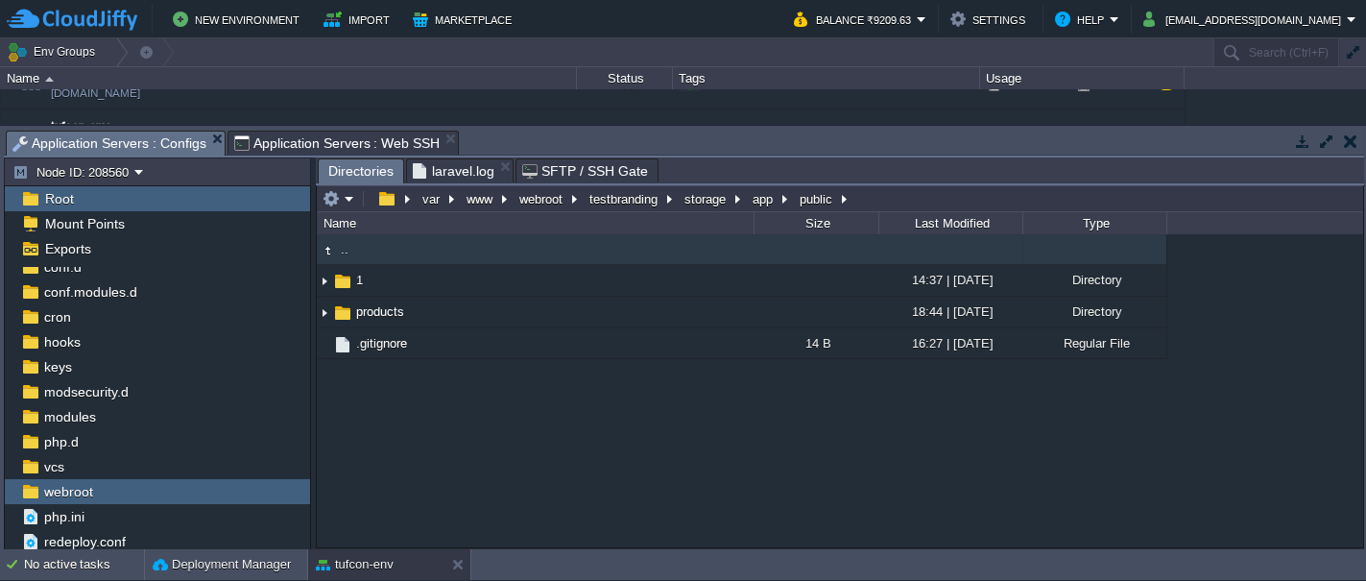
click at [112, 150] on span "Application Servers : Configs" at bounding box center [109, 144] width 194 height 24
click at [361, 172] on span "Directories" at bounding box center [360, 171] width 65 height 24
click at [693, 201] on button "storage" at bounding box center [706, 198] width 49 height 17
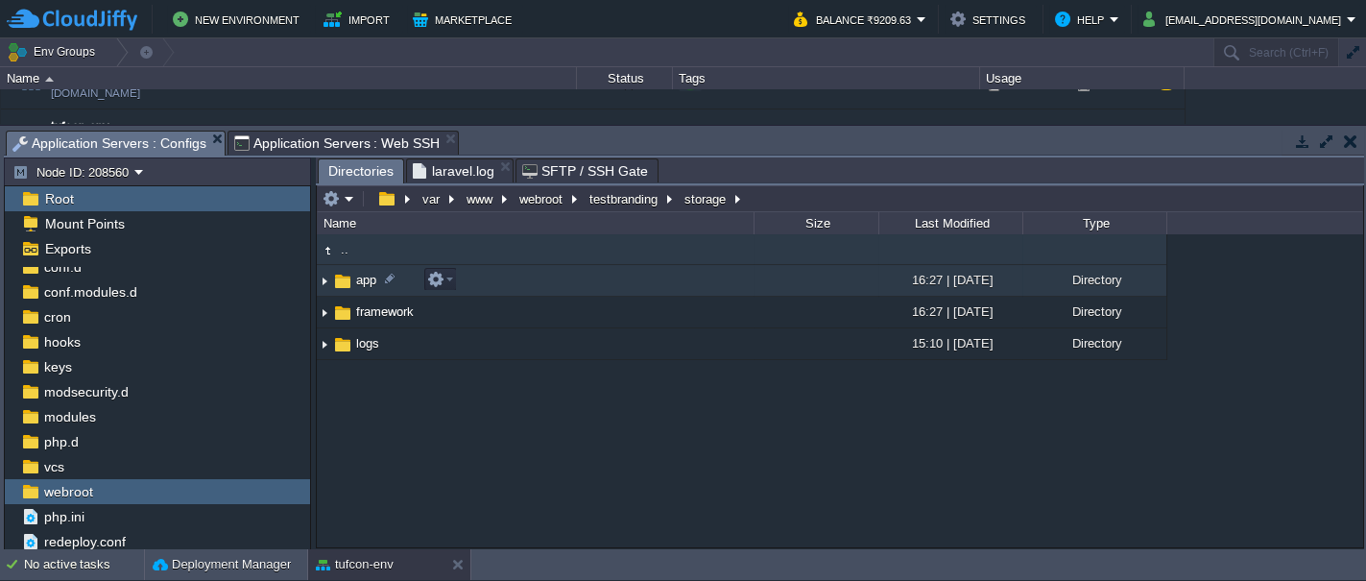
click at [353, 281] on span "app" at bounding box center [366, 280] width 26 height 16
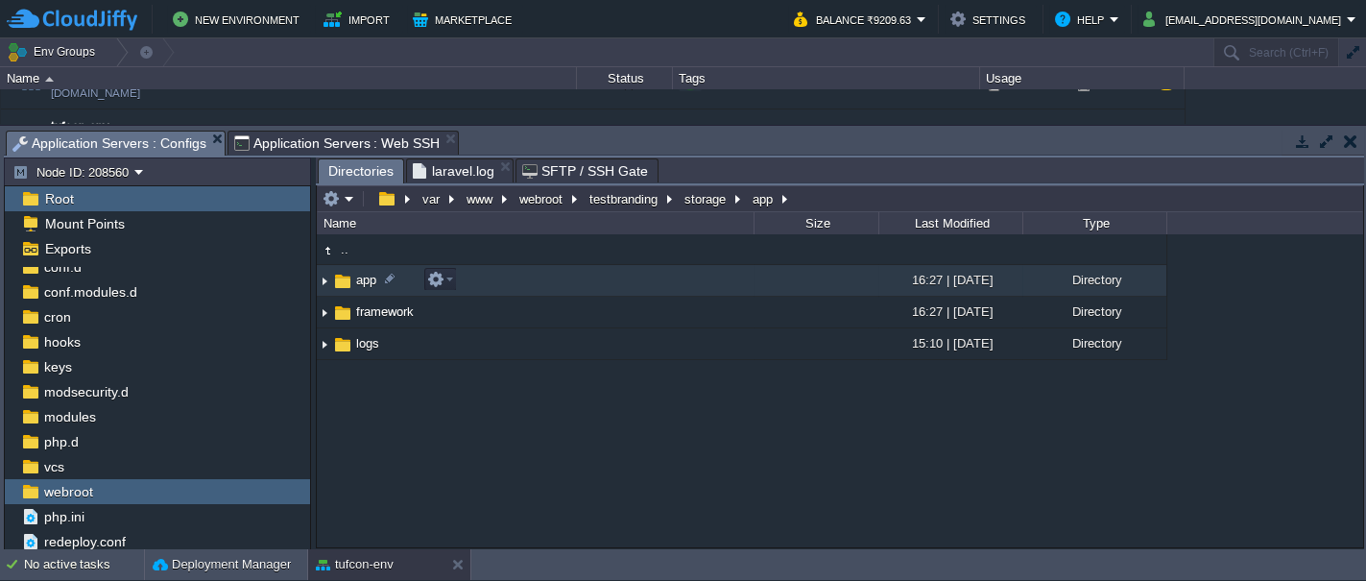
click at [353, 281] on span "app" at bounding box center [366, 280] width 26 height 16
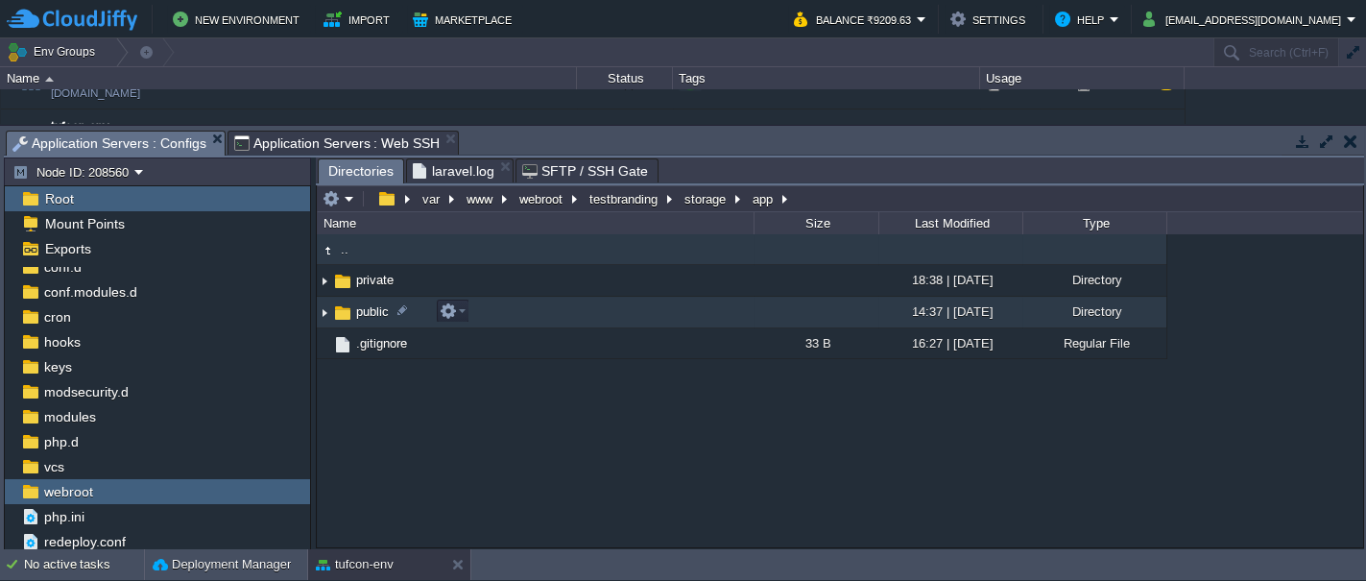
click at [359, 312] on span "public" at bounding box center [372, 311] width 38 height 16
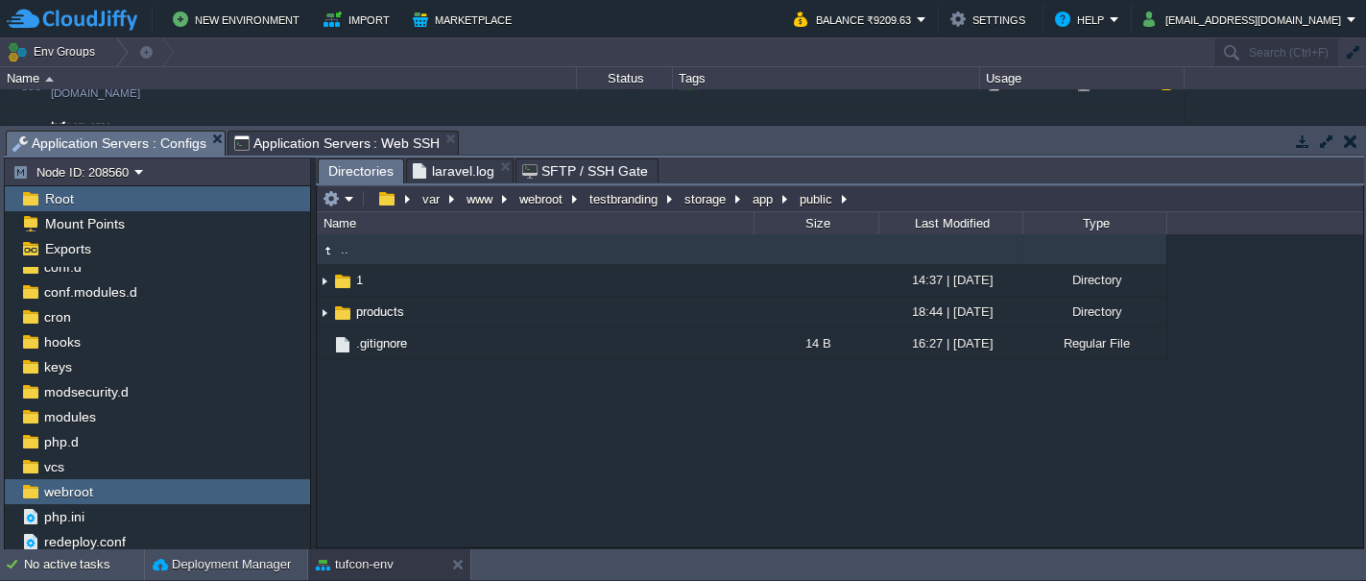
click at [425, 430] on div ".. 1 14:37 | [DATE] Directory products 18:44 | [DATE] Directory .gitignore 14 B…" at bounding box center [840, 390] width 1046 height 312
click at [76, 491] on span "webroot" at bounding box center [68, 491] width 56 height 17
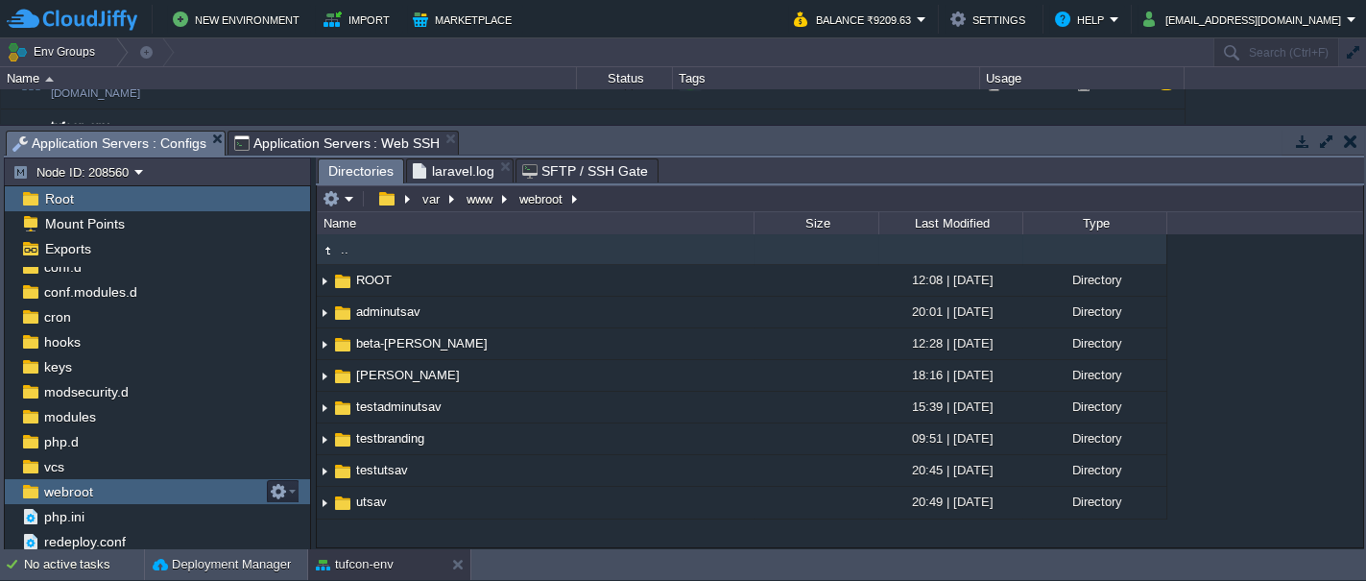
click at [76, 491] on span "webroot" at bounding box center [68, 491] width 56 height 17
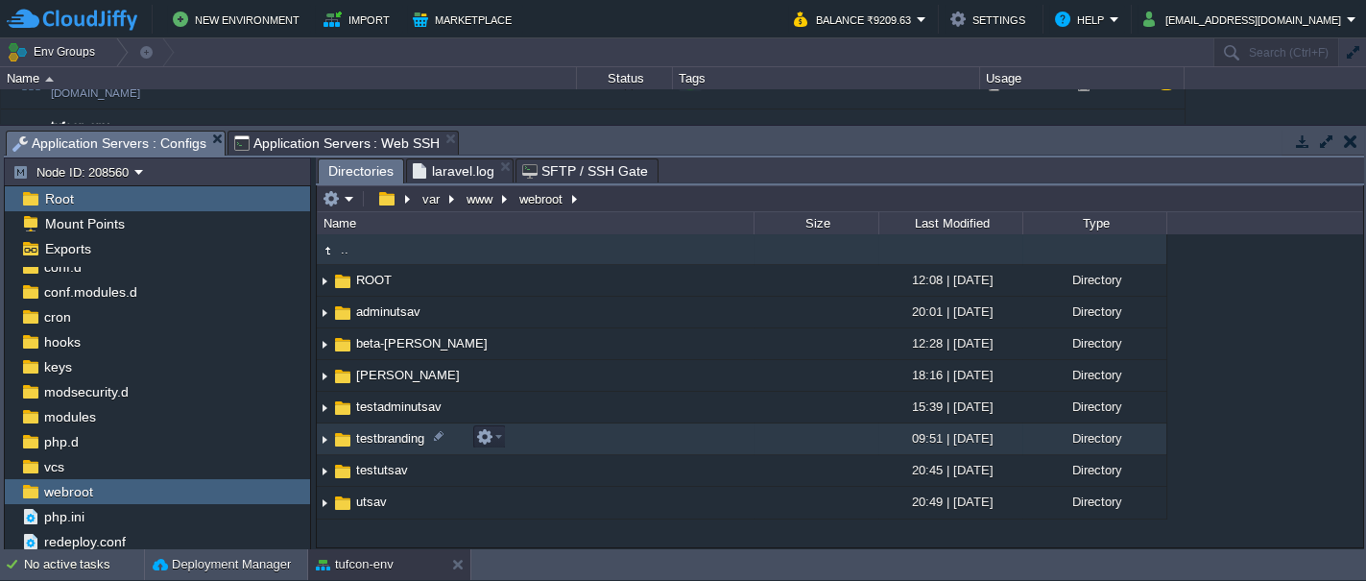
click at [383, 433] on span "testbranding" at bounding box center [390, 438] width 74 height 16
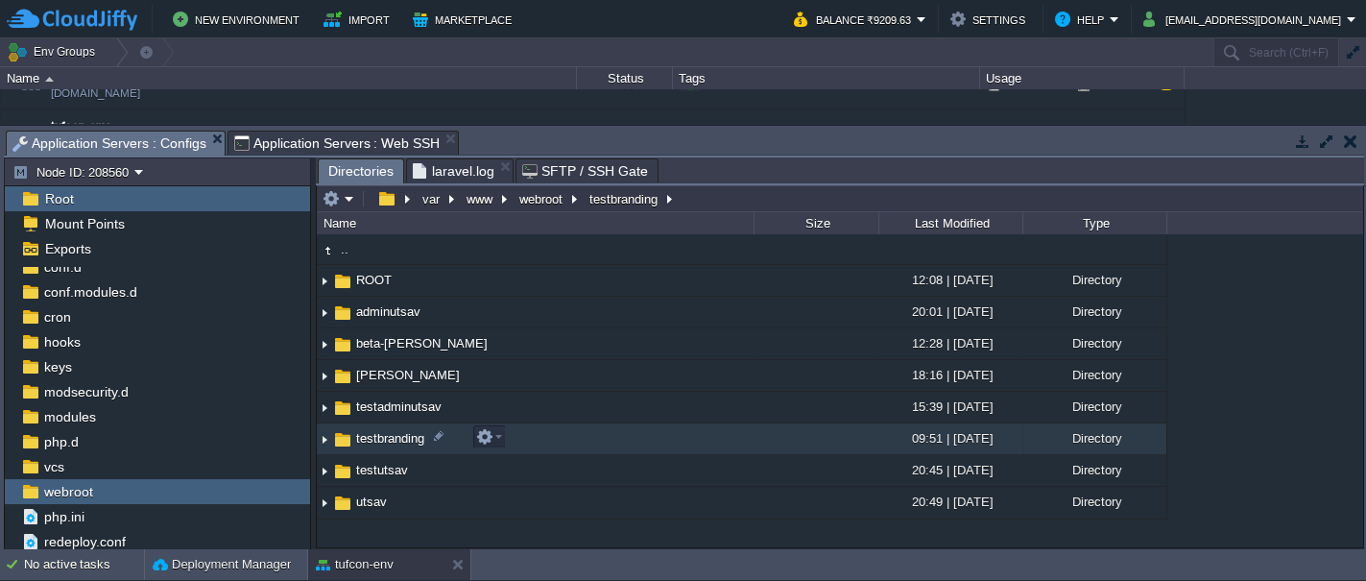
click at [383, 433] on span "testbranding" at bounding box center [390, 438] width 74 height 16
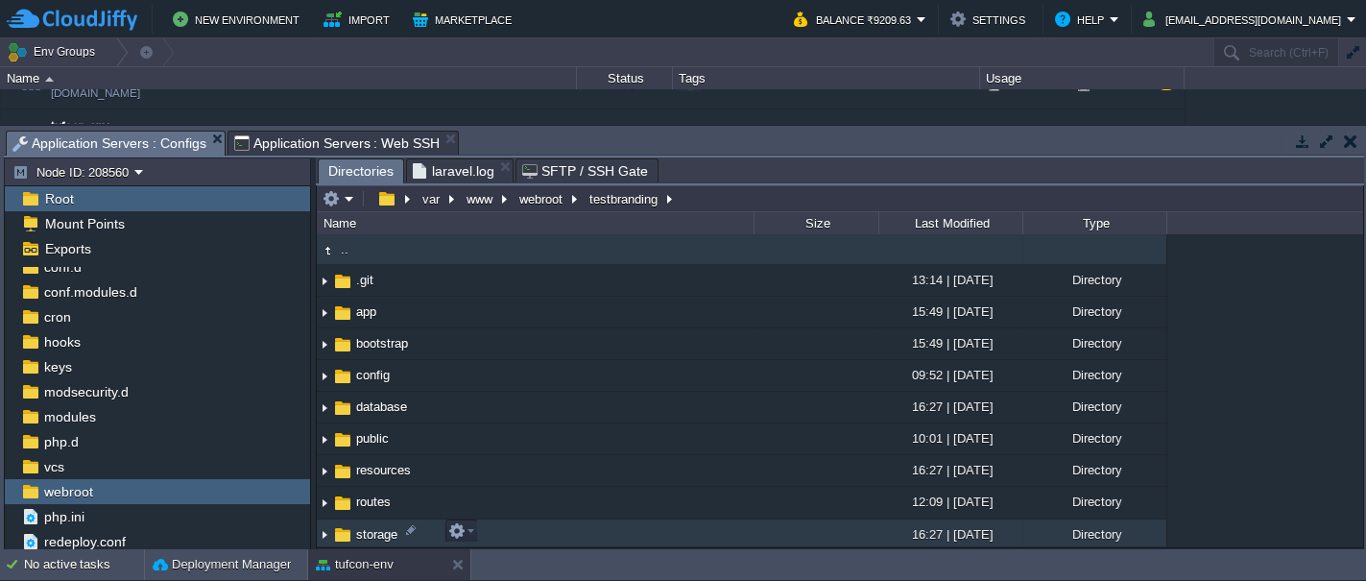
click at [362, 527] on span "storage" at bounding box center [376, 534] width 47 height 16
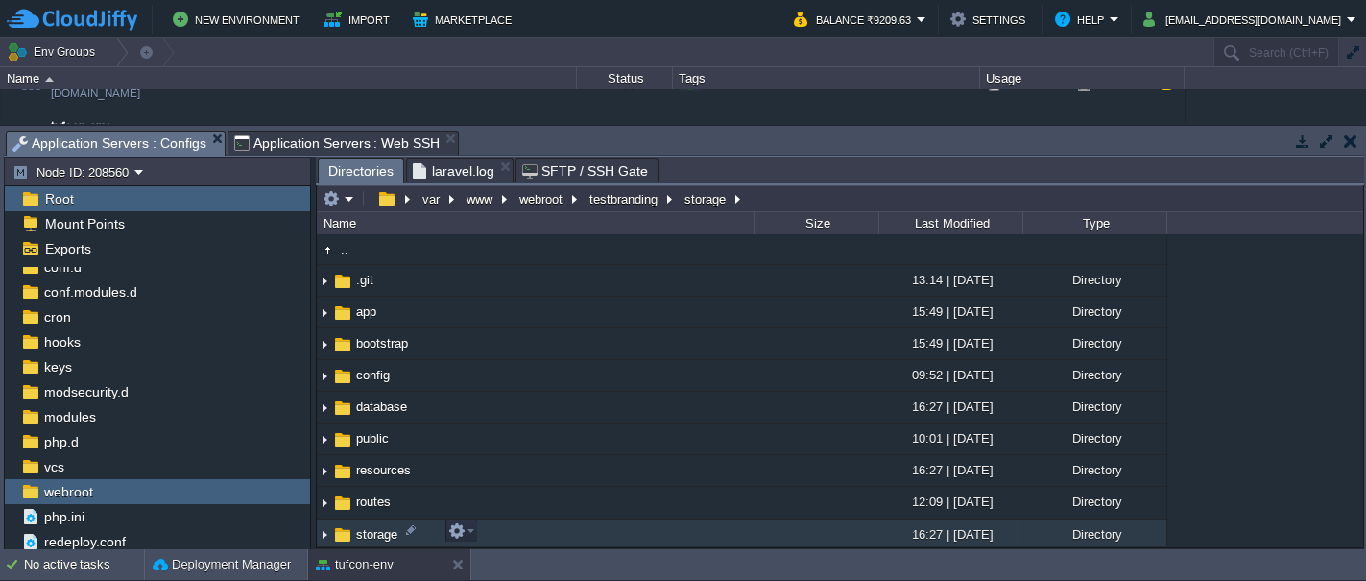
click at [362, 527] on span "storage" at bounding box center [376, 534] width 47 height 16
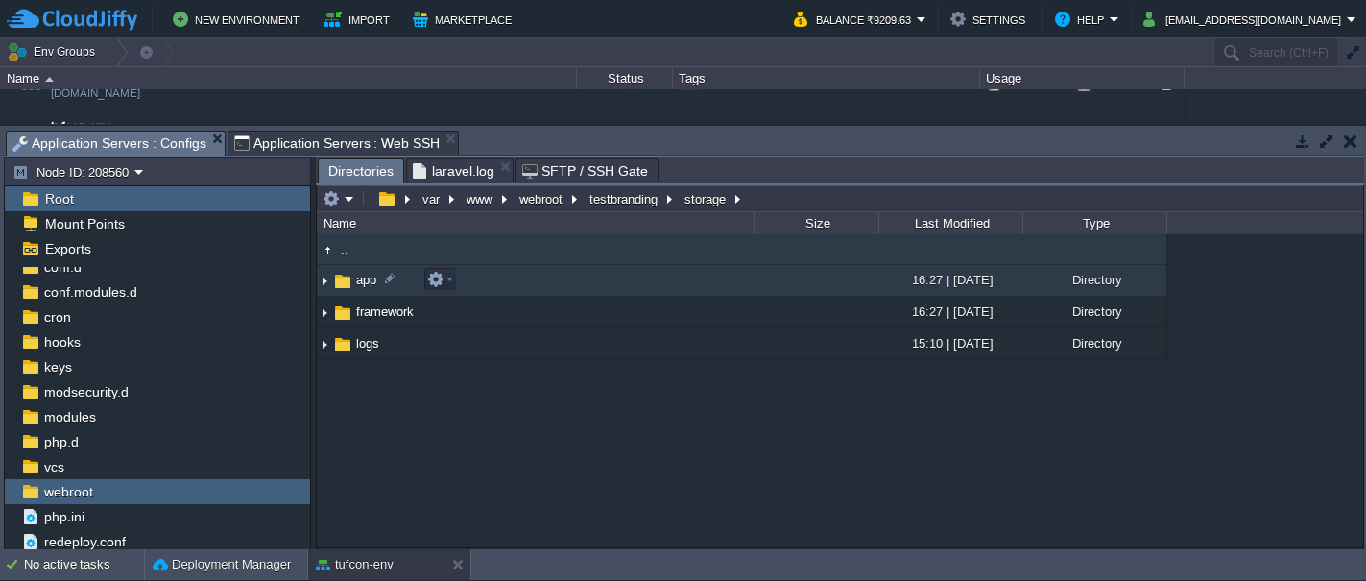
click at [363, 283] on span "app" at bounding box center [366, 280] width 26 height 16
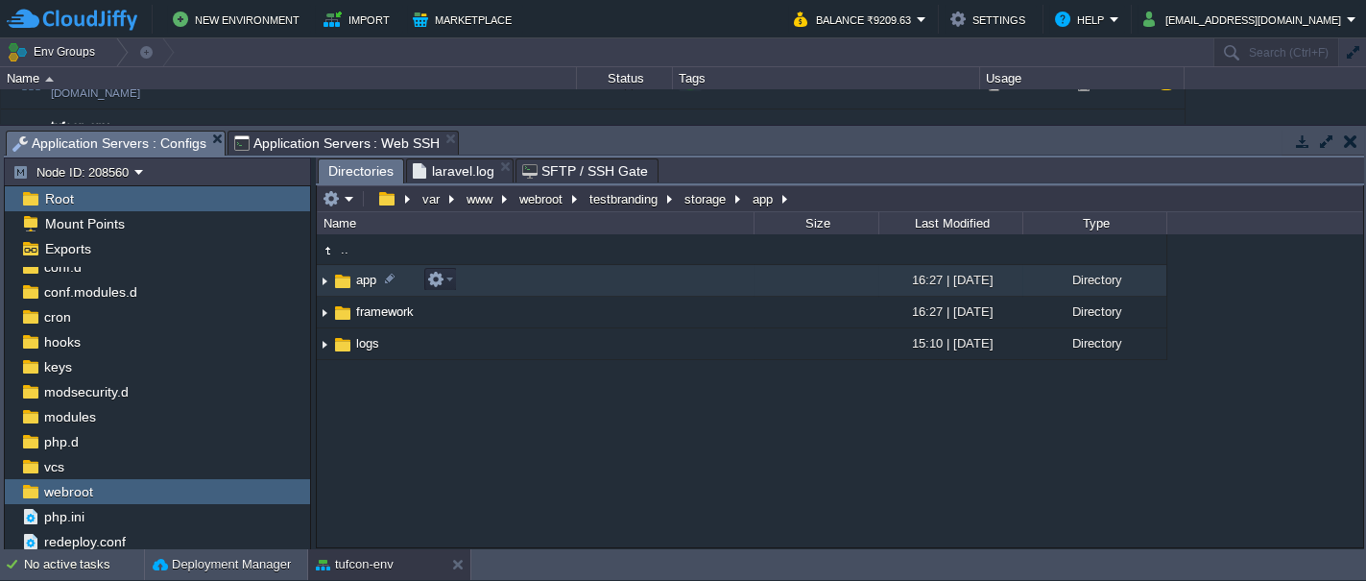
click at [363, 283] on span "app" at bounding box center [366, 280] width 26 height 16
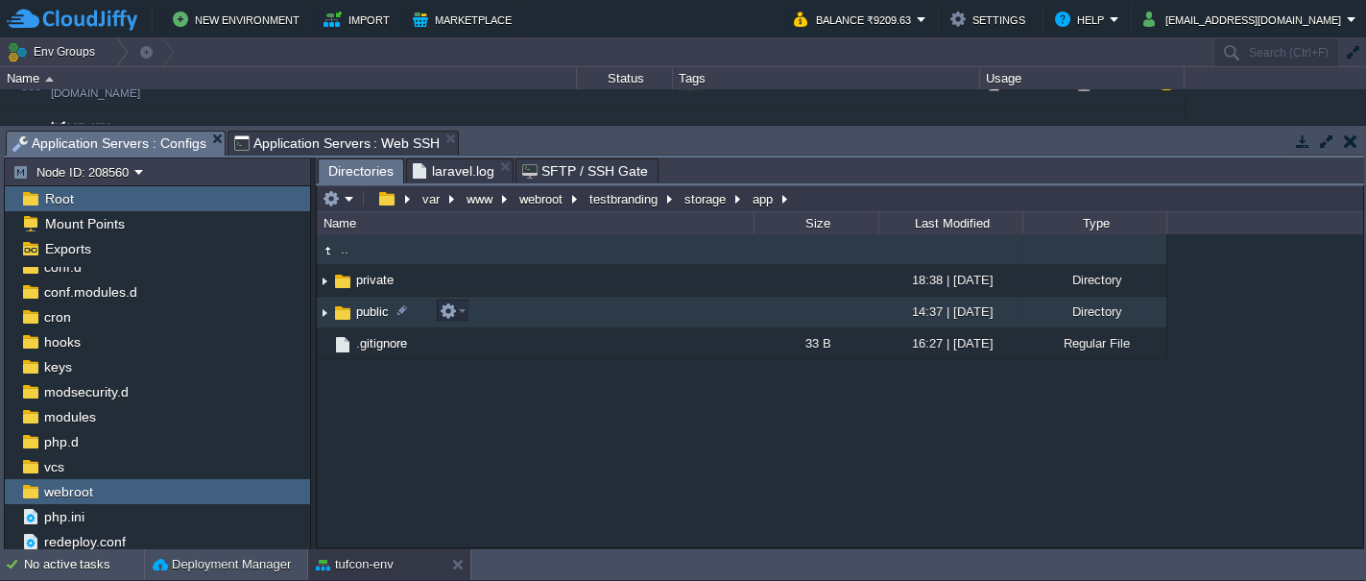
click at [373, 315] on span "public" at bounding box center [372, 311] width 38 height 16
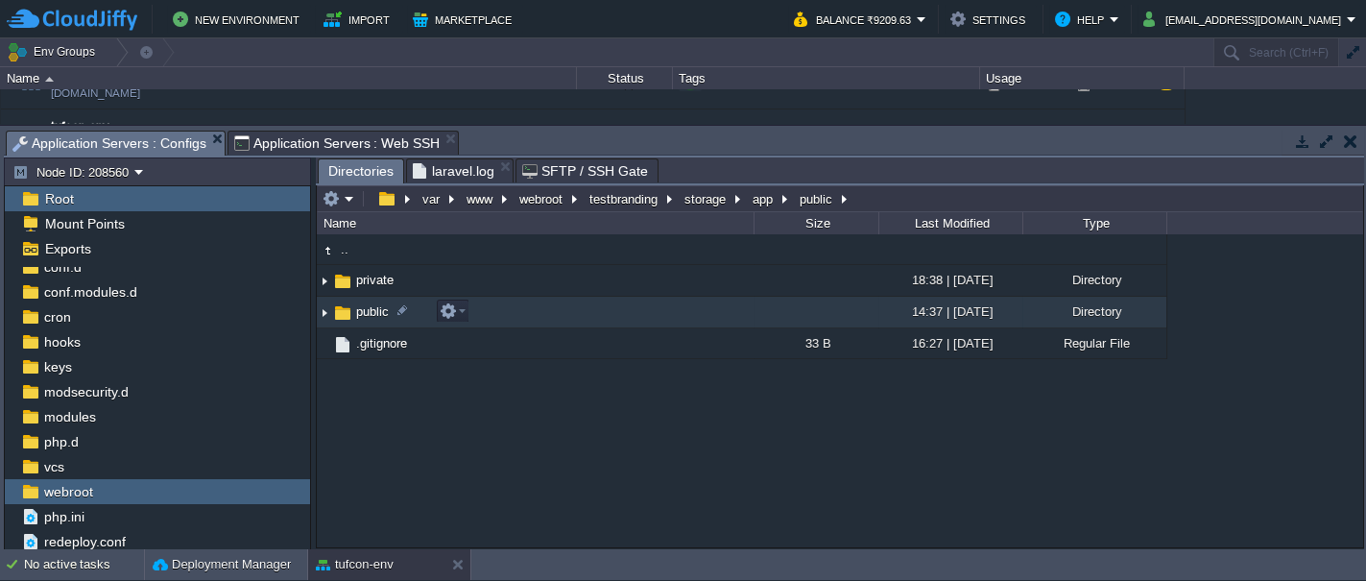
click at [373, 315] on span "public" at bounding box center [372, 311] width 38 height 16
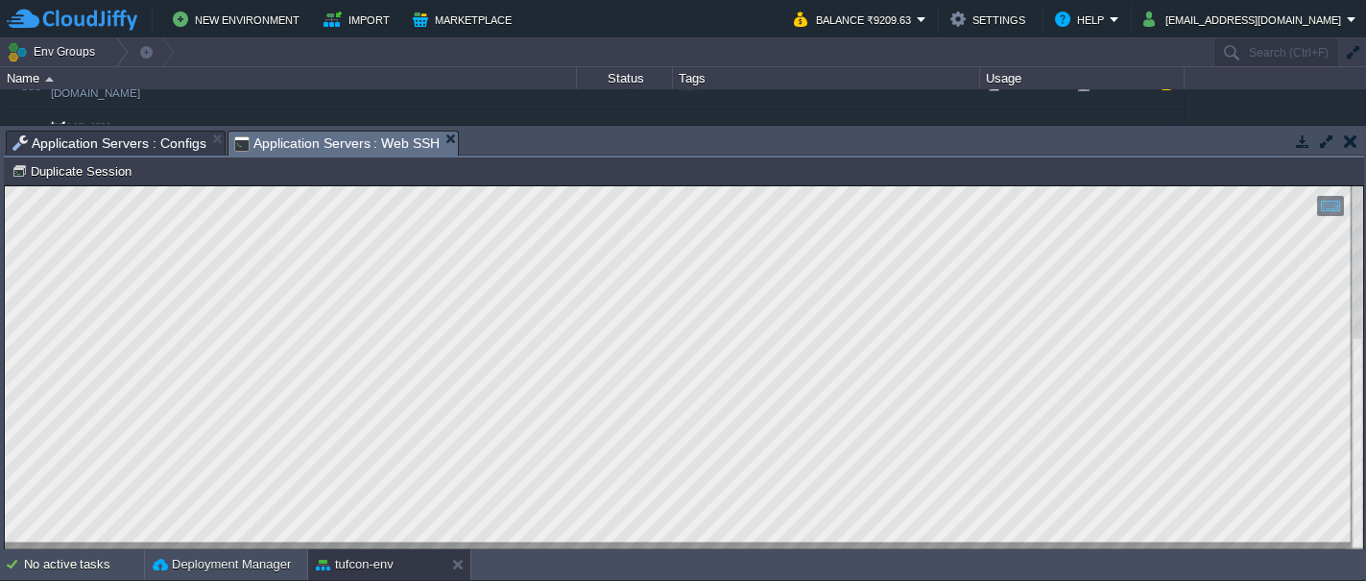
click at [348, 133] on span "Application Servers : Web SSH" at bounding box center [337, 144] width 206 height 24
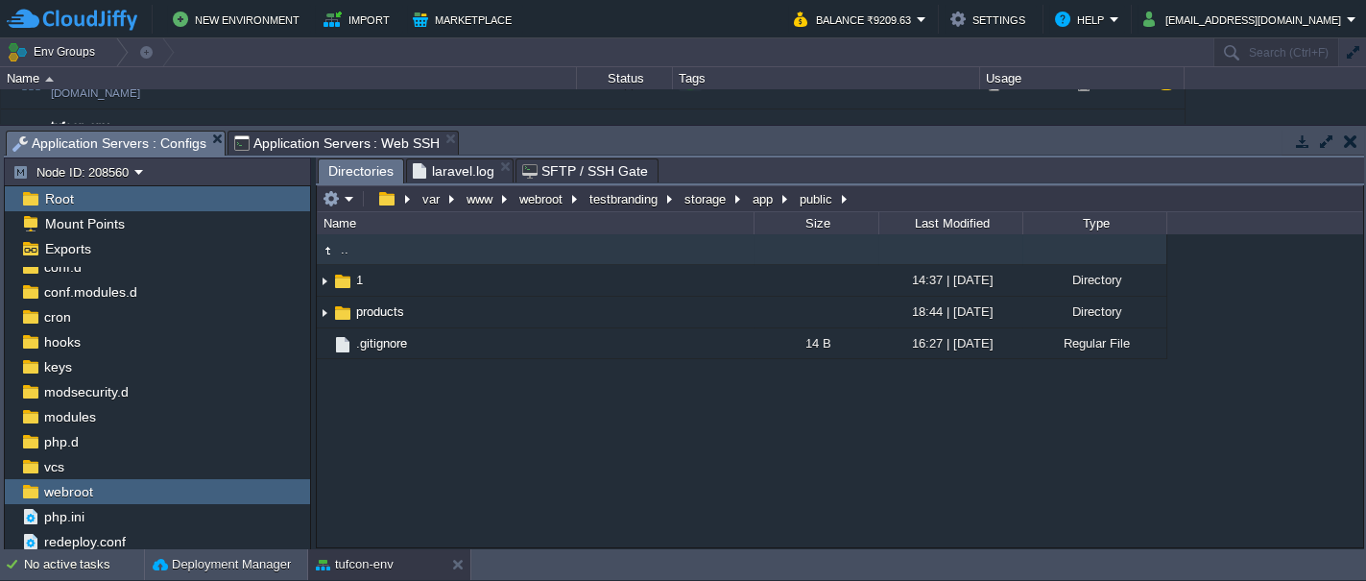
click at [139, 146] on span "Application Servers : Configs" at bounding box center [109, 144] width 194 height 24
click at [640, 204] on button "testbranding" at bounding box center [625, 198] width 76 height 17
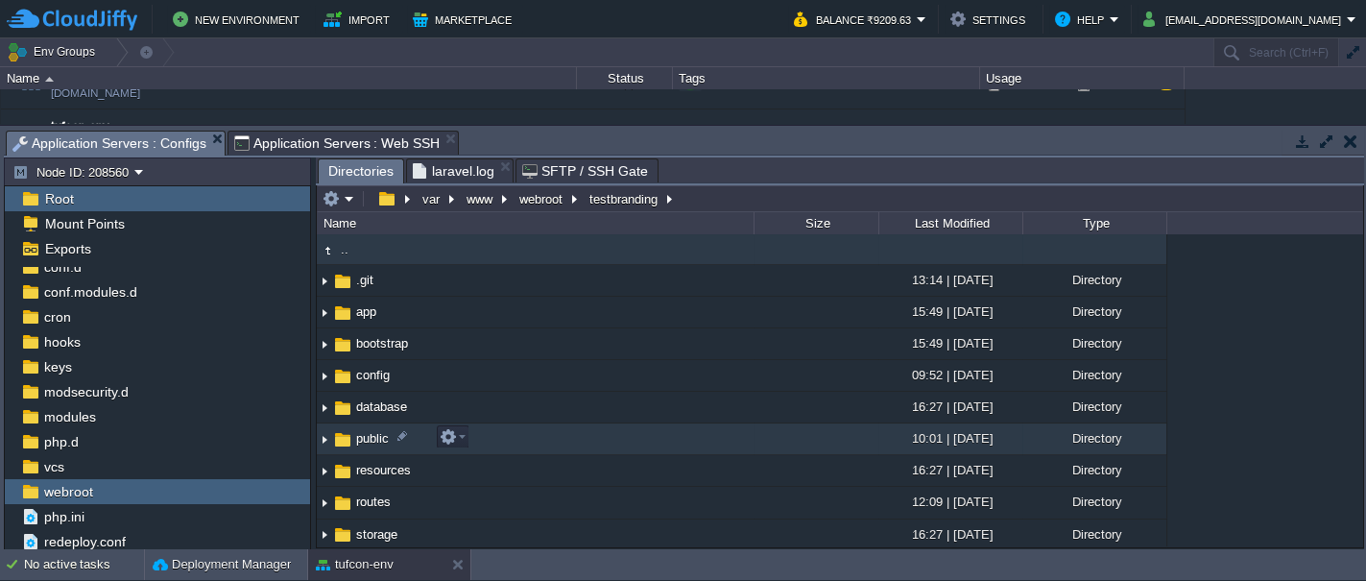
click at [375, 435] on span "public" at bounding box center [372, 438] width 38 height 16
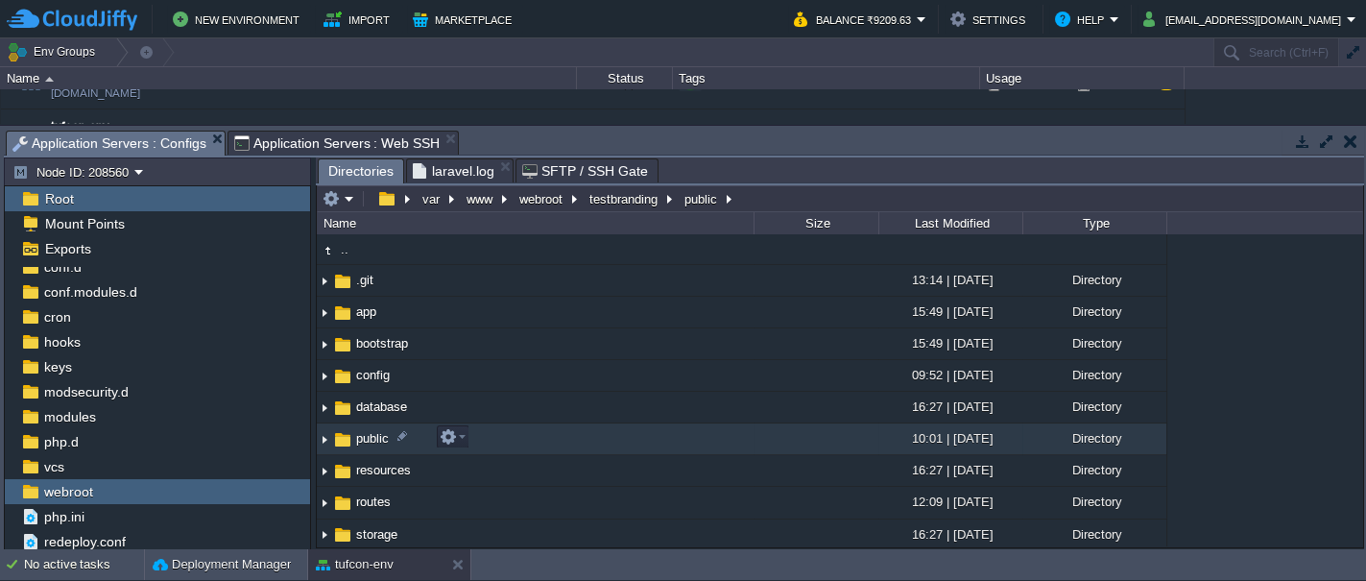
click at [375, 435] on span "public" at bounding box center [372, 438] width 38 height 16
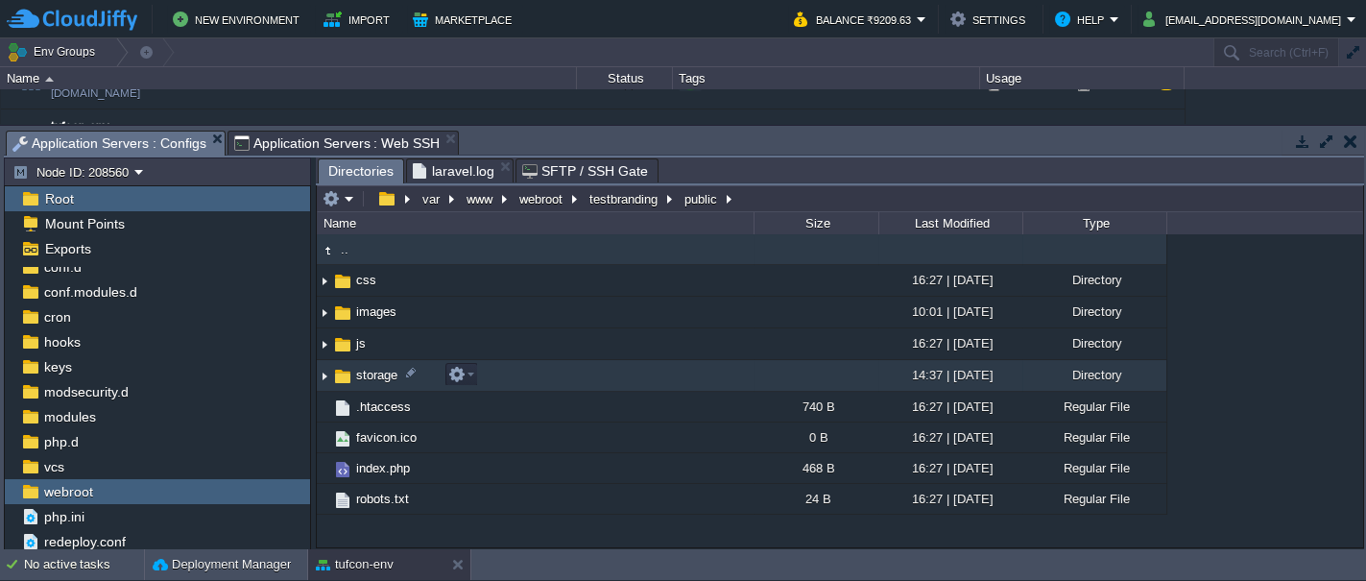
click at [353, 381] on span "storage" at bounding box center [376, 375] width 47 height 16
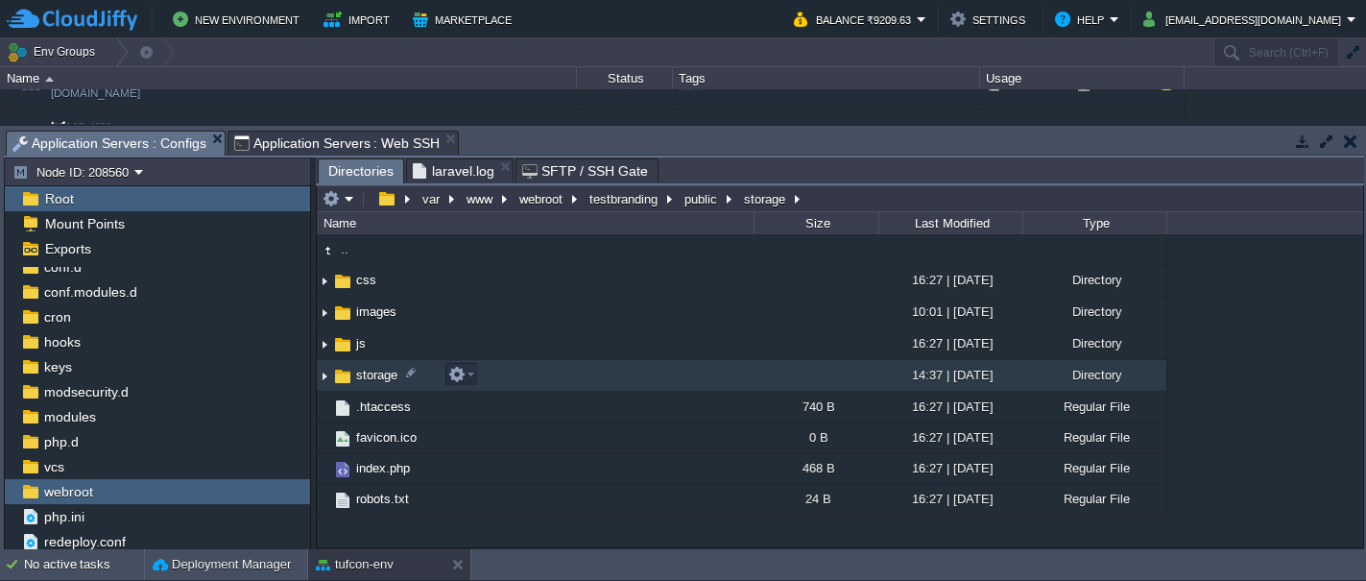
click at [353, 381] on span "storage" at bounding box center [376, 375] width 47 height 16
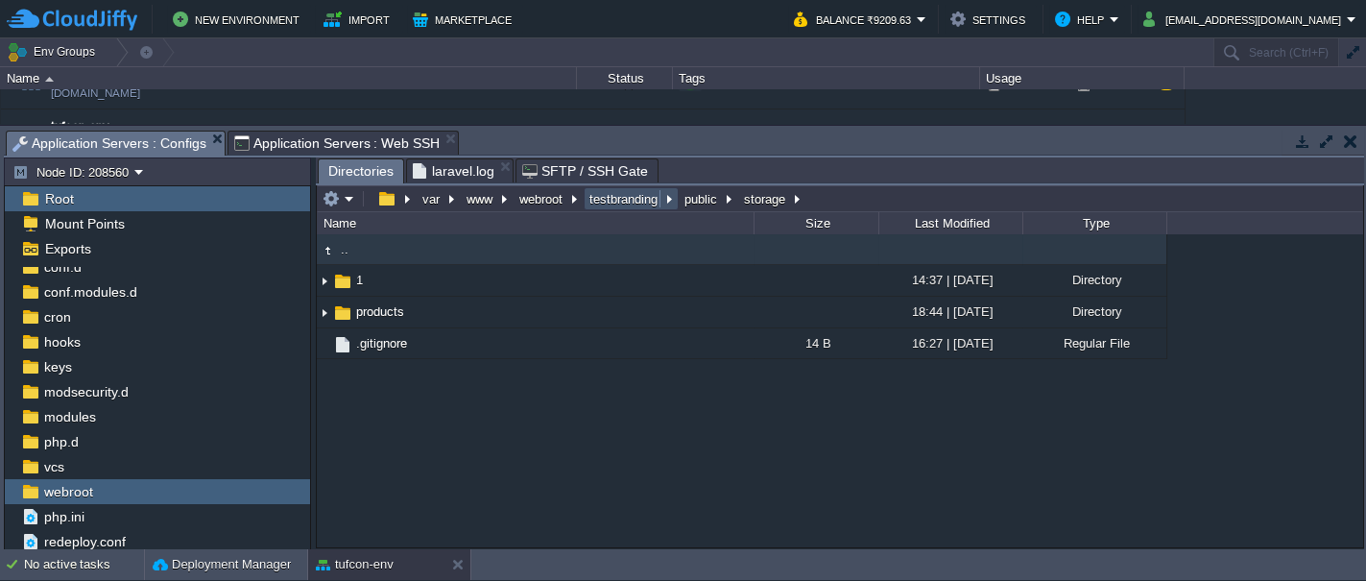
click at [619, 203] on button "testbranding" at bounding box center [625, 198] width 76 height 17
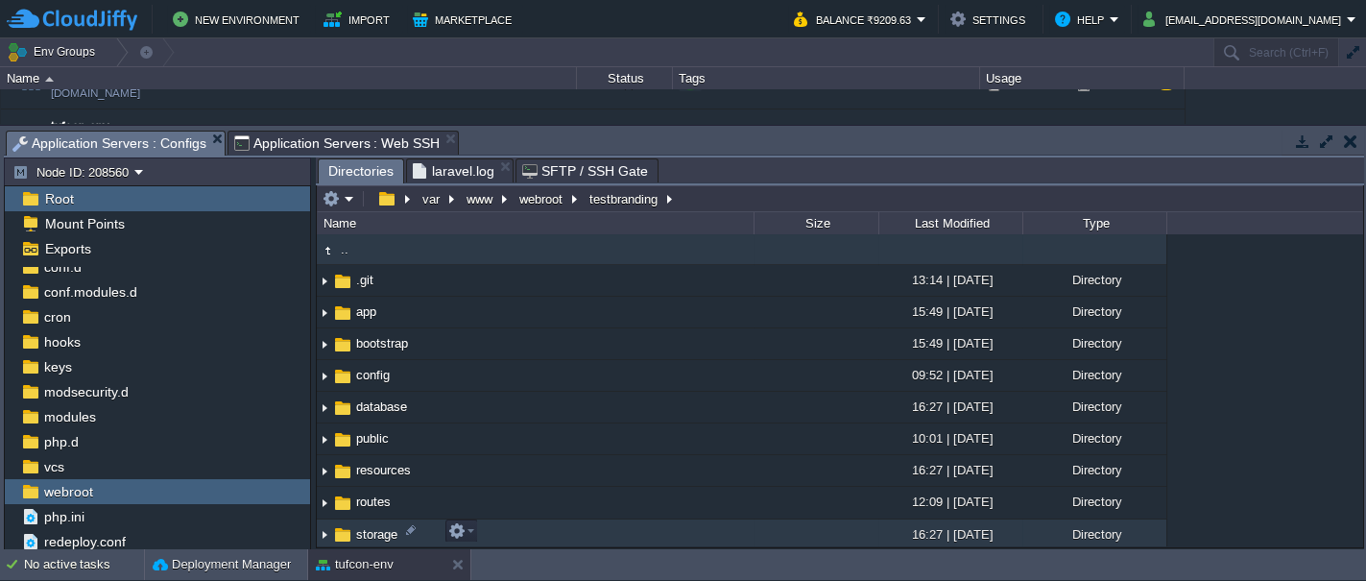
click at [371, 527] on span "storage" at bounding box center [376, 534] width 47 height 16
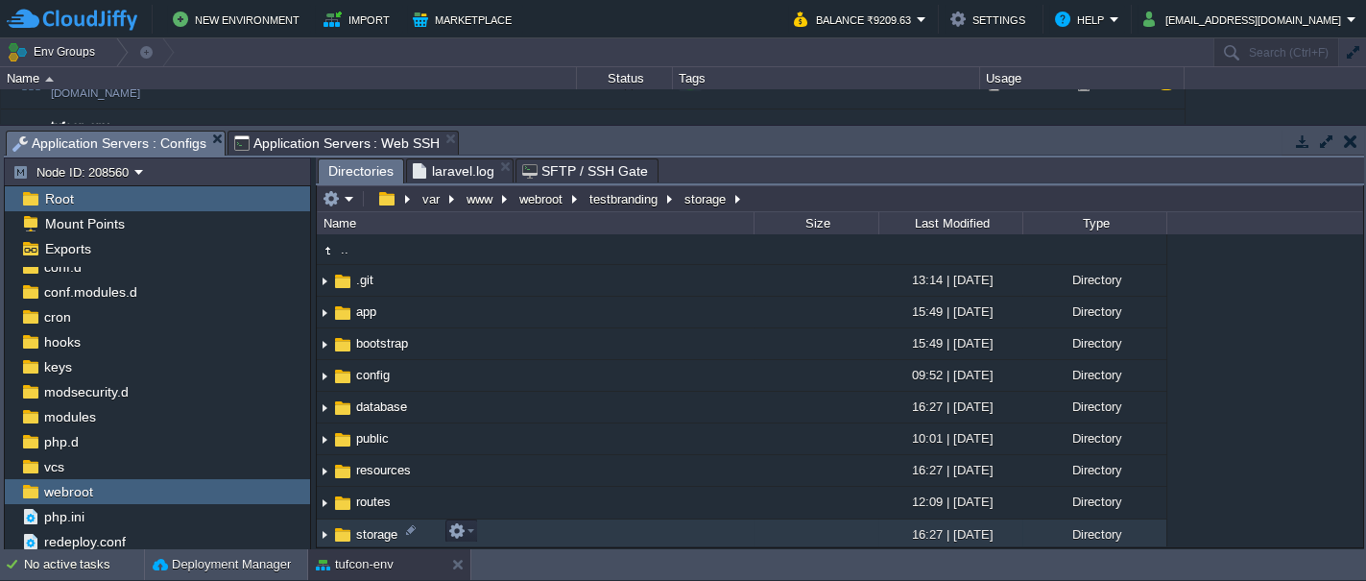
click at [371, 527] on span "storage" at bounding box center [376, 534] width 47 height 16
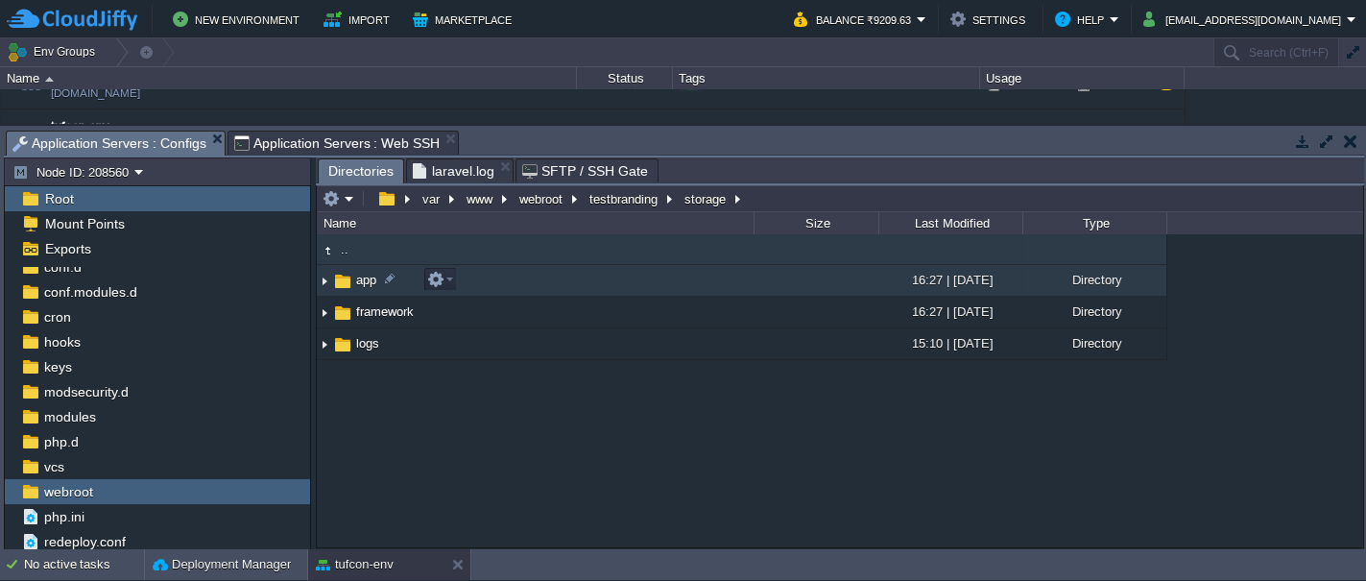
click at [364, 278] on span "app" at bounding box center [366, 280] width 26 height 16
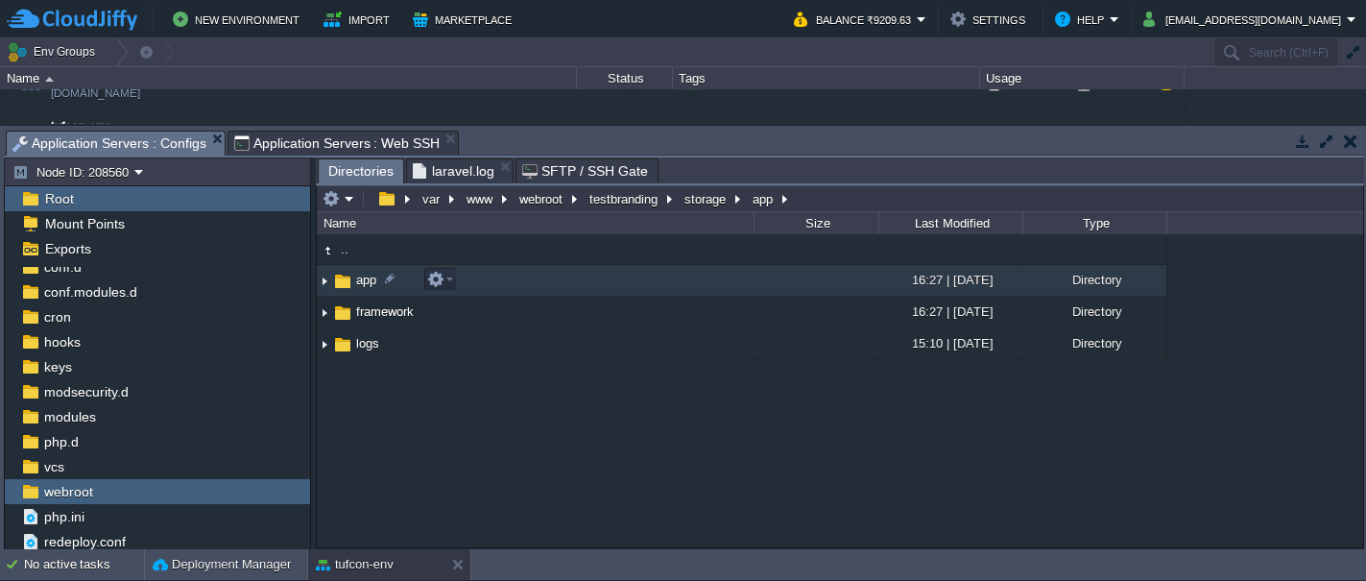
click at [364, 278] on span "app" at bounding box center [366, 280] width 26 height 16
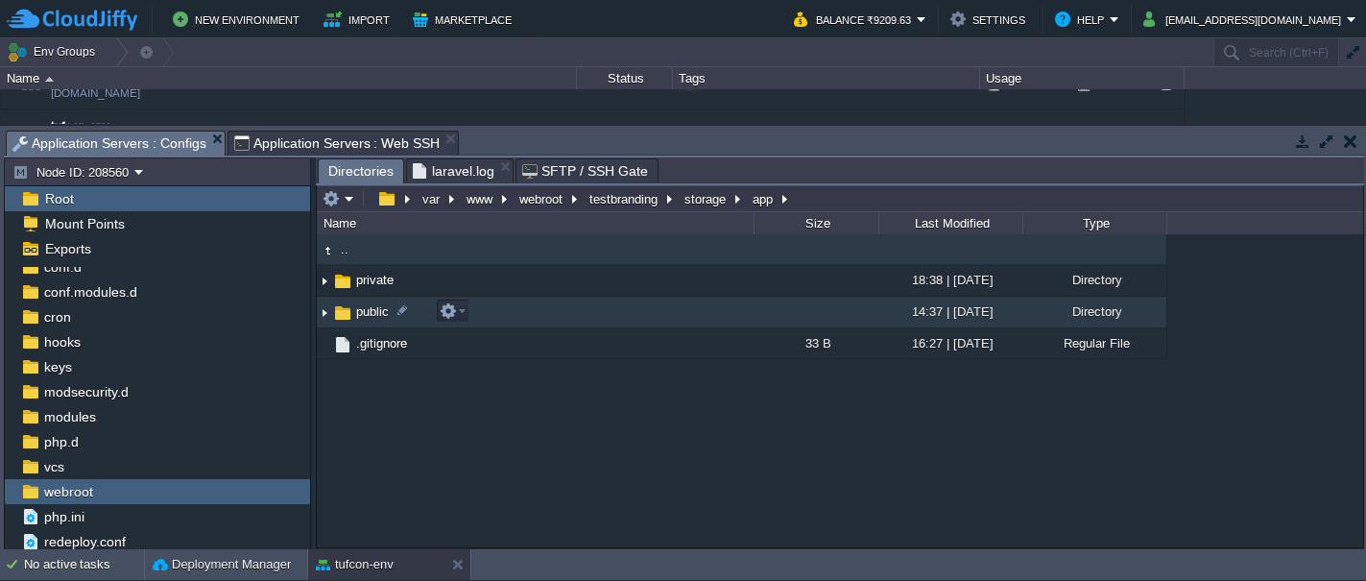
click at [356, 306] on span "public" at bounding box center [372, 311] width 38 height 16
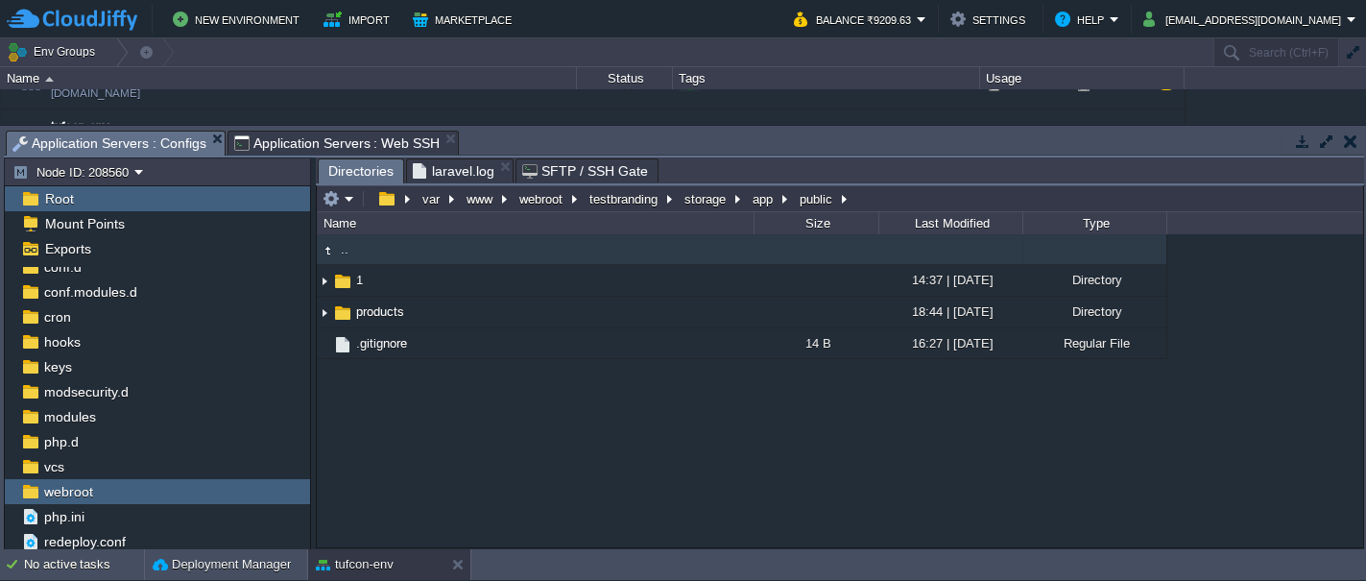
click at [446, 432] on div ".. 1 14:37 | [DATE] Directory products 18:44 | [DATE] Directory .gitignore 14 B…" at bounding box center [840, 390] width 1046 height 312
click at [108, 137] on span "Application Servers : Configs" at bounding box center [109, 144] width 194 height 24
click at [81, 485] on span "webroot" at bounding box center [68, 491] width 56 height 17
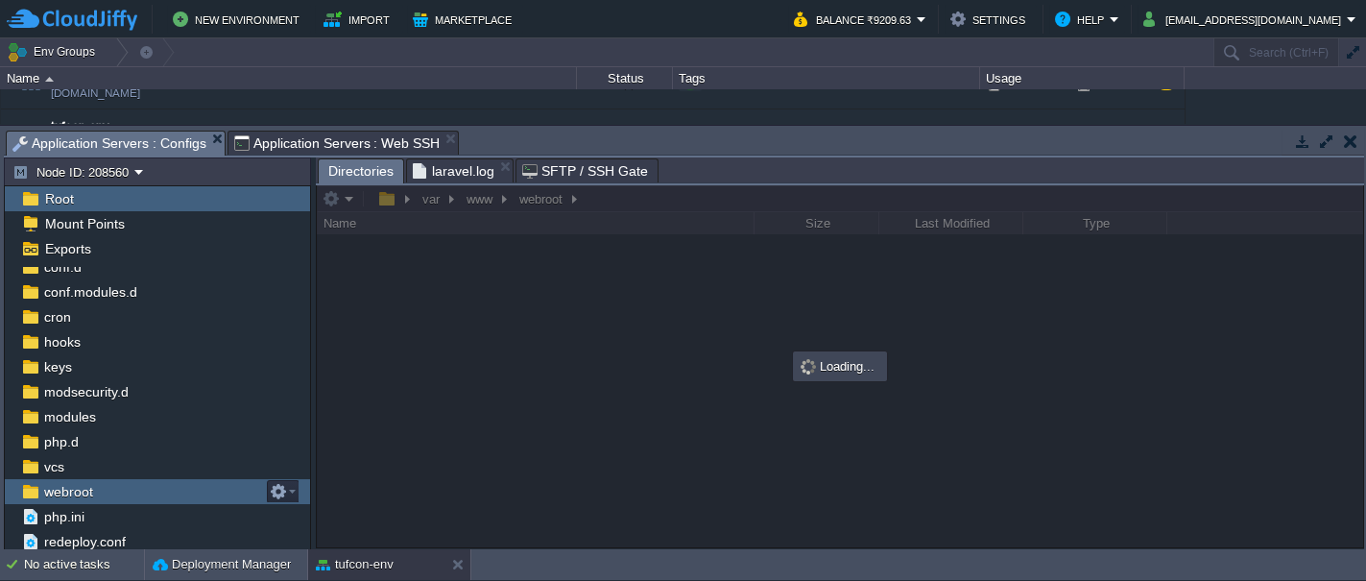
click at [81, 485] on span "webroot" at bounding box center [68, 491] width 56 height 17
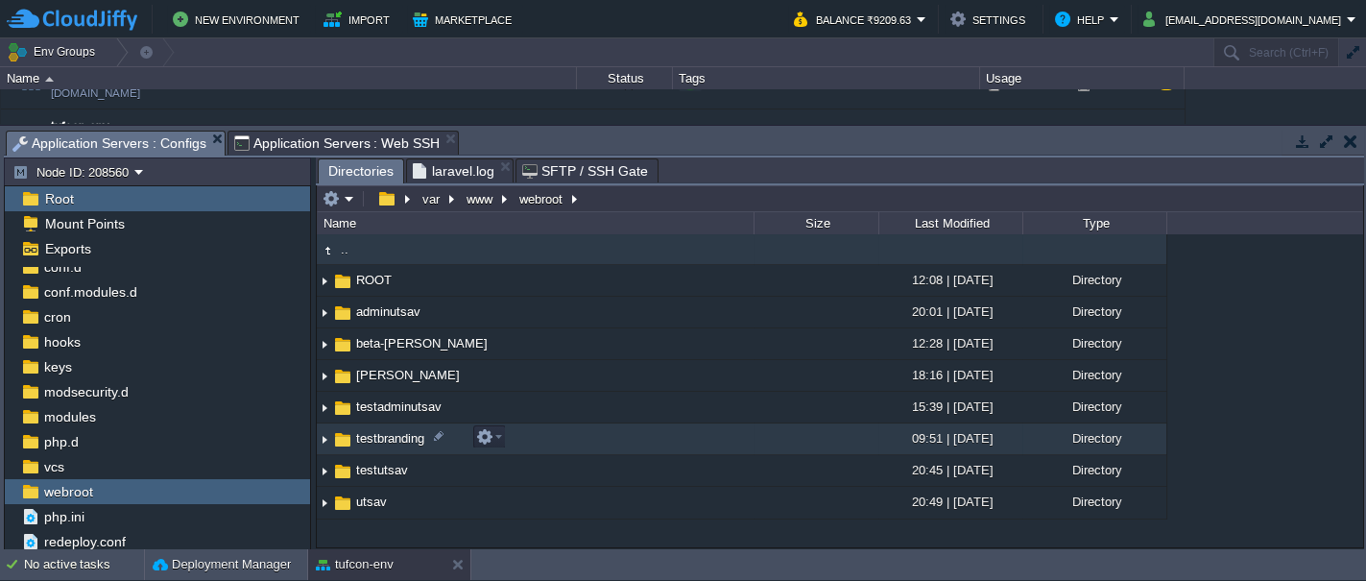
click at [370, 437] on span "testbranding" at bounding box center [390, 438] width 74 height 16
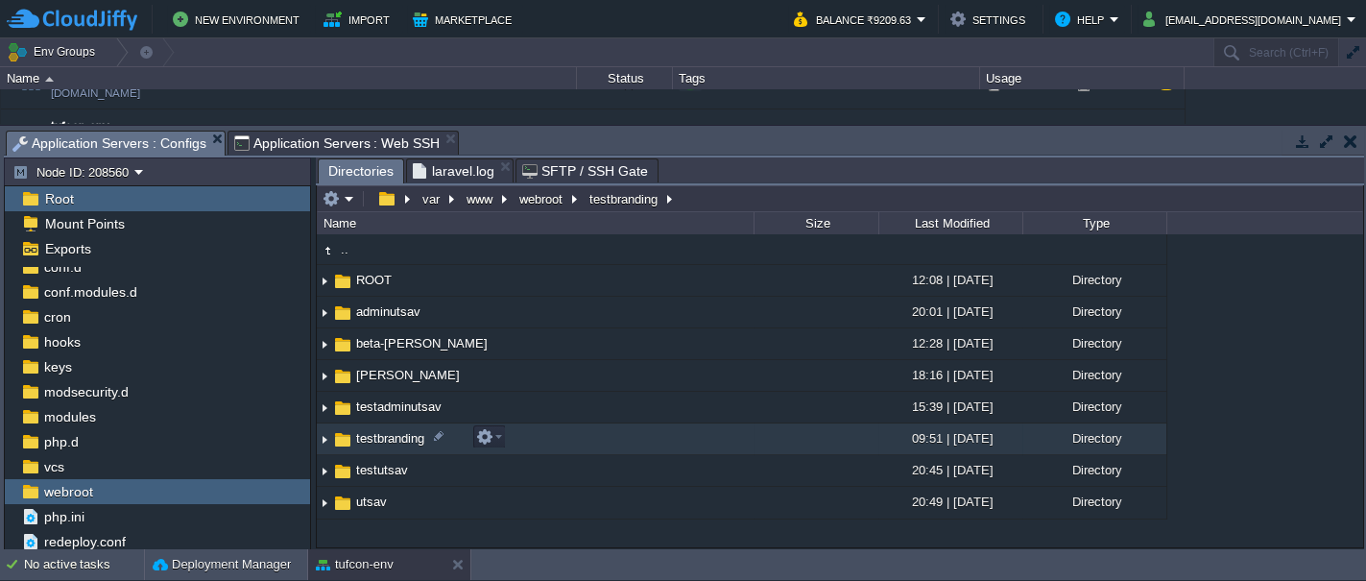
click at [370, 437] on span "testbranding" at bounding box center [390, 438] width 74 height 16
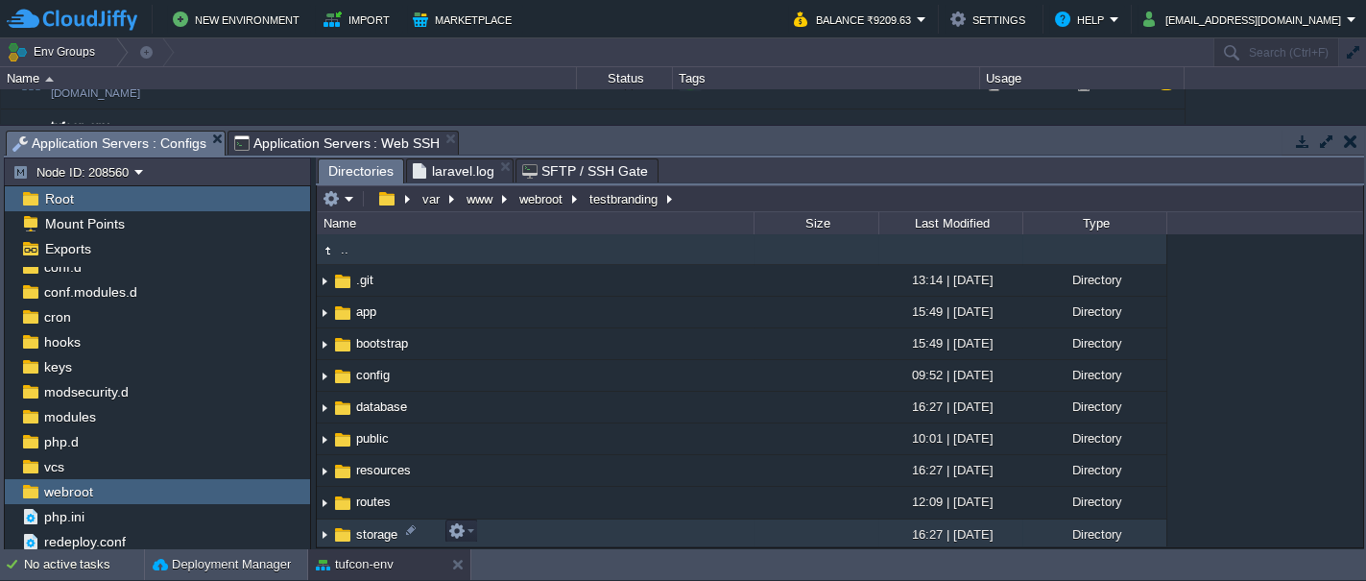
click at [337, 533] on img at bounding box center [342, 534] width 21 height 21
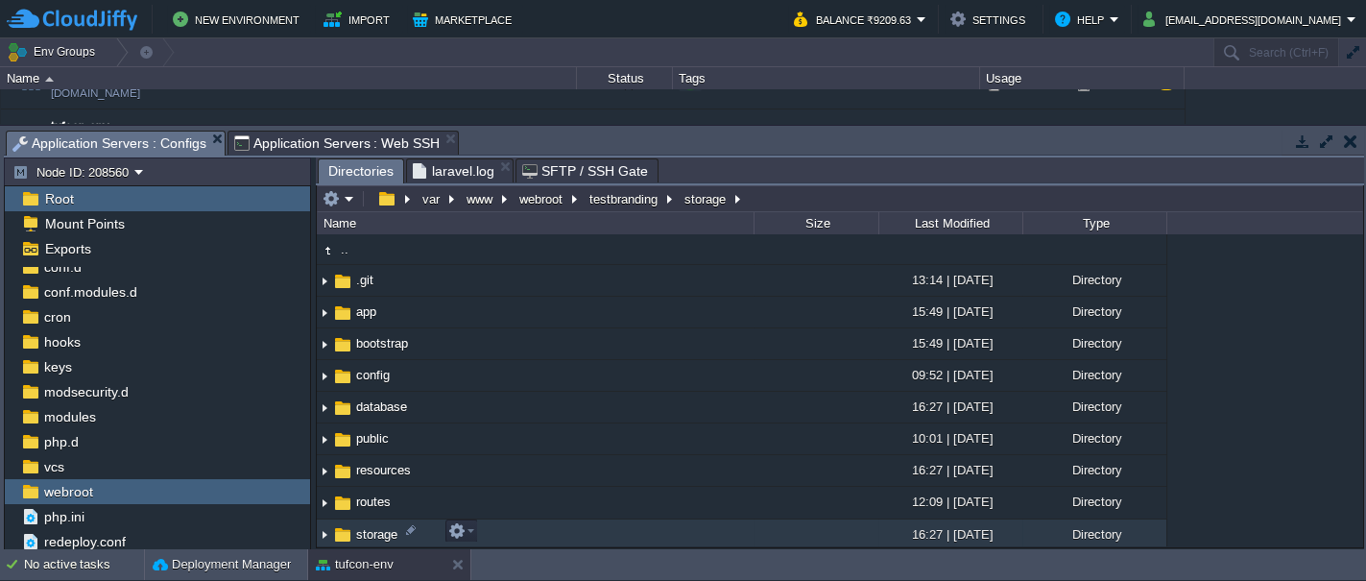
click at [337, 533] on img at bounding box center [342, 534] width 21 height 21
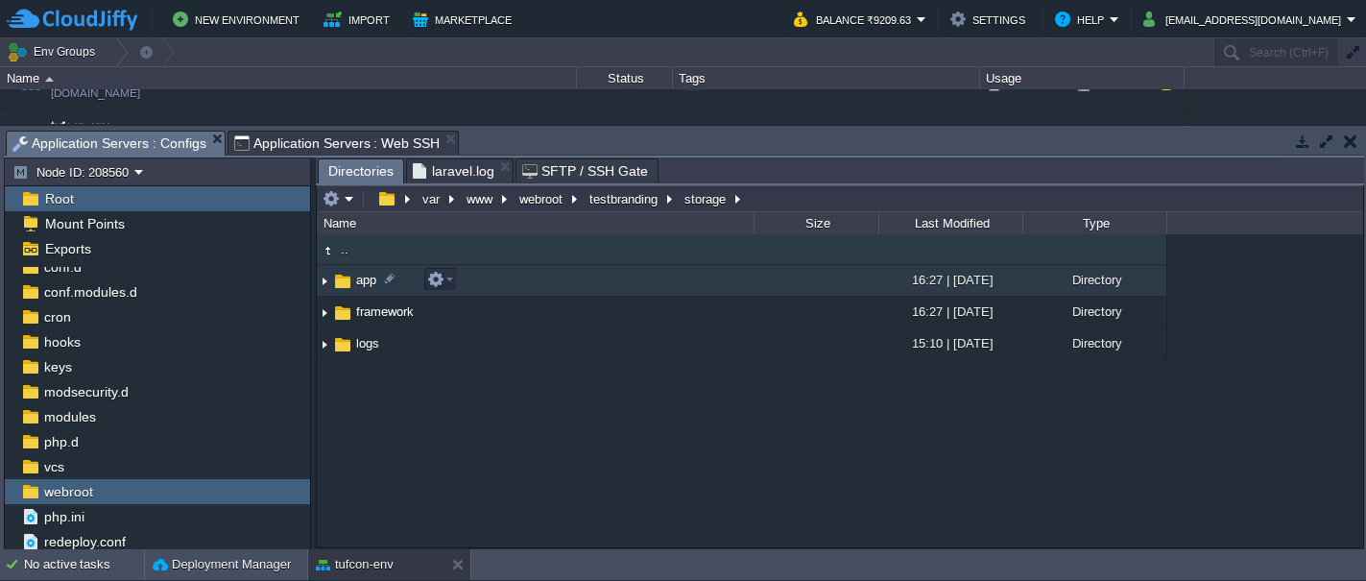
click at [372, 290] on td "app" at bounding box center [535, 281] width 437 height 32
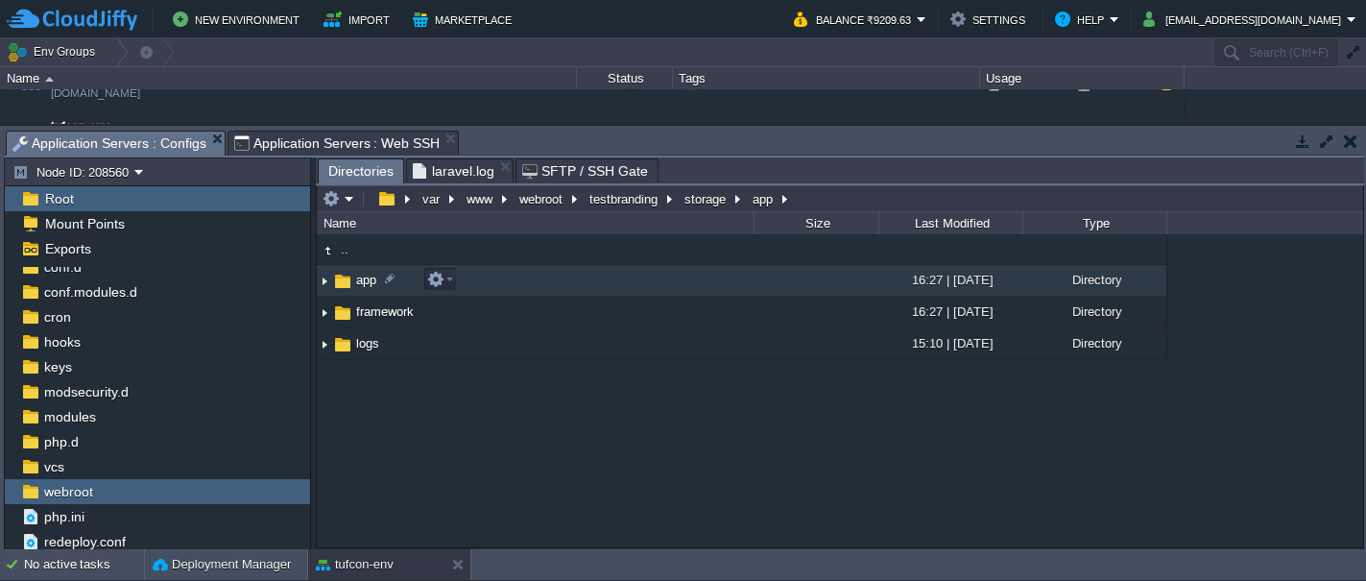
click at [372, 290] on td "app" at bounding box center [535, 281] width 437 height 32
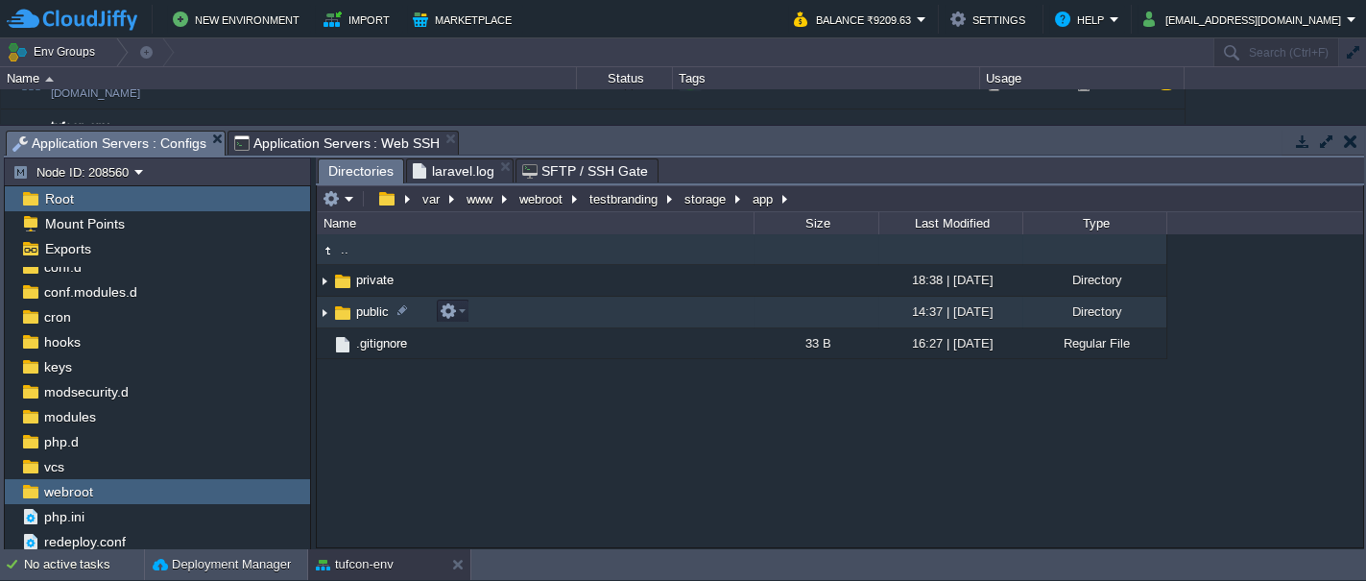
click at [377, 308] on span "public" at bounding box center [372, 311] width 38 height 16
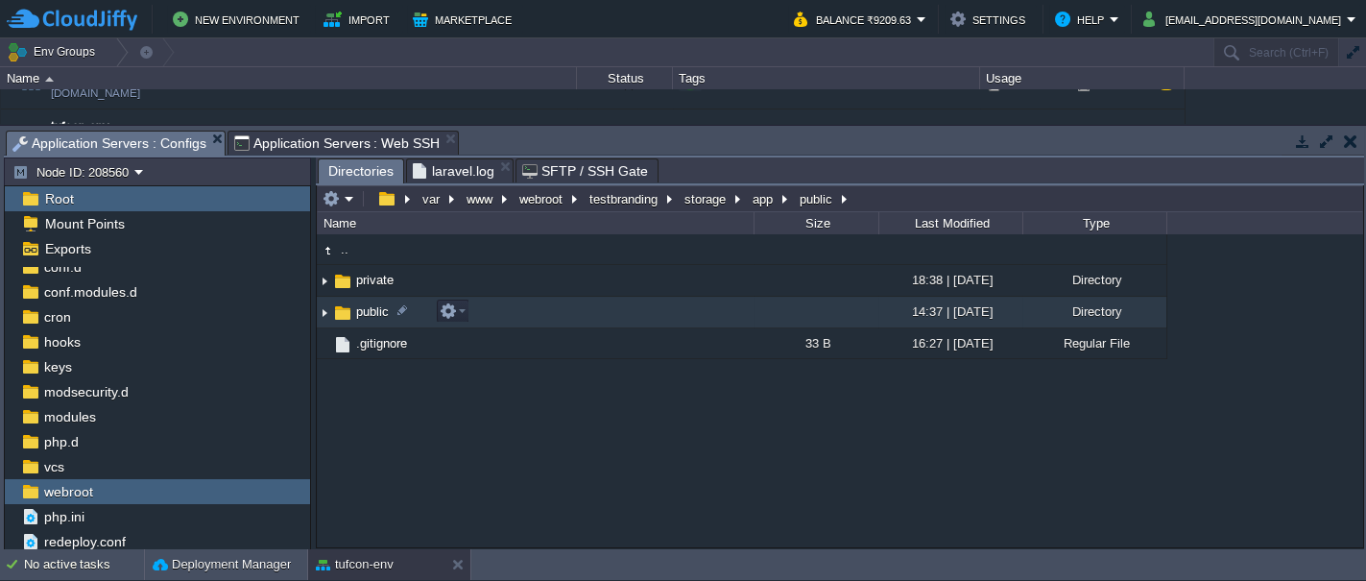
click at [377, 308] on span "public" at bounding box center [372, 311] width 38 height 16
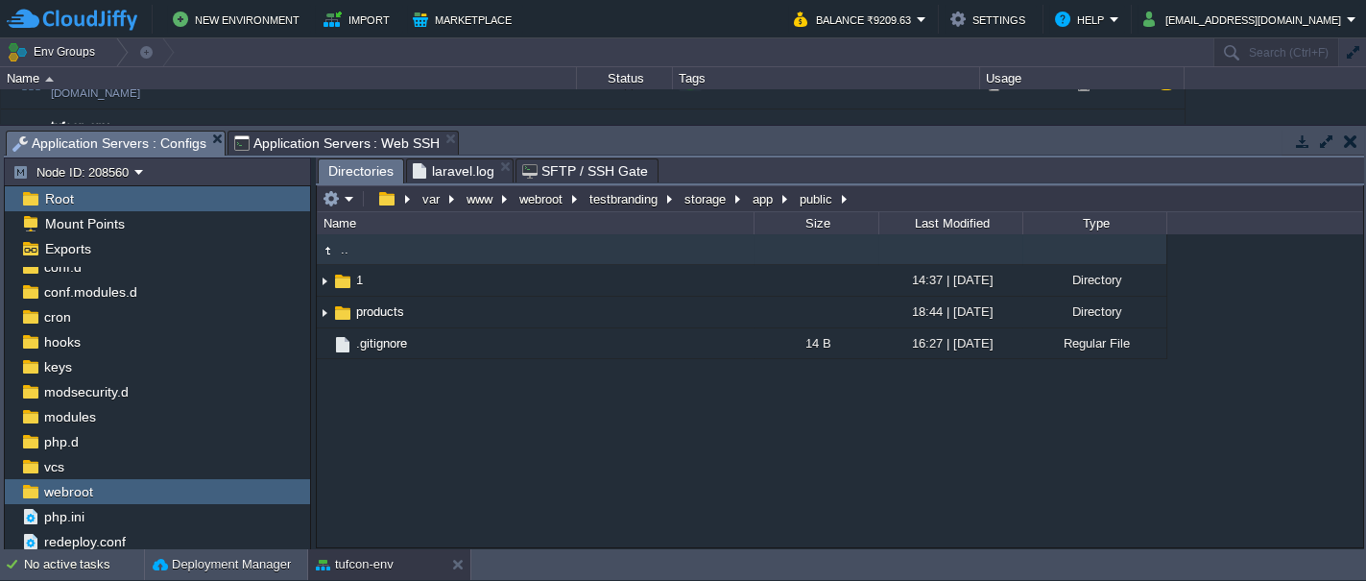
click at [458, 432] on div ".. 1 14:37 | [DATE] Directory products 18:44 | [DATE] Directory .gitignore 14 B…" at bounding box center [840, 390] width 1046 height 312
click at [297, 136] on span "Application Servers : Web SSH" at bounding box center [337, 143] width 206 height 23
click at [155, 142] on span "Application Servers : Configs" at bounding box center [109, 144] width 194 height 24
click at [346, 202] on em at bounding box center [339, 198] width 32 height 17
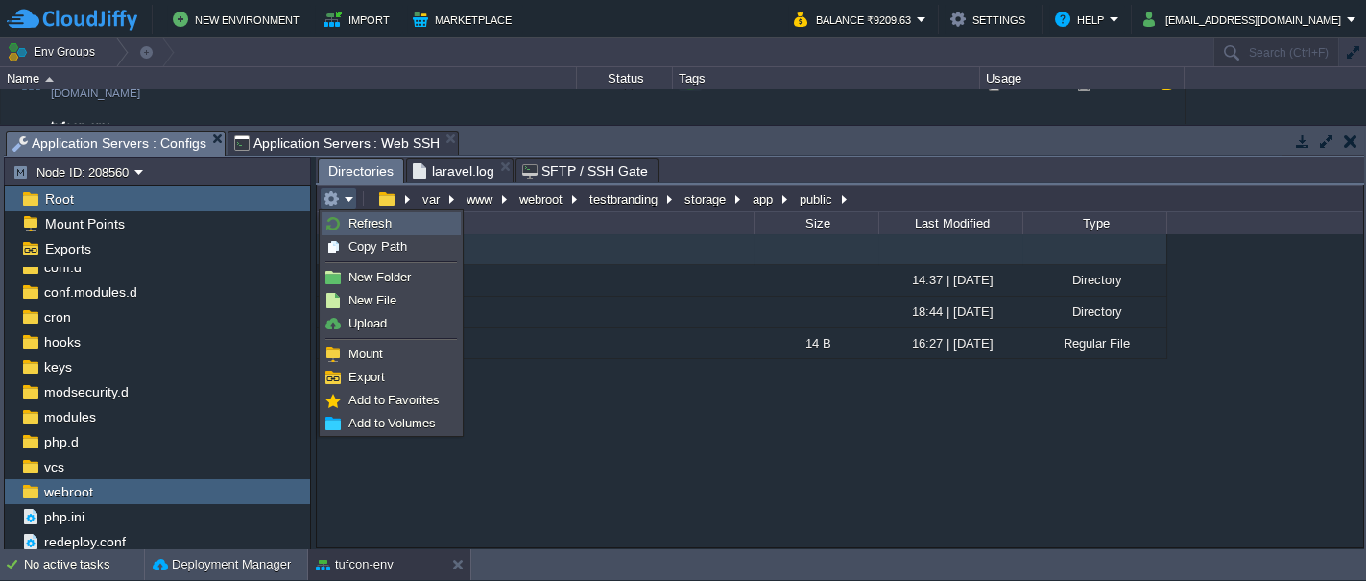
click at [355, 219] on span "Refresh" at bounding box center [369, 223] width 43 height 14
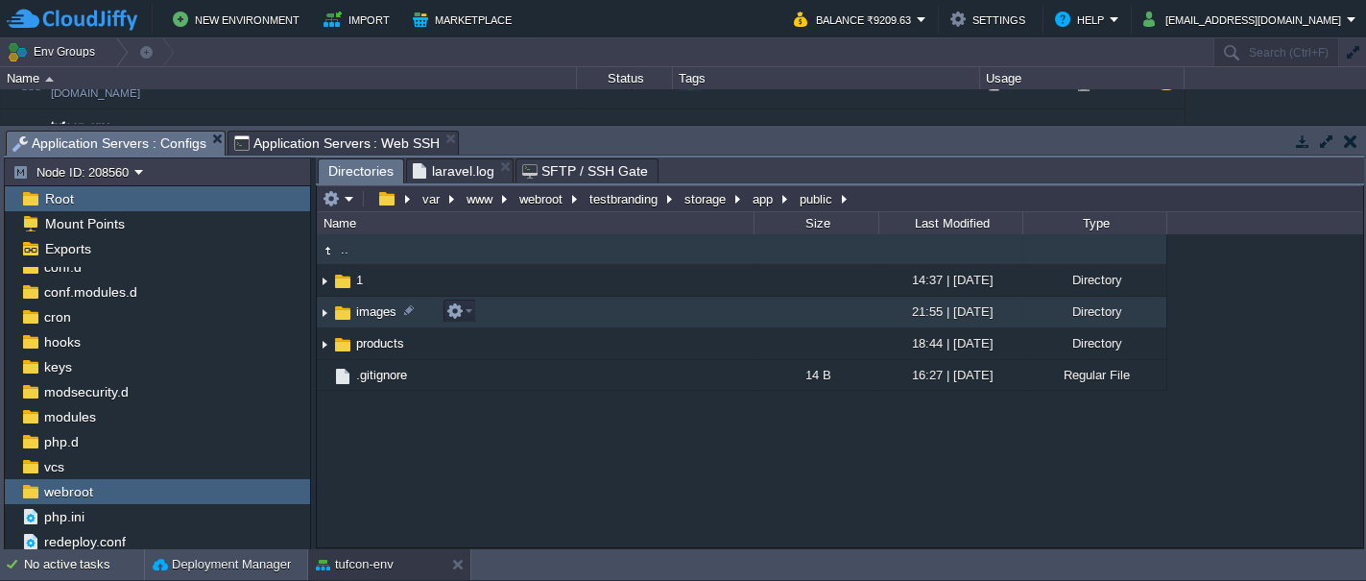
click at [356, 313] on span "images" at bounding box center [376, 311] width 46 height 16
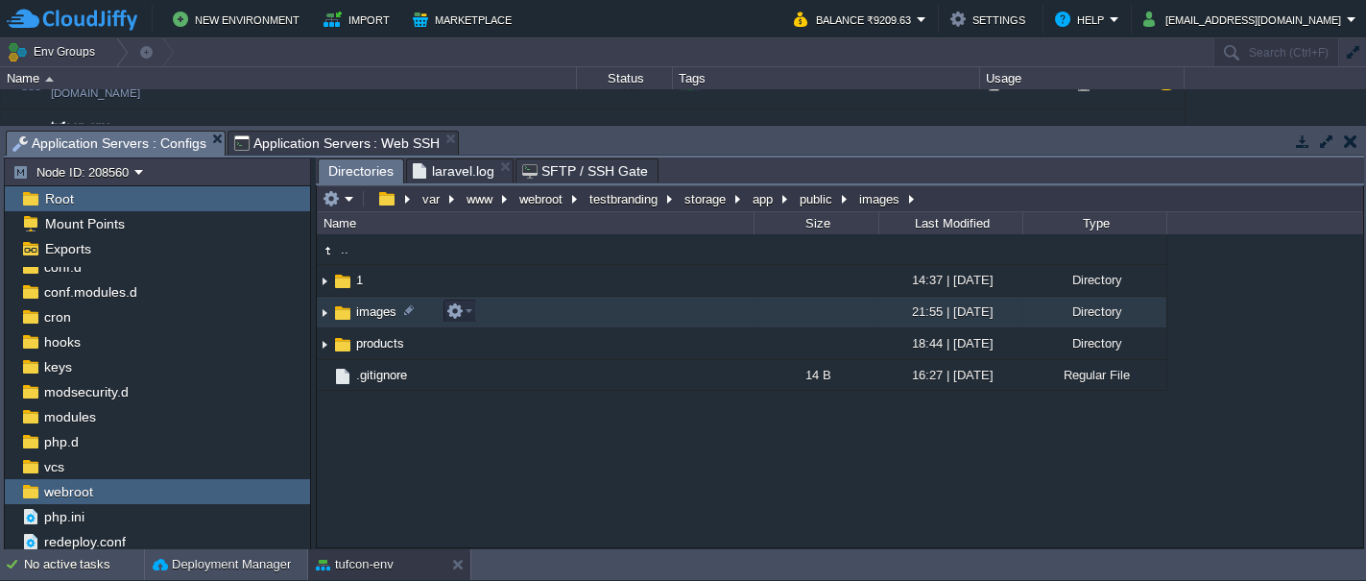
click at [356, 313] on span "images" at bounding box center [376, 311] width 46 height 16
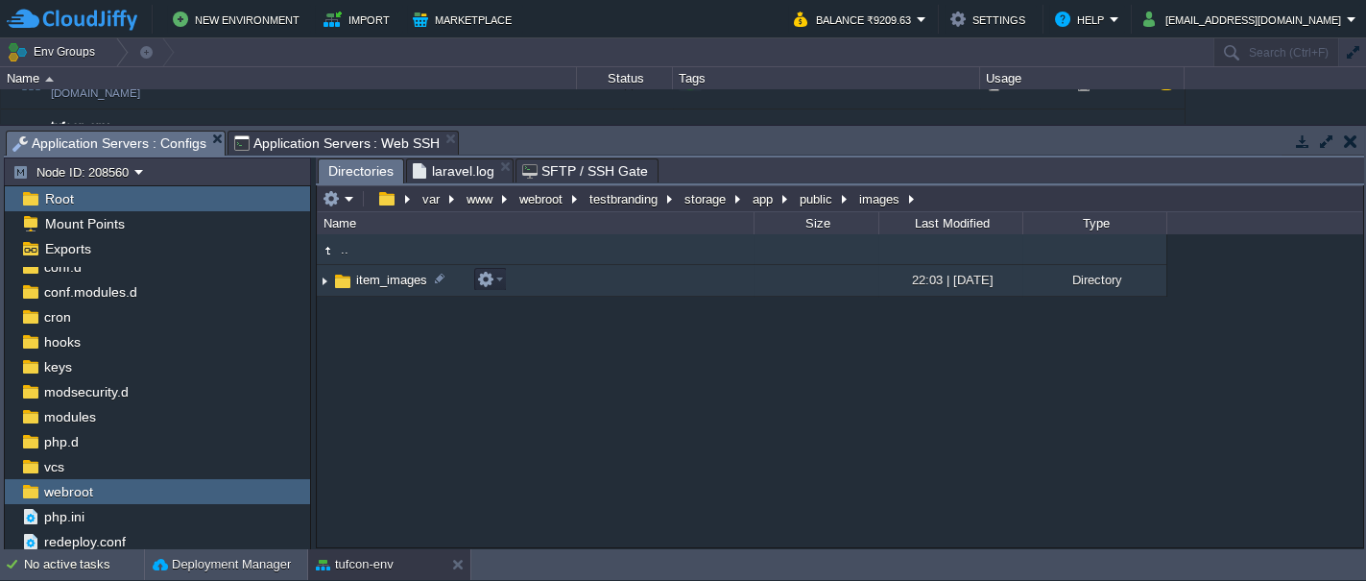
click at [348, 276] on img at bounding box center [342, 281] width 21 height 21
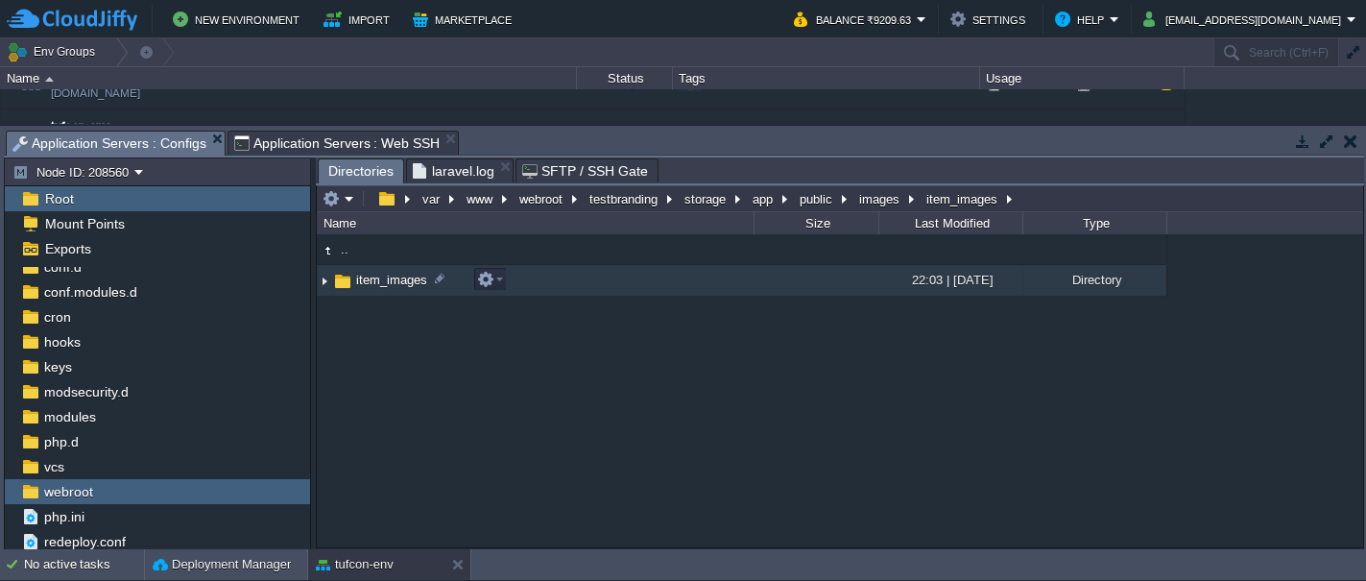
click at [348, 276] on img at bounding box center [342, 281] width 21 height 21
